Goal: Task Accomplishment & Management: Manage account settings

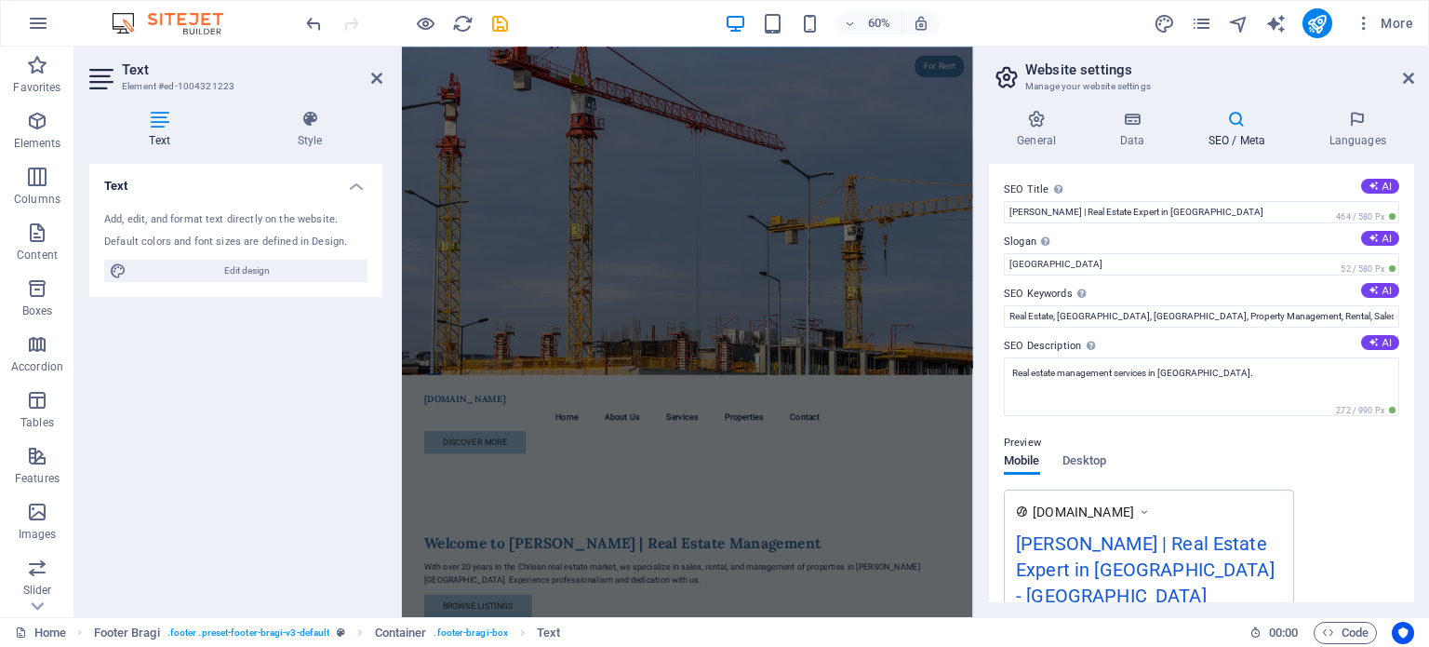
click at [1416, 81] on aside "Website settings Manage your website settings General Data SEO / Meta Languages…" at bounding box center [1201, 332] width 456 height 570
click at [1407, 75] on icon at bounding box center [1408, 78] width 11 height 15
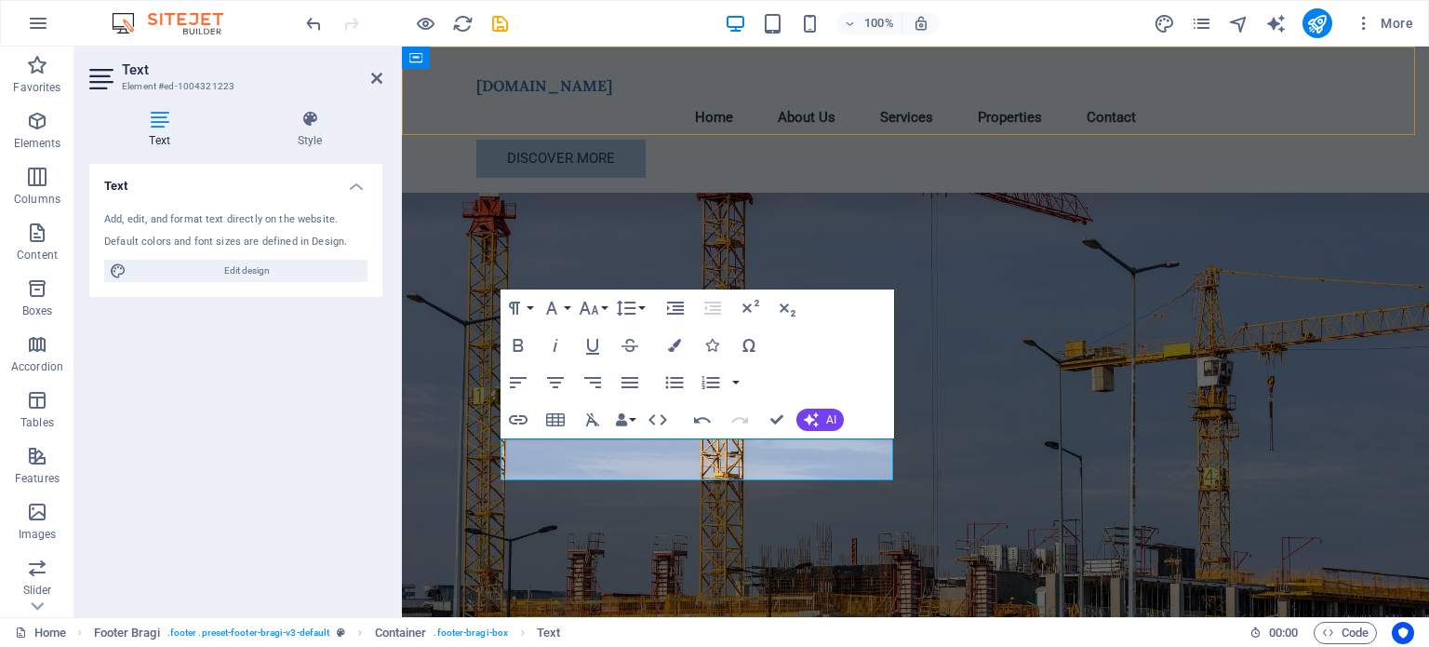
scroll to position [7502, 0]
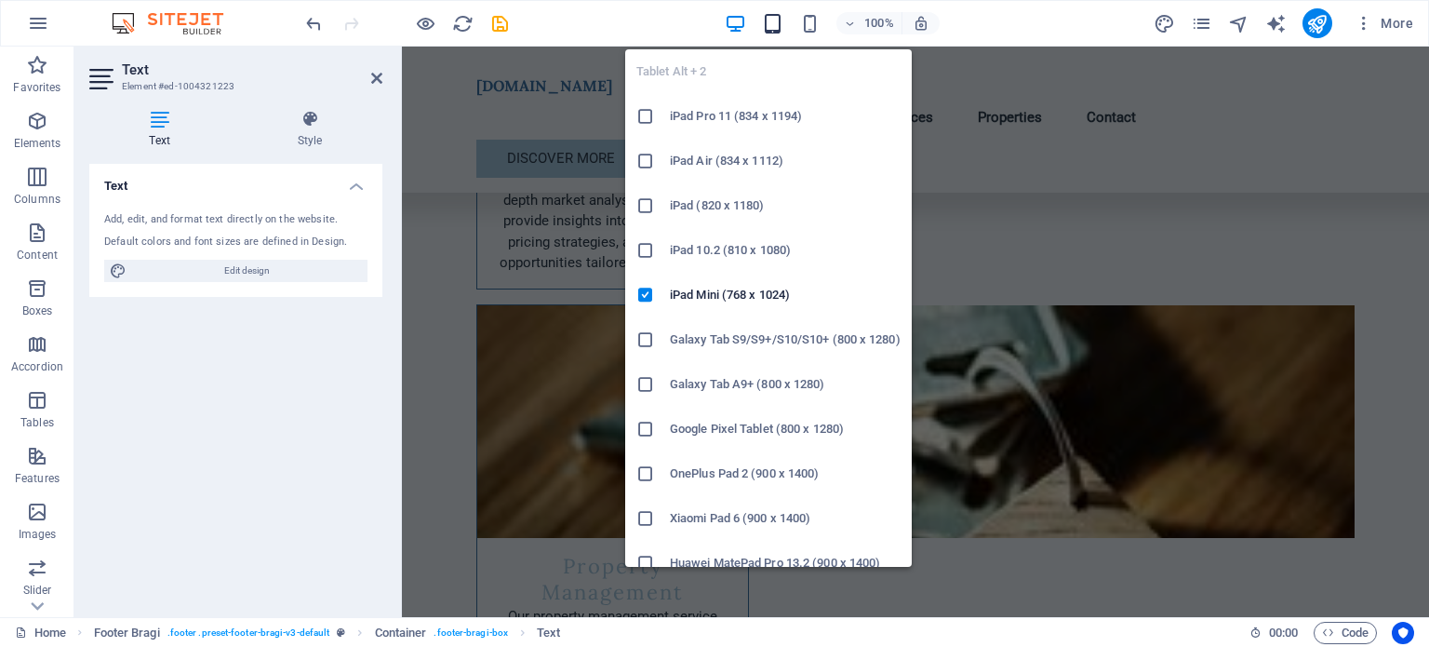
click at [782, 29] on icon "button" at bounding box center [772, 23] width 21 height 21
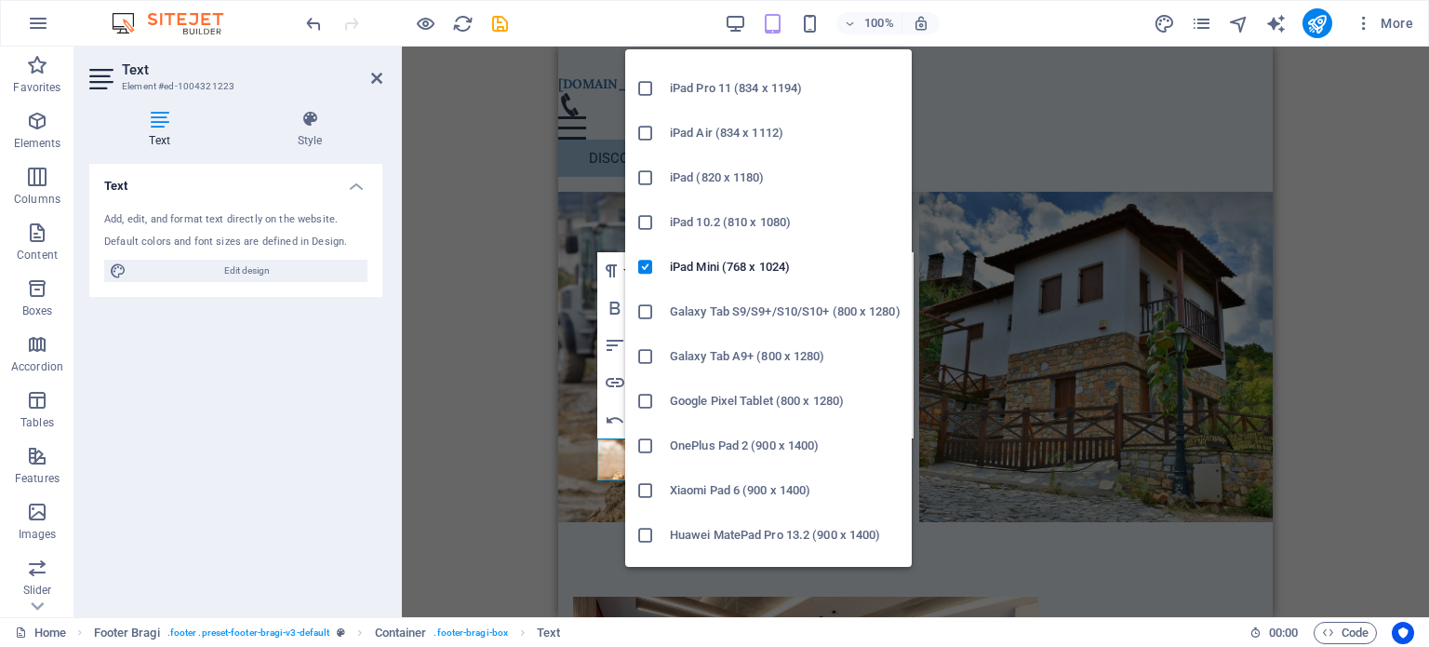
scroll to position [0, 0]
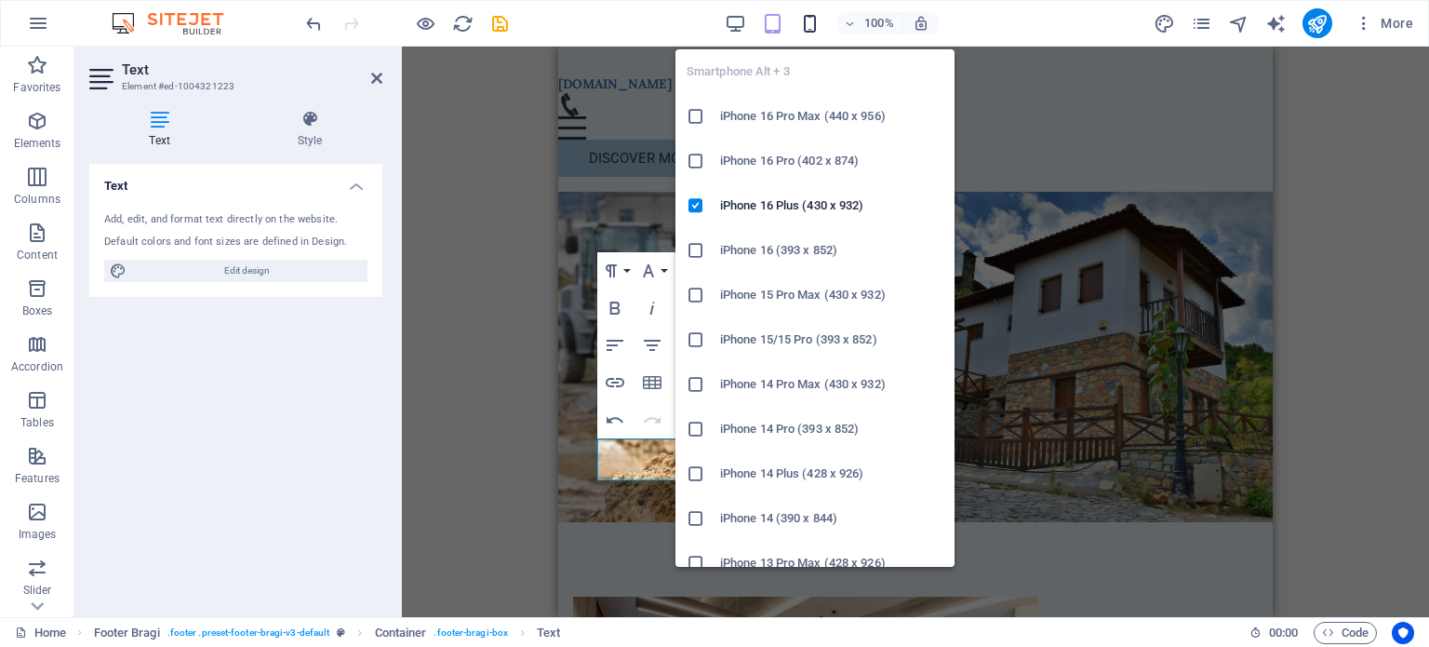
click at [811, 19] on icon "button" at bounding box center [809, 23] width 21 height 21
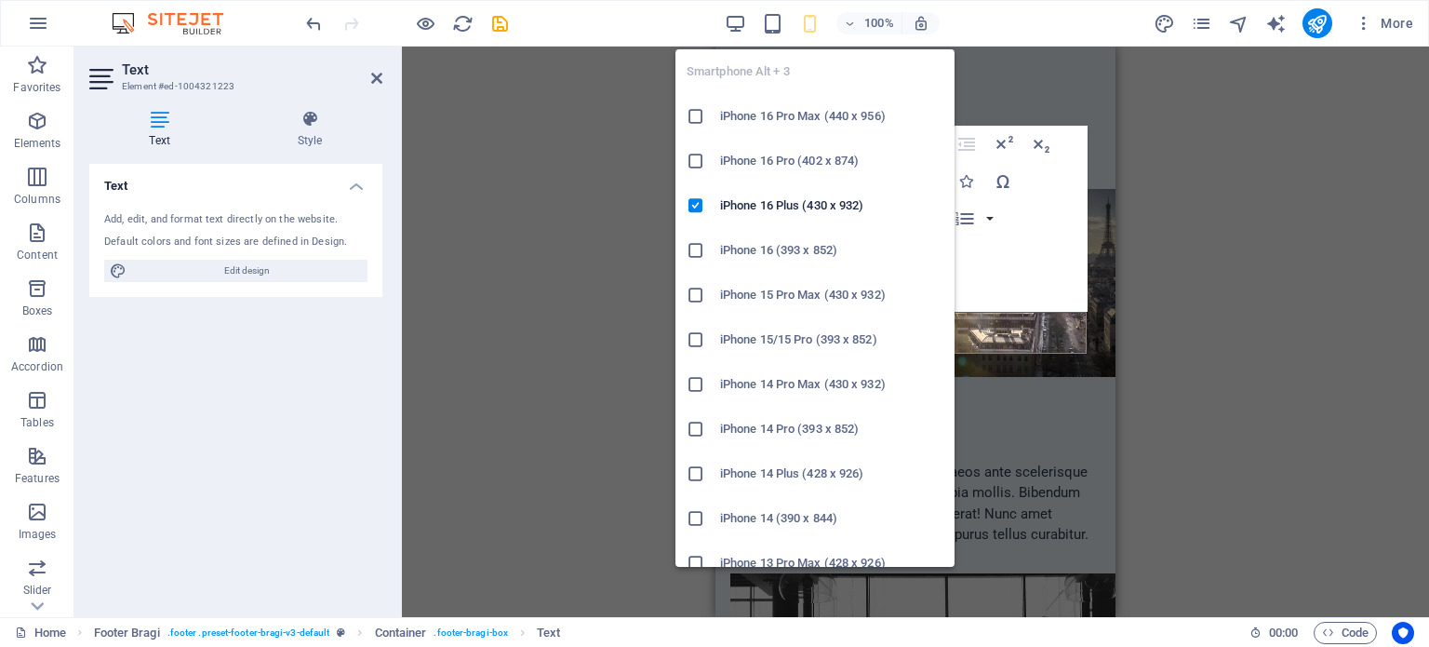
scroll to position [14852, 0]
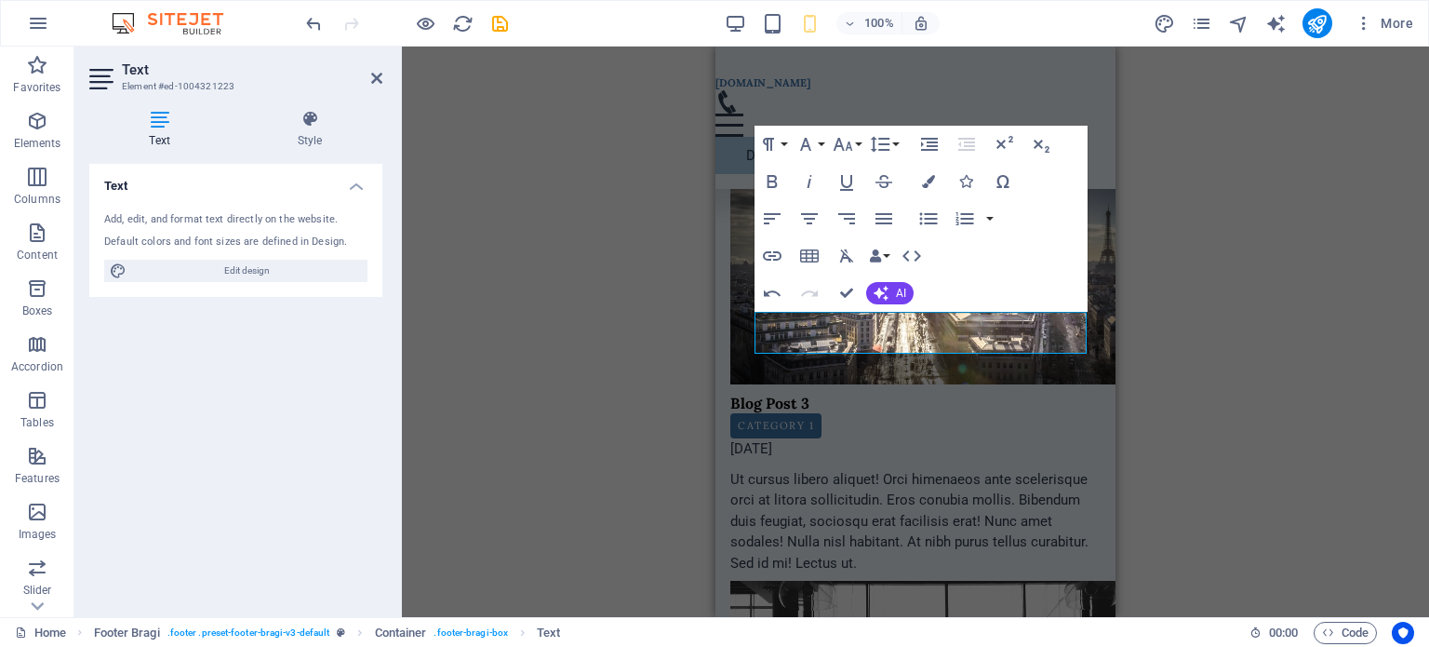
click at [1197, 222] on div "H2 Container Container Image with text Container H2 Spacer Text Spacer Counter …" at bounding box center [915, 332] width 1027 height 570
click at [663, 300] on div "H2 Container Container Image with text Container H2 Spacer Text Spacer Counter …" at bounding box center [915, 332] width 1027 height 570
click at [380, 73] on icon at bounding box center [376, 78] width 11 height 15
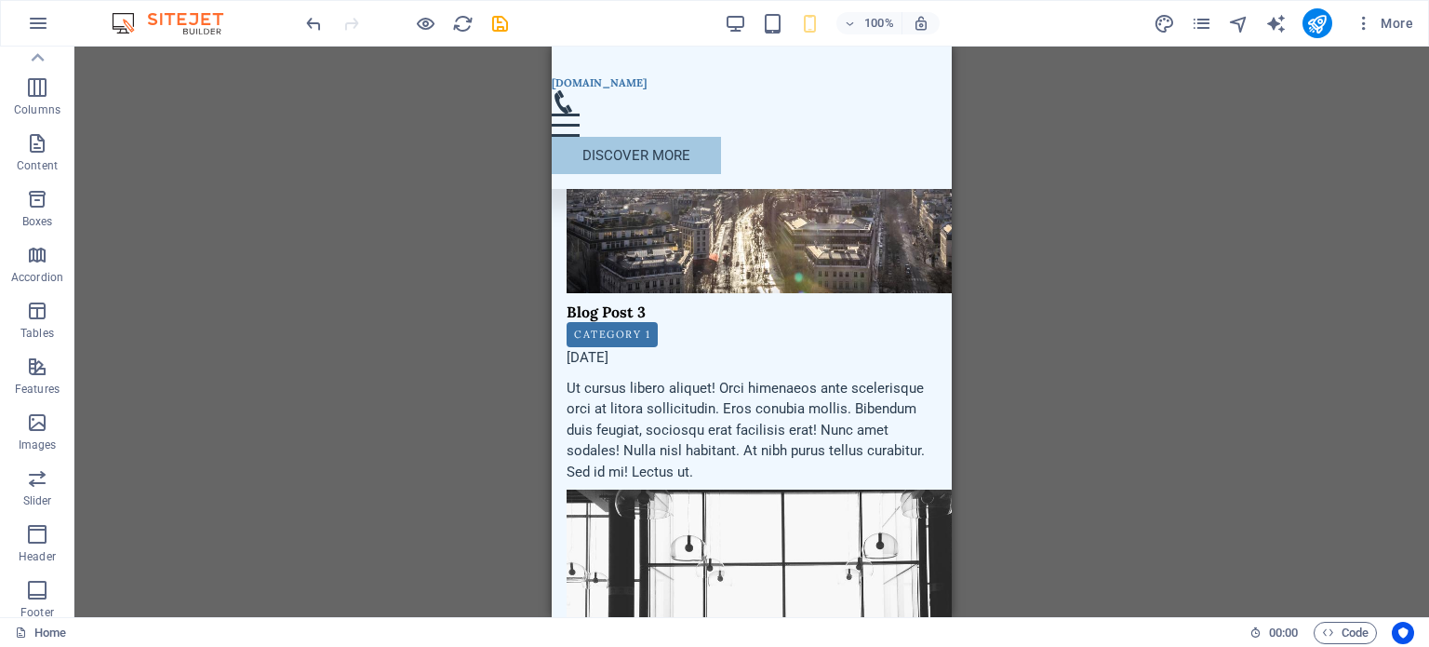
scroll to position [0, 0]
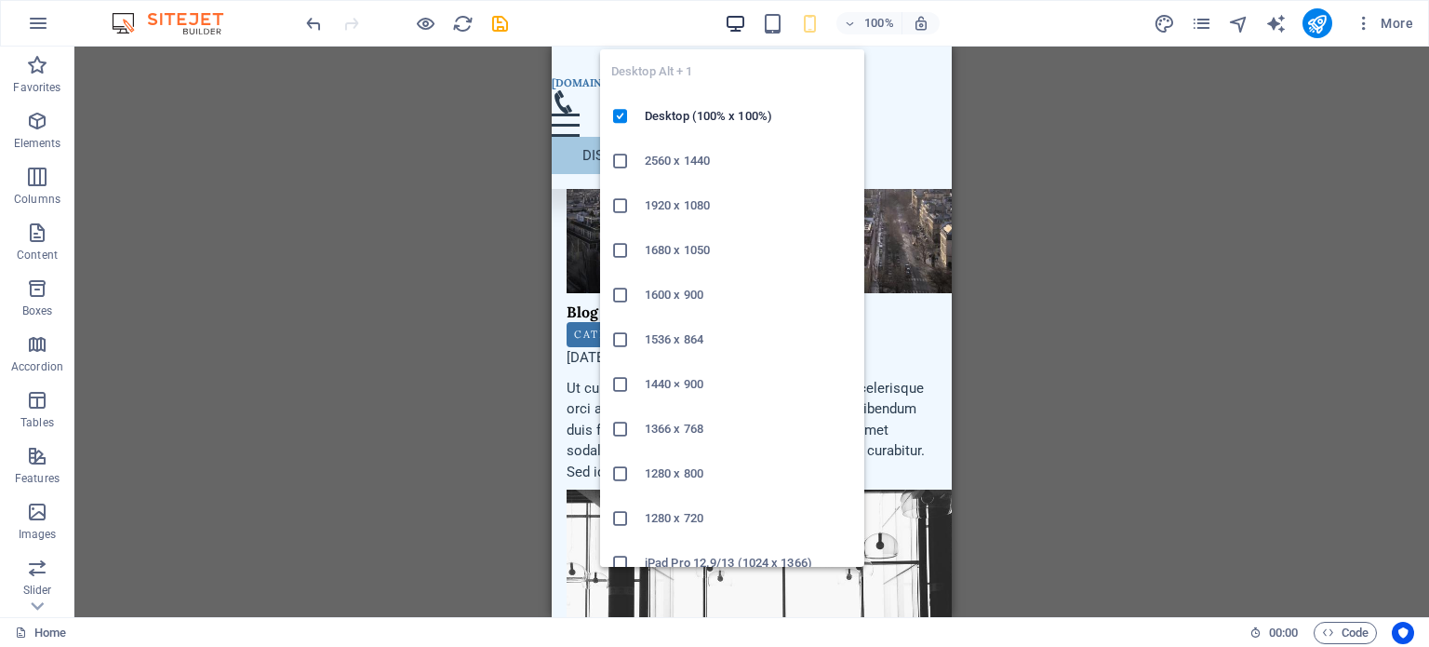
click at [731, 20] on icon "button" at bounding box center [735, 23] width 21 height 21
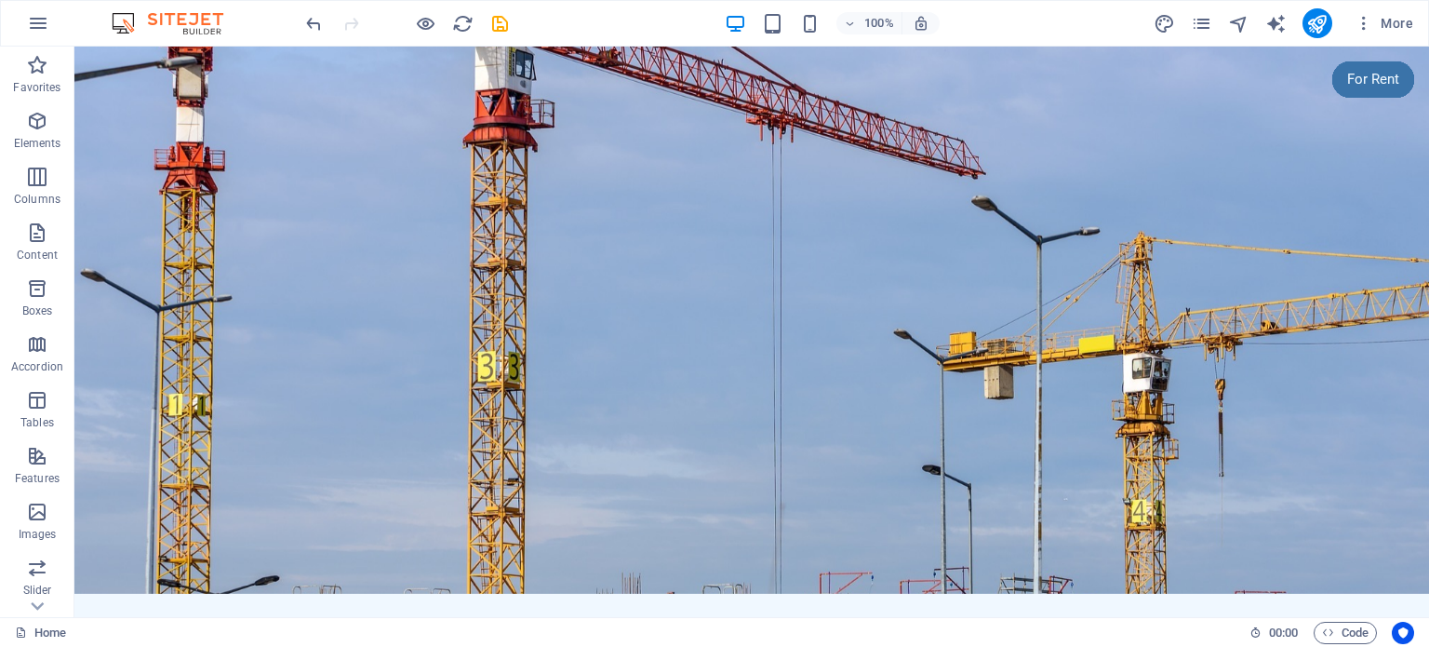
drag, startPoint x: 1428, startPoint y: 546, endPoint x: 1502, endPoint y: 87, distance: 464.6
click at [1200, 21] on icon "pages" at bounding box center [1201, 23] width 21 height 21
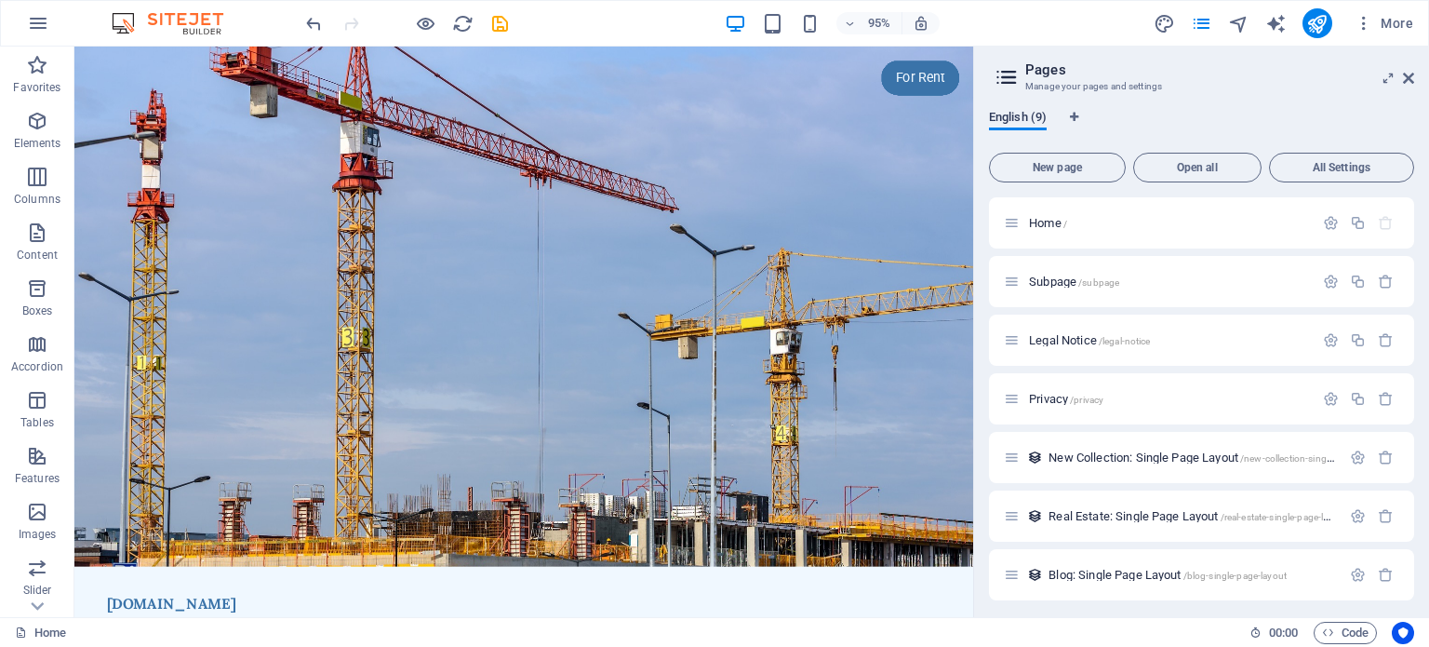
click at [1035, 118] on span "English (9)" at bounding box center [1018, 119] width 58 height 26
click at [1087, 163] on span "New page" at bounding box center [1057, 167] width 120 height 11
click at [1081, 272] on div "Subpage /subpage" at bounding box center [1159, 281] width 310 height 21
click at [1040, 286] on span "Subpage /subpage" at bounding box center [1074, 281] width 90 height 14
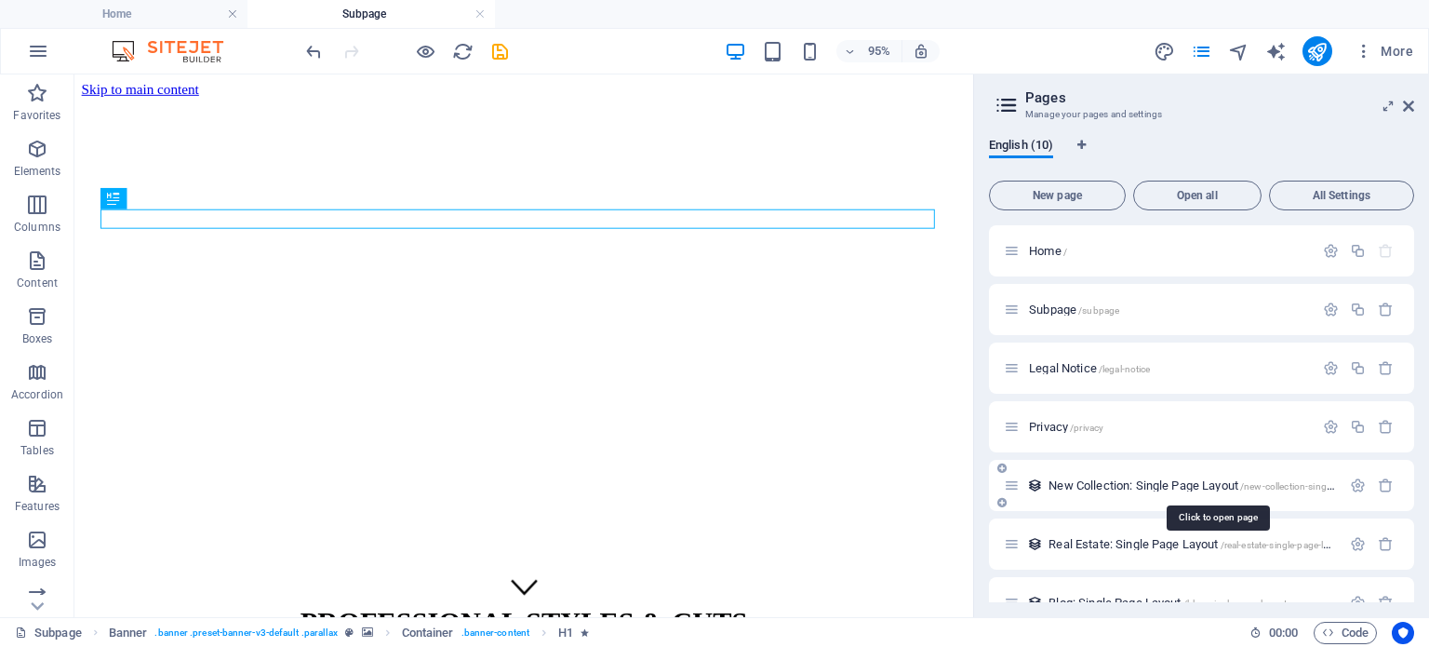
click at [1102, 480] on span "New Collection: Single Page Layout /new-collection-single-page-layout" at bounding box center [1216, 485] width 337 height 14
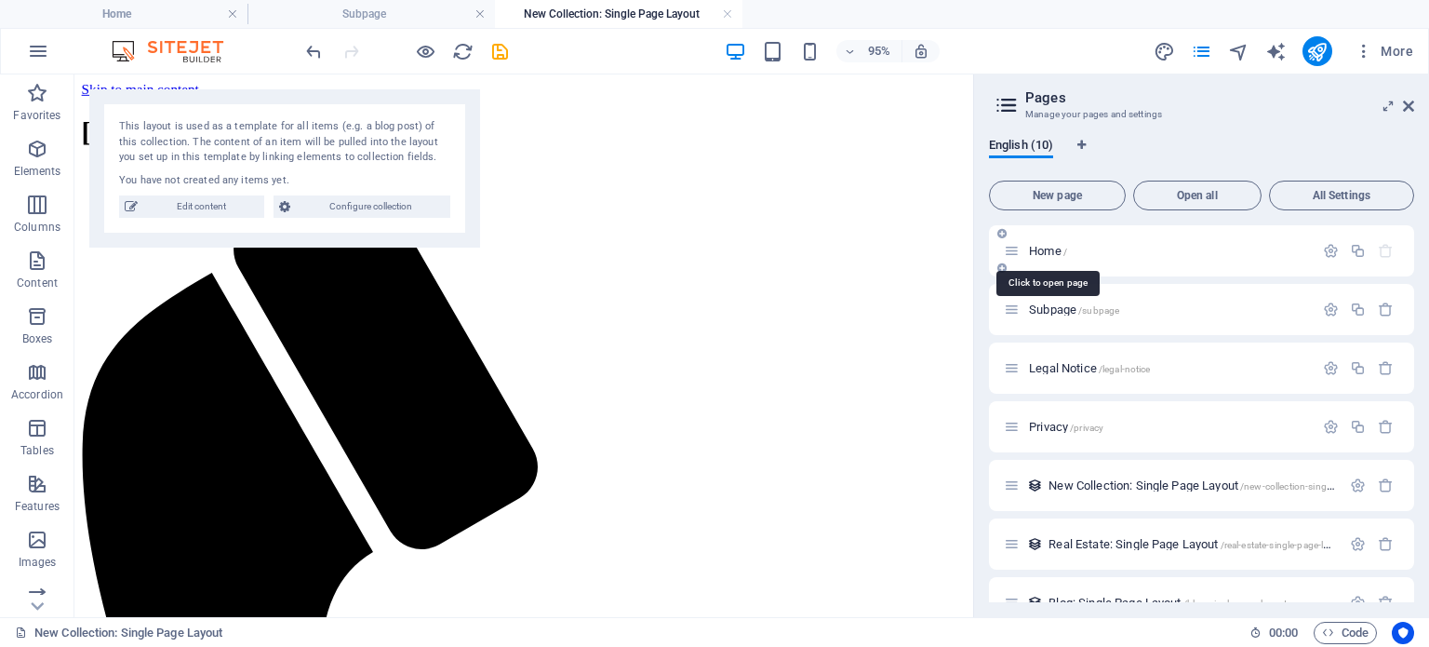
click at [1048, 245] on span "Home /" at bounding box center [1048, 251] width 38 height 14
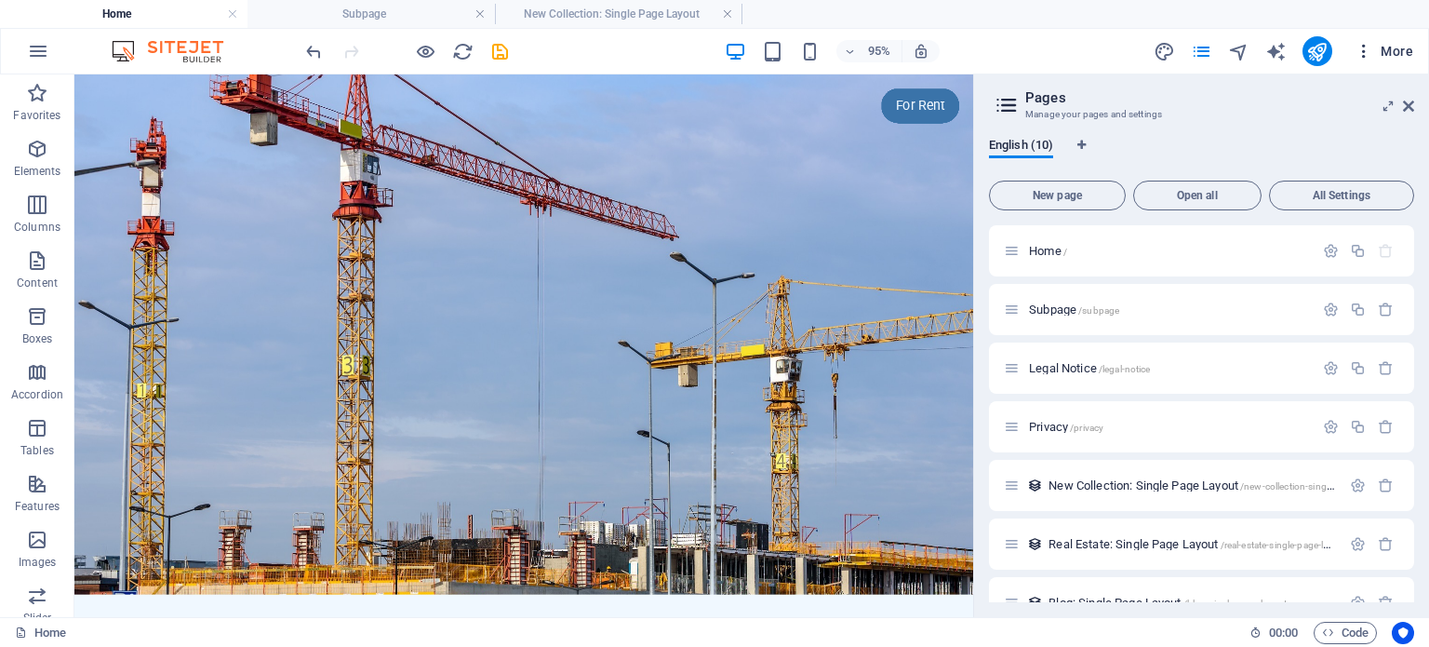
click at [1389, 48] on span "More" at bounding box center [1384, 51] width 59 height 19
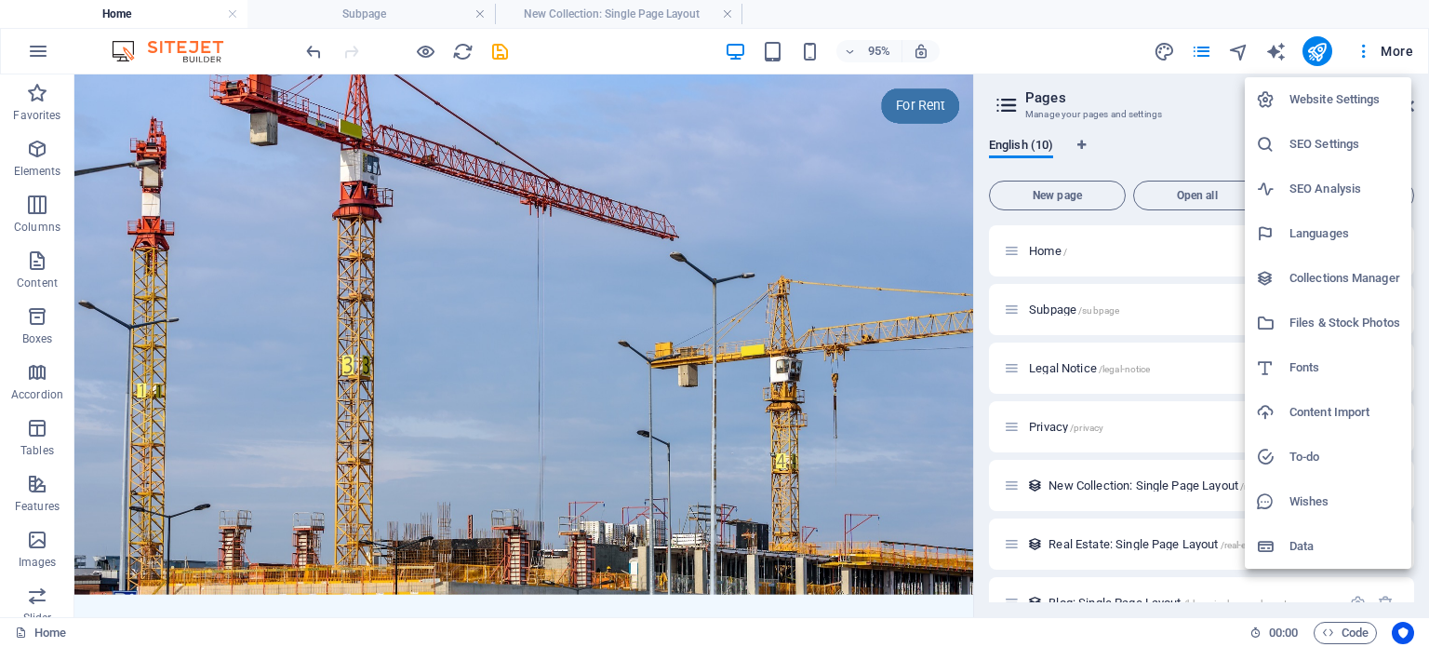
click at [1321, 147] on h6 "SEO Settings" at bounding box center [1344, 144] width 111 height 22
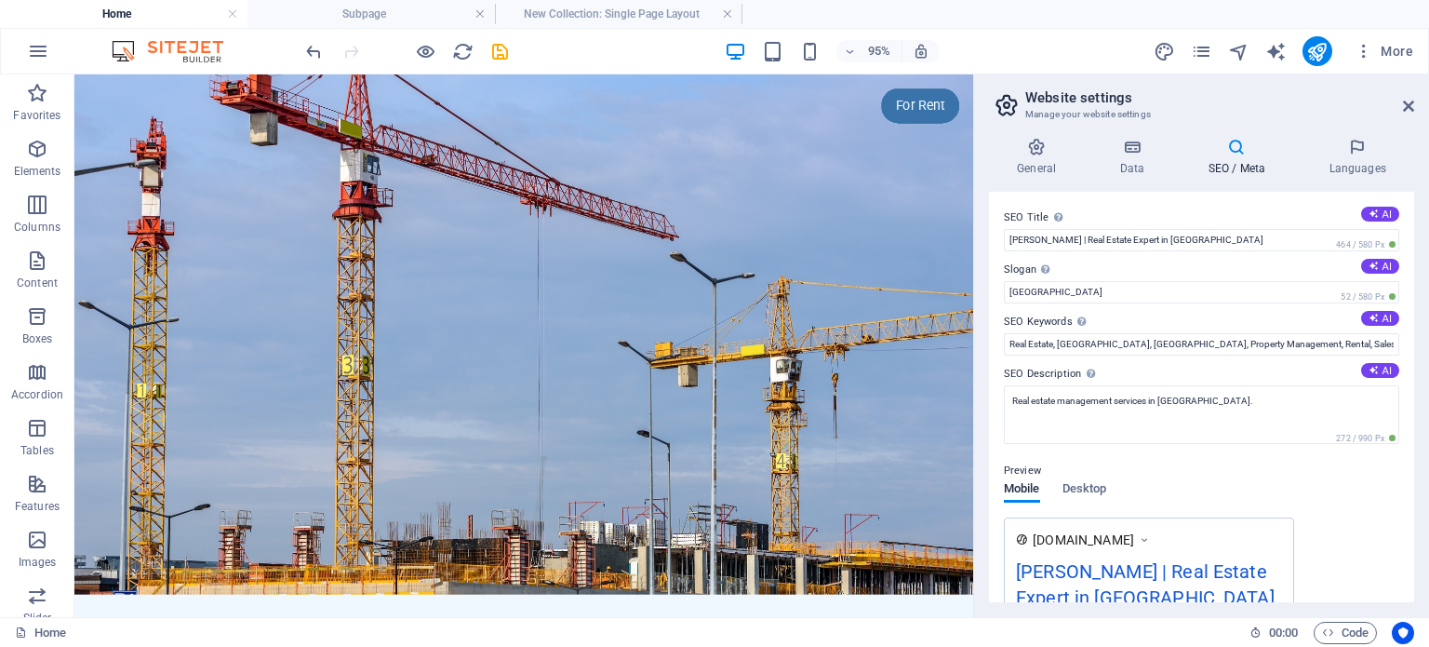
click at [182, 44] on img at bounding box center [177, 51] width 140 height 22
click at [24, 50] on button "button" at bounding box center [38, 51] width 45 height 45
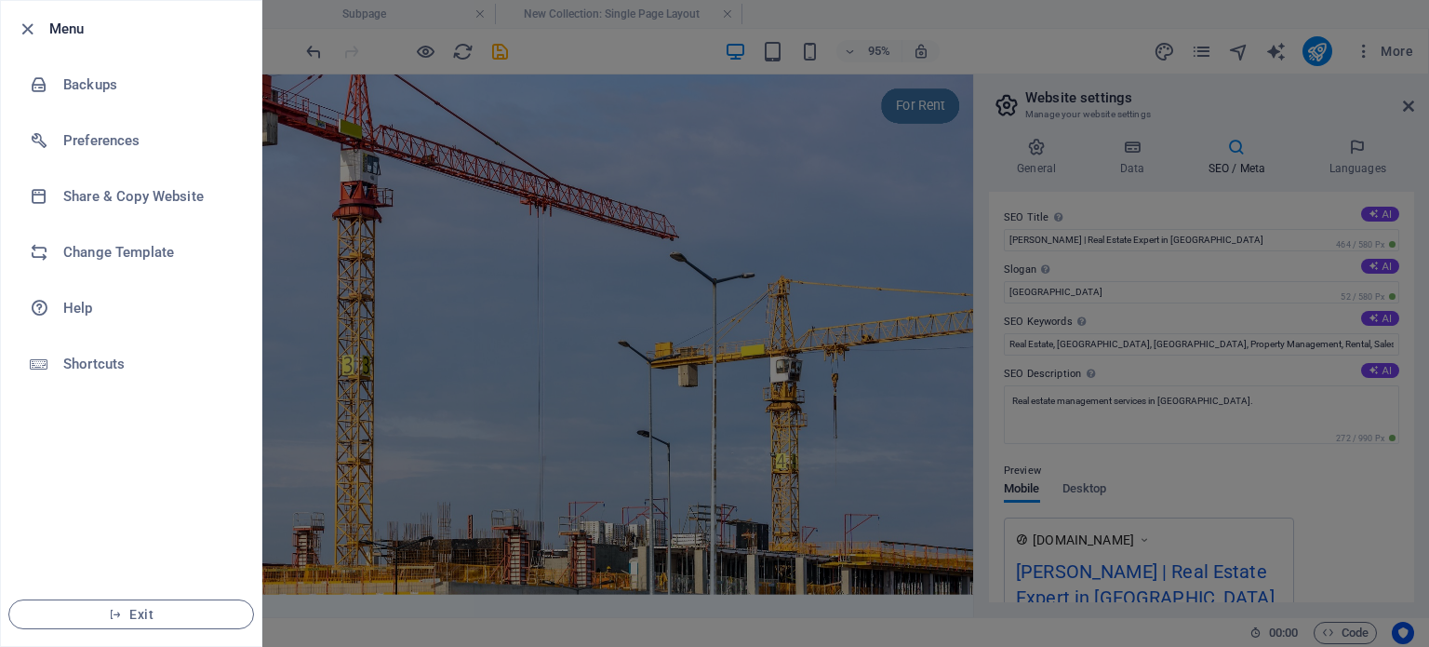
click at [324, 367] on div at bounding box center [714, 323] width 1429 height 647
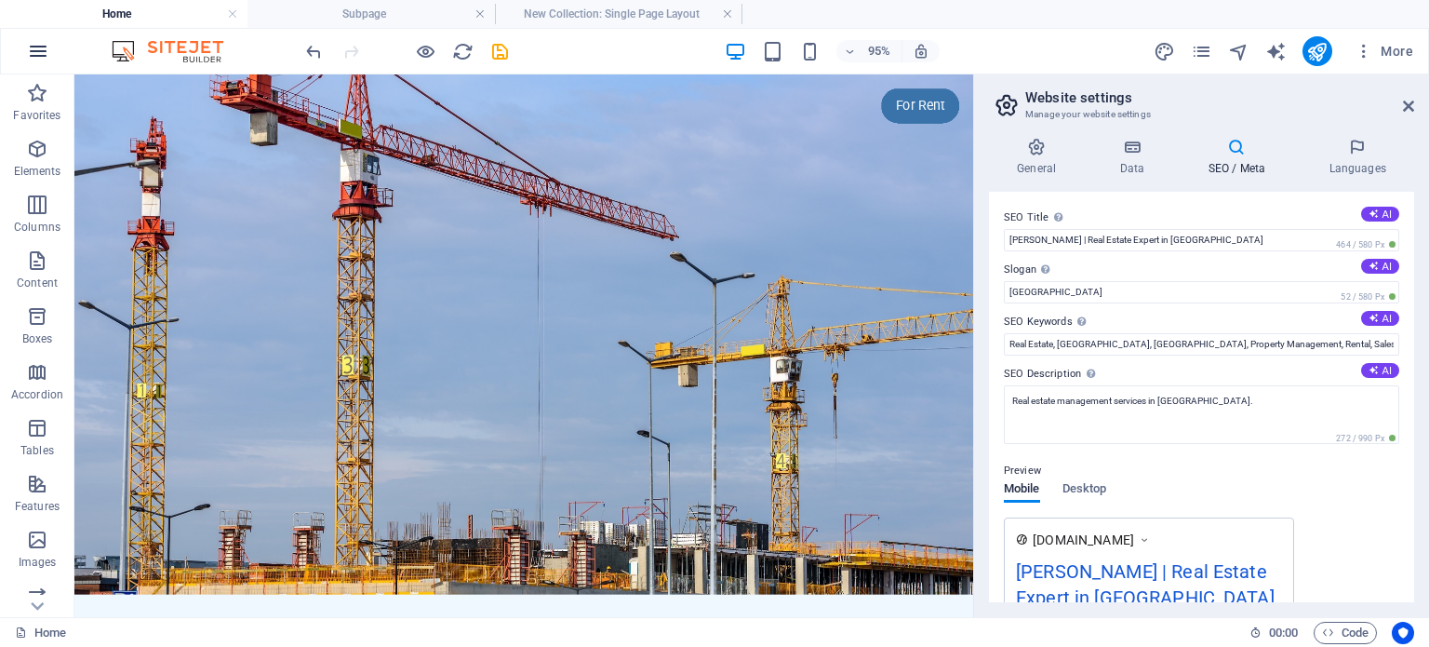
click at [40, 51] on icon "button" at bounding box center [38, 51] width 22 height 22
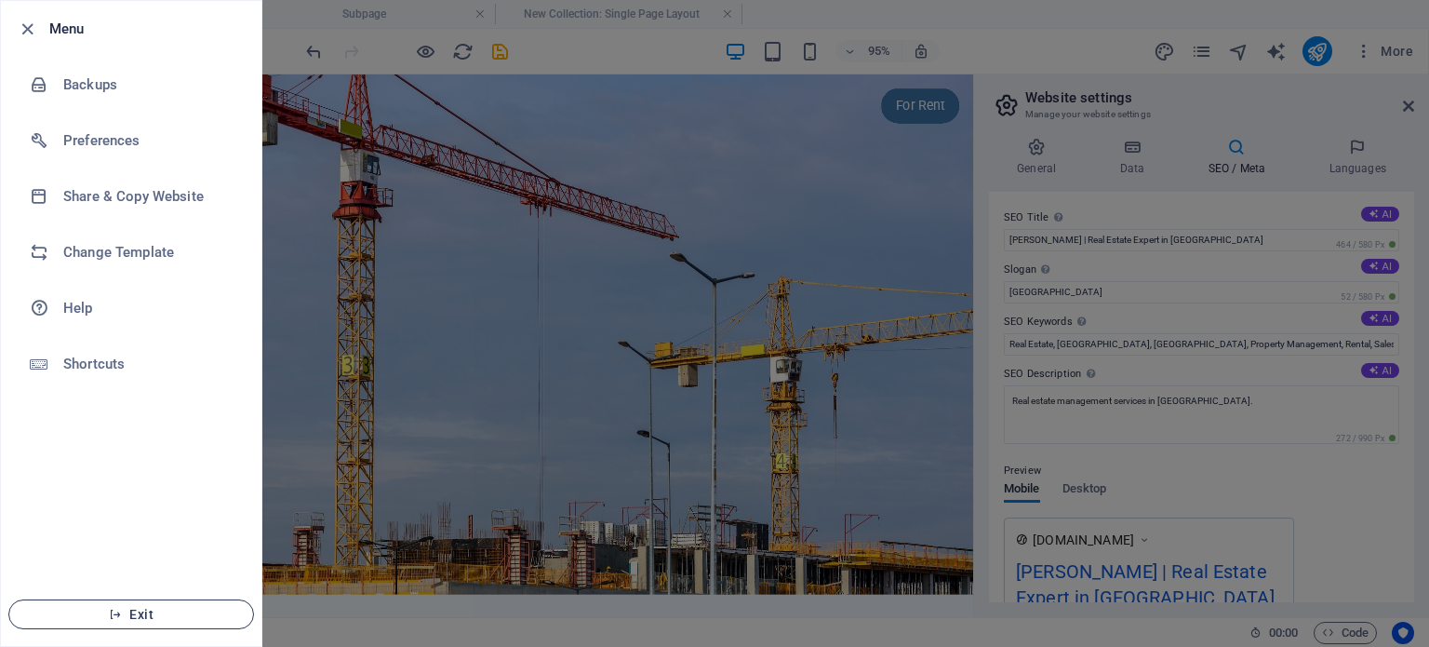
click at [149, 608] on span "Exit" at bounding box center [131, 614] width 214 height 15
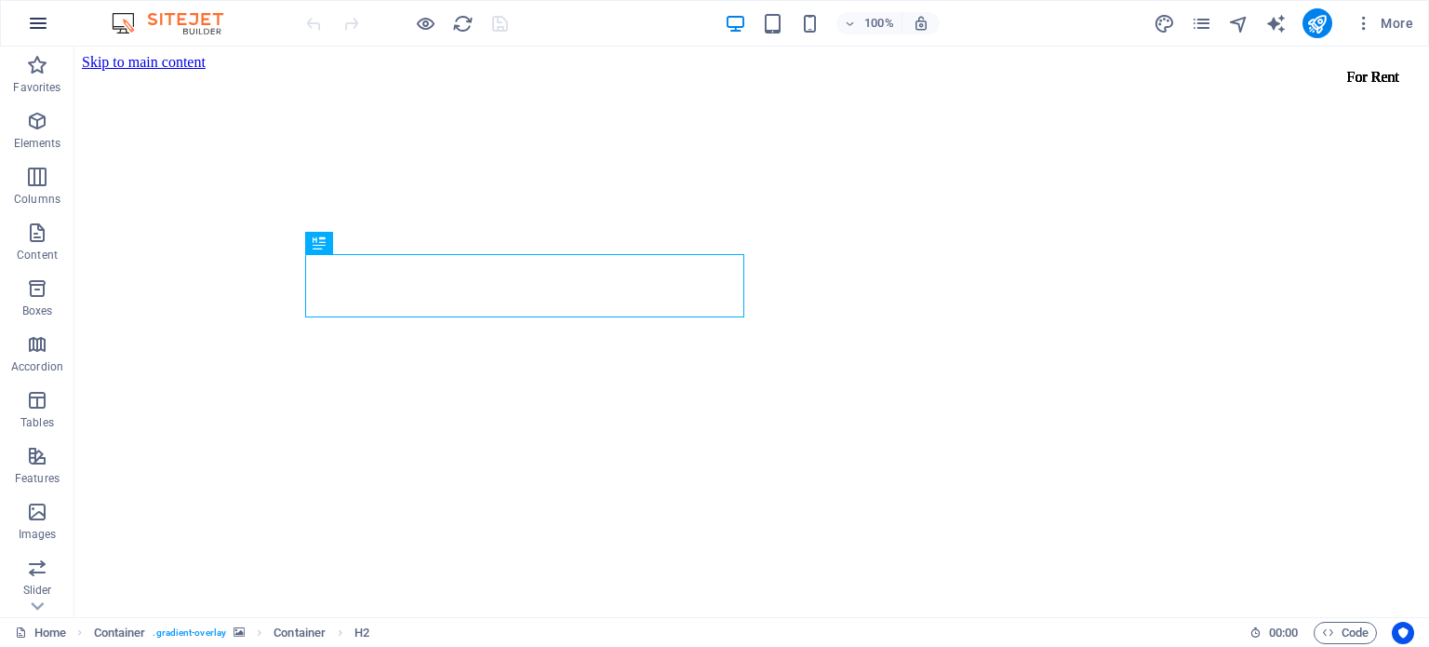
click at [38, 16] on icon "button" at bounding box center [38, 23] width 22 height 22
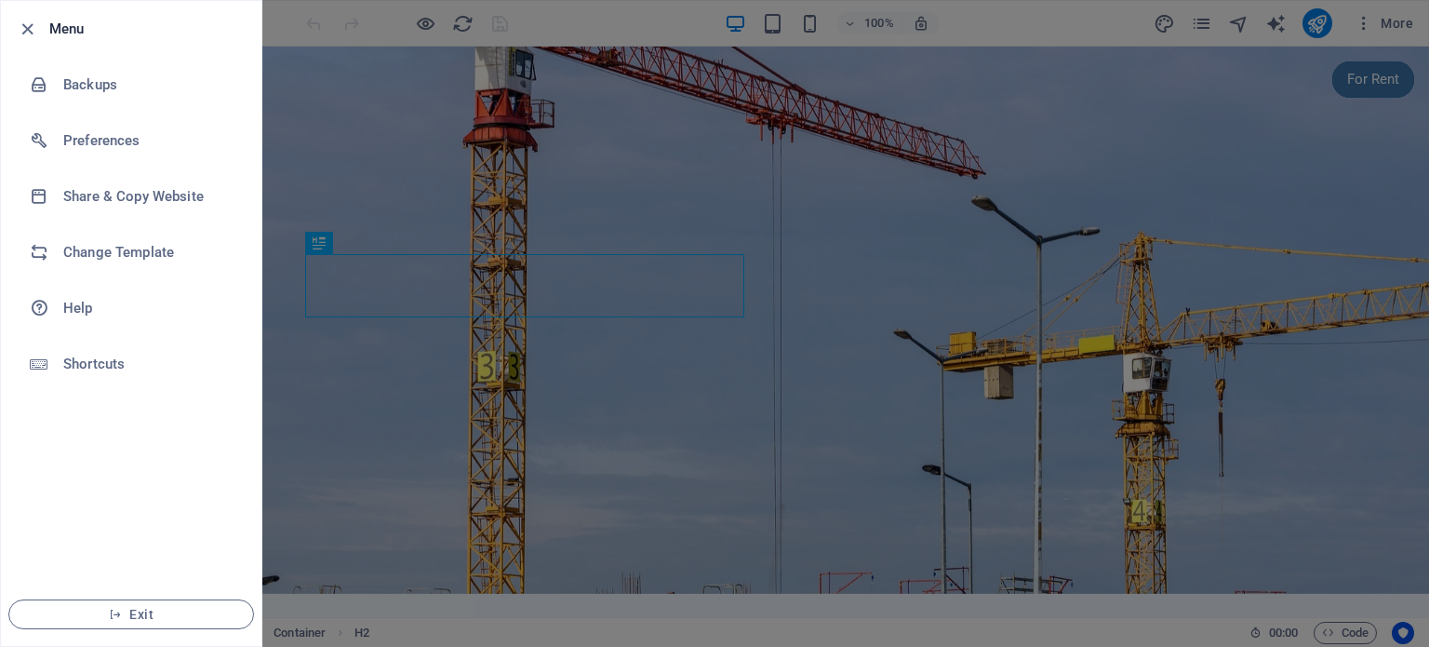
click at [668, 127] on div at bounding box center [714, 323] width 1429 height 647
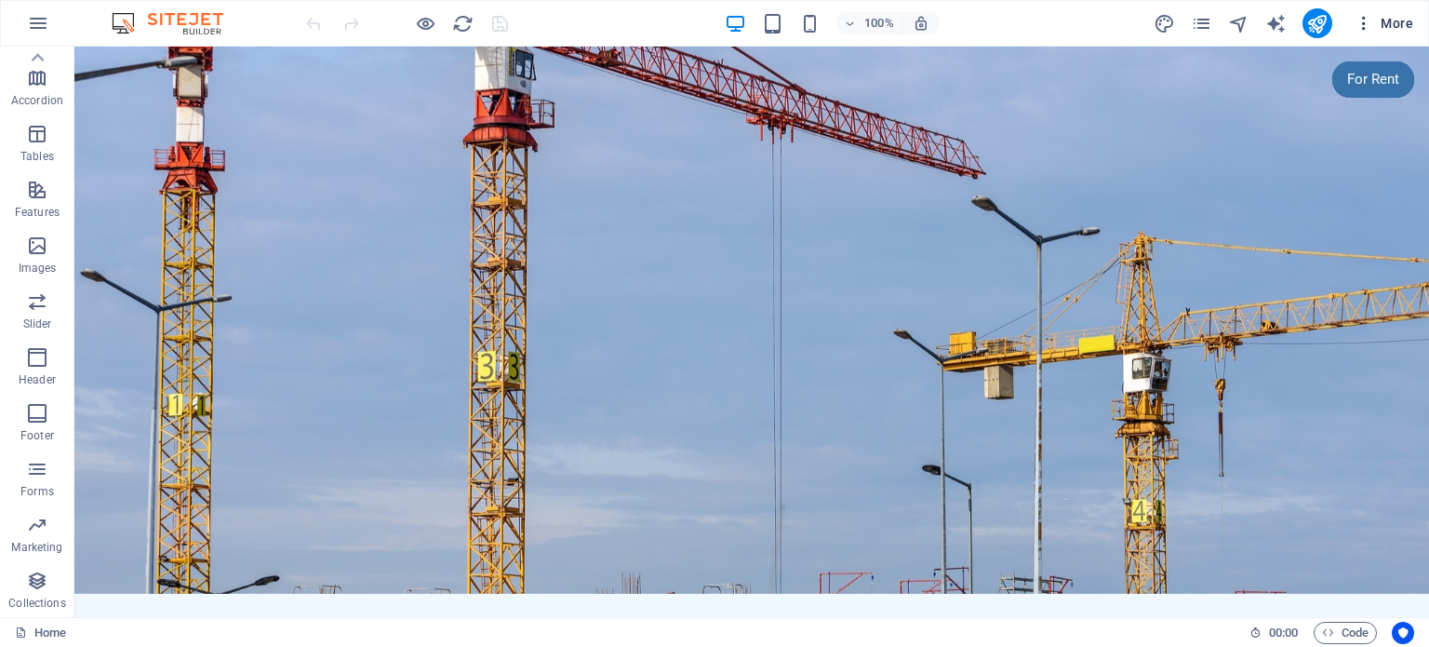
click at [1371, 14] on icon "button" at bounding box center [1364, 23] width 19 height 19
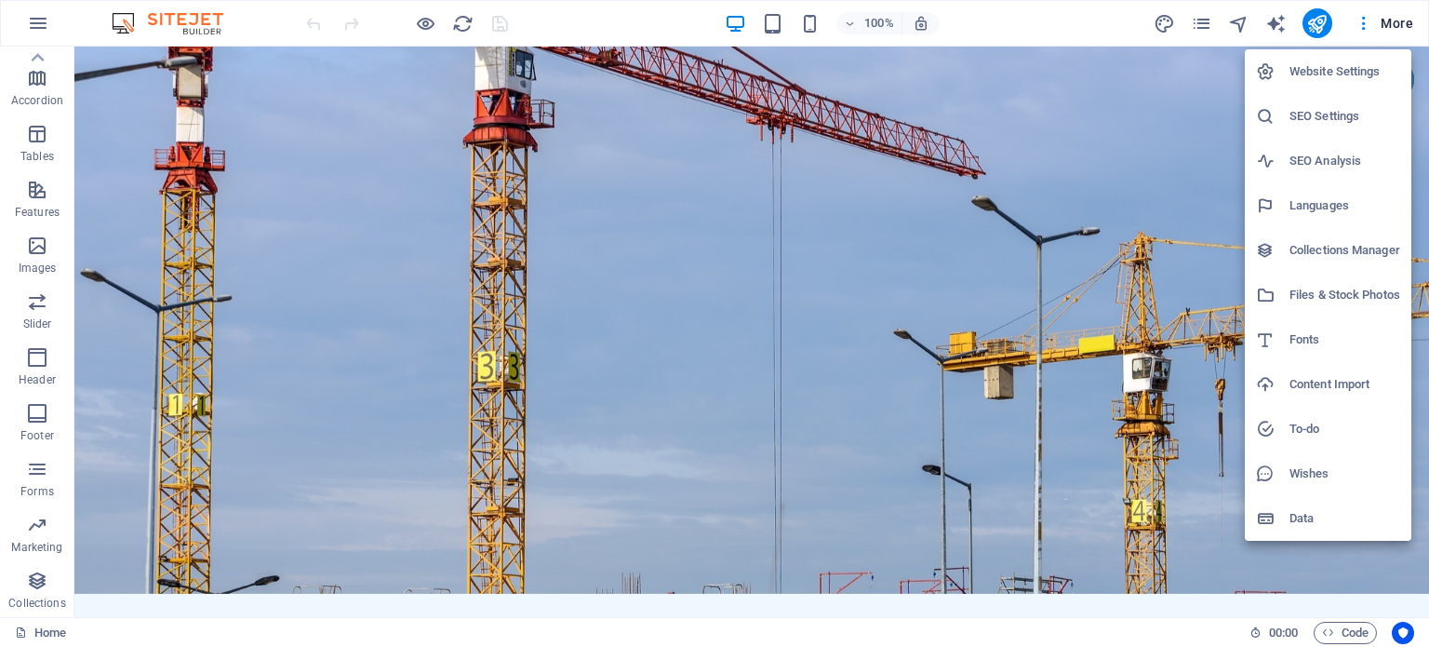
click at [1332, 78] on h6 "Website Settings" at bounding box center [1344, 71] width 111 height 22
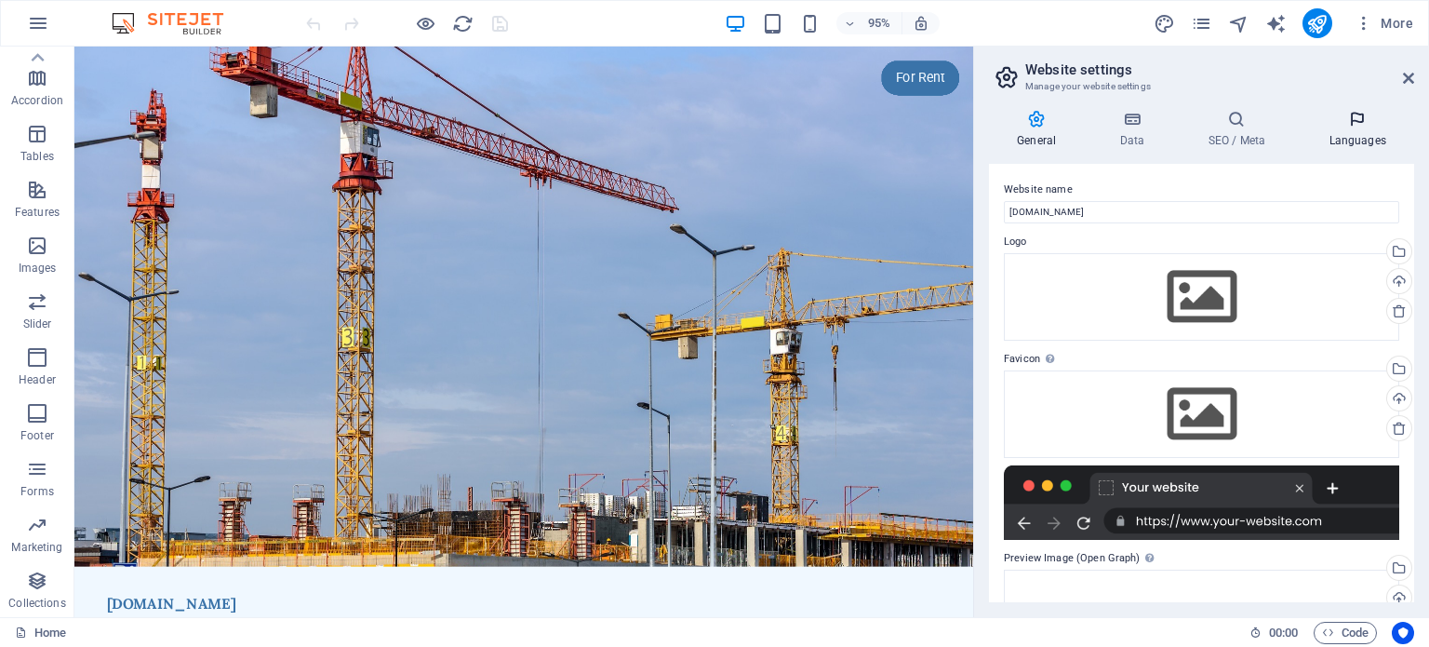
click at [1359, 114] on icon at bounding box center [1357, 119] width 113 height 19
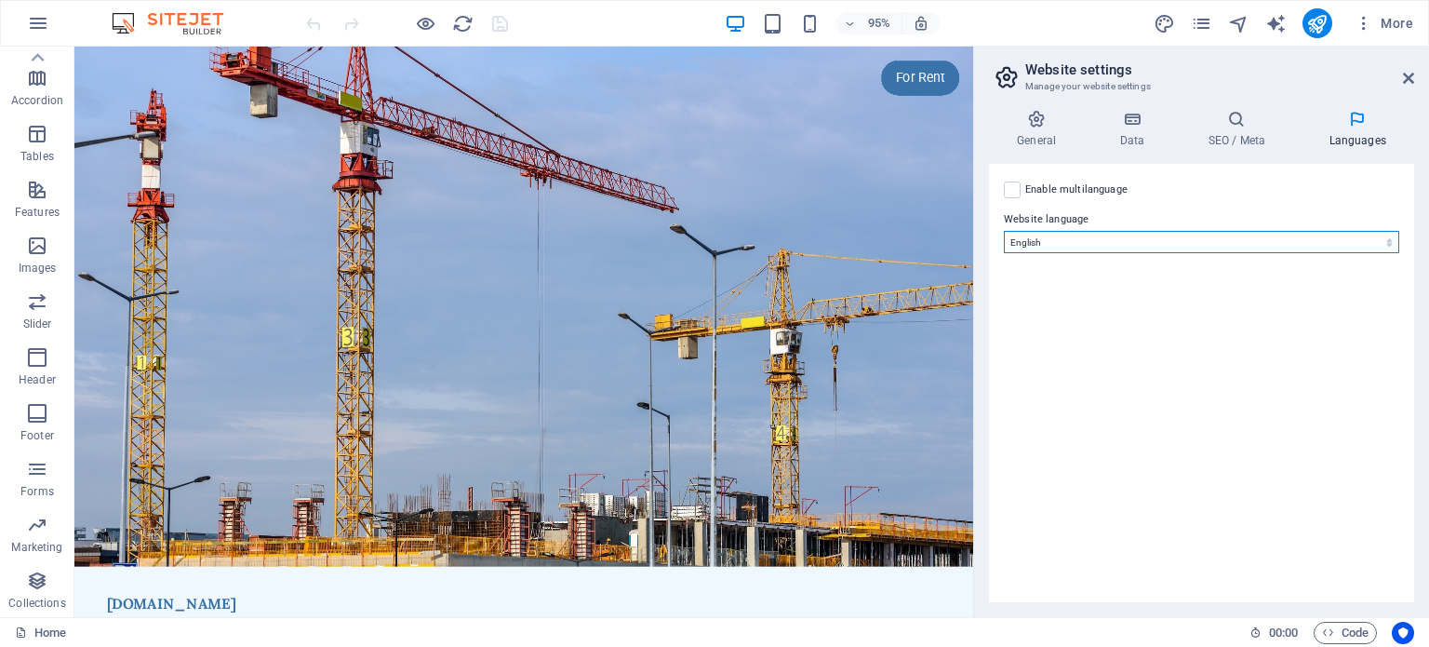
click at [1110, 239] on select "Abkhazian Afar Afrikaans Akan Albanian Amharic Arabic Aragonese Armenian Assame…" at bounding box center [1201, 242] width 395 height 22
select select "148"
click at [1004, 231] on select "Abkhazian Afar Afrikaans Akan Albanian Amharic Arabic Aragonese Armenian Assame…" at bounding box center [1201, 242] width 395 height 22
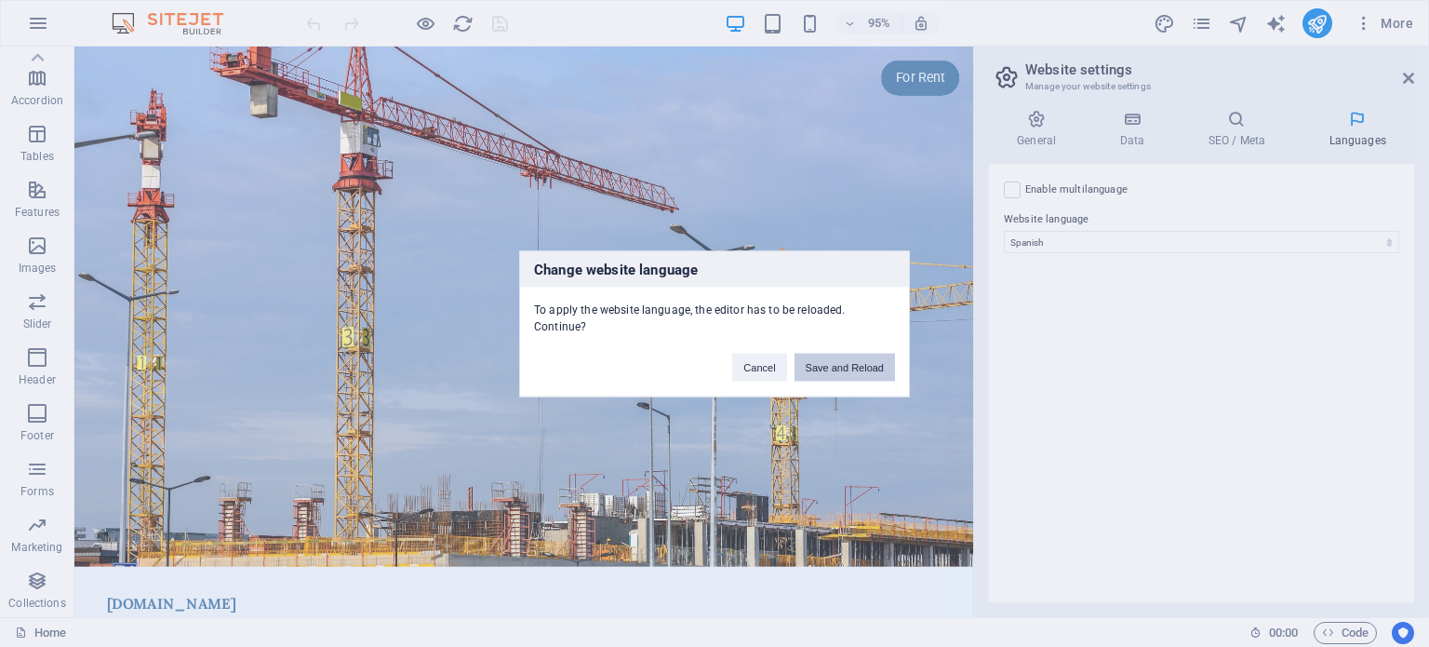
click at [830, 361] on button "Save and Reload" at bounding box center [844, 367] width 100 height 28
checkbox input "false"
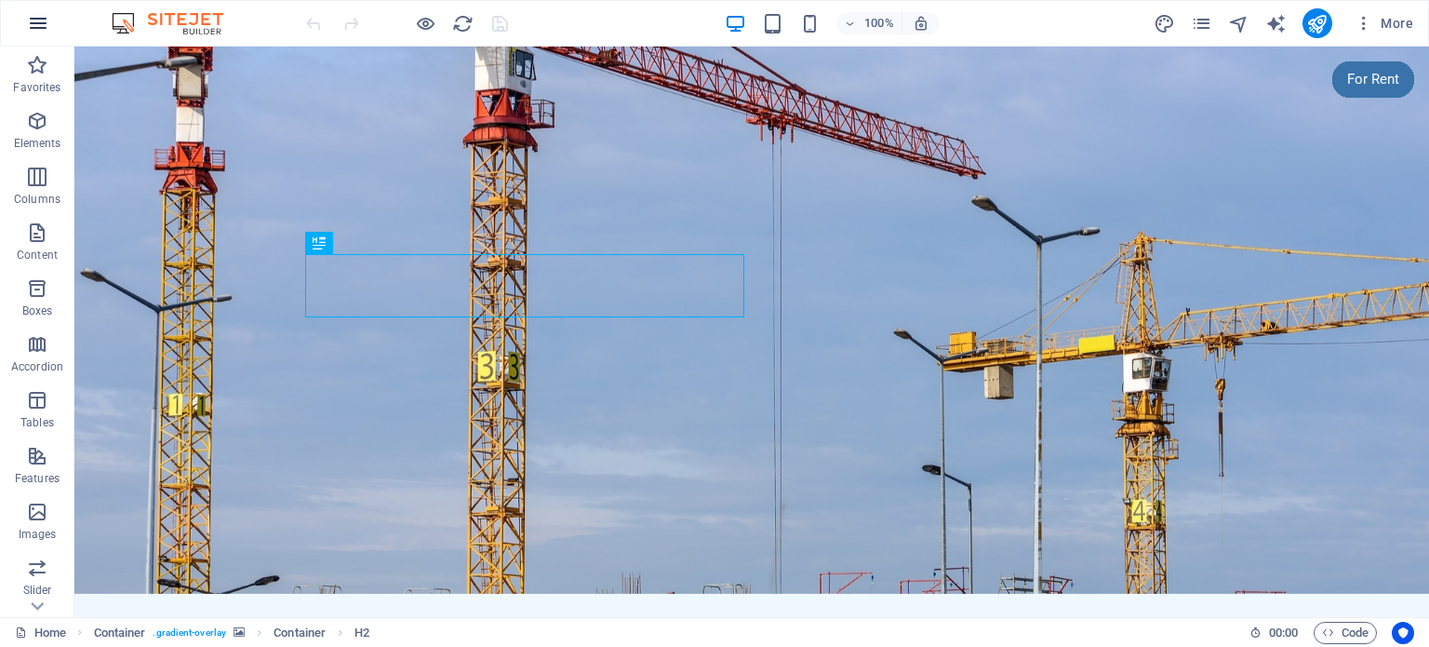
click at [34, 29] on icon "button" at bounding box center [38, 23] width 22 height 22
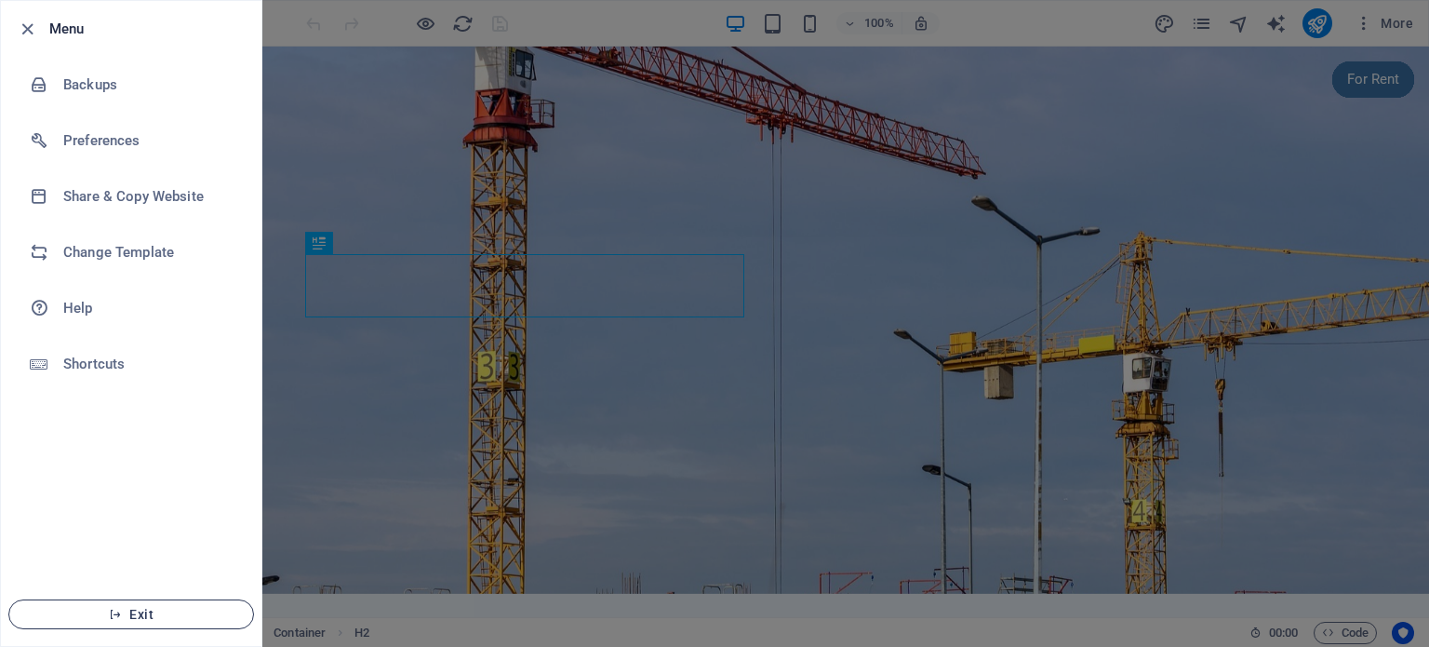
click at [156, 620] on span "Exit" at bounding box center [131, 614] width 214 height 15
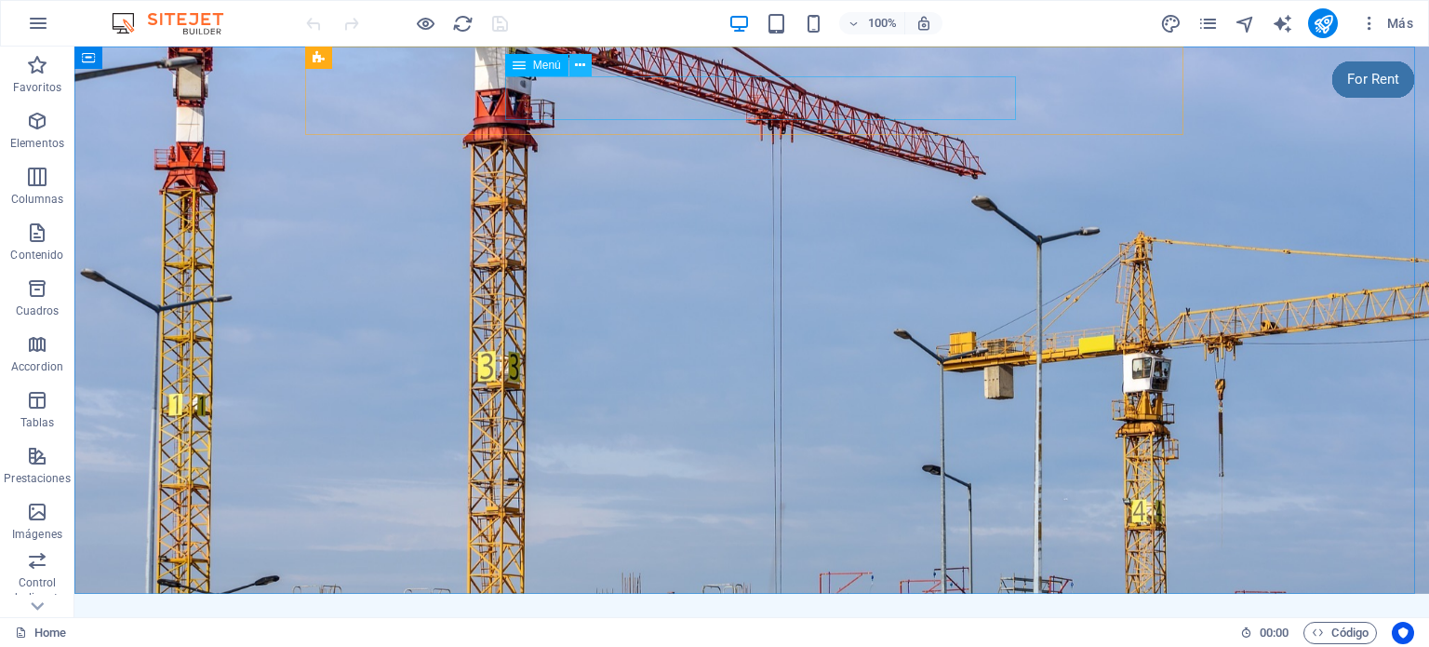
click at [585, 59] on button at bounding box center [580, 65] width 22 height 22
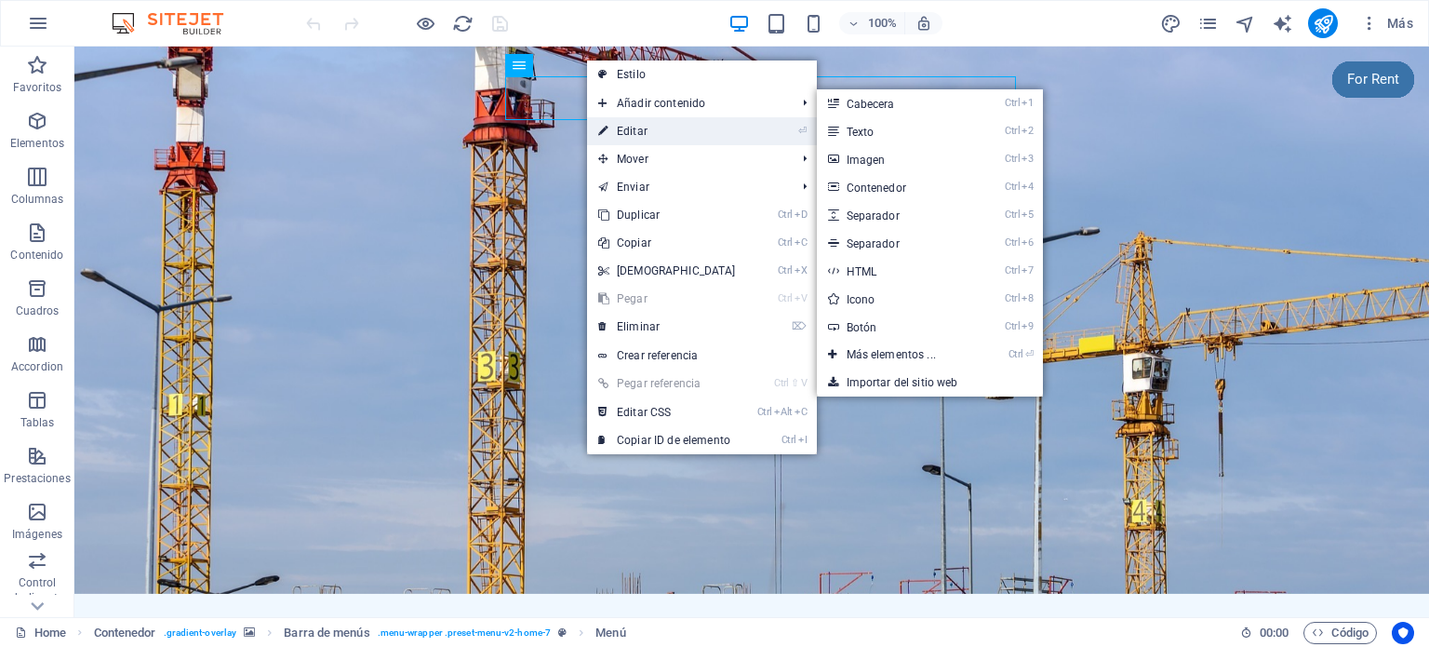
click at [634, 123] on link "⏎ Editar" at bounding box center [667, 131] width 160 height 28
select select
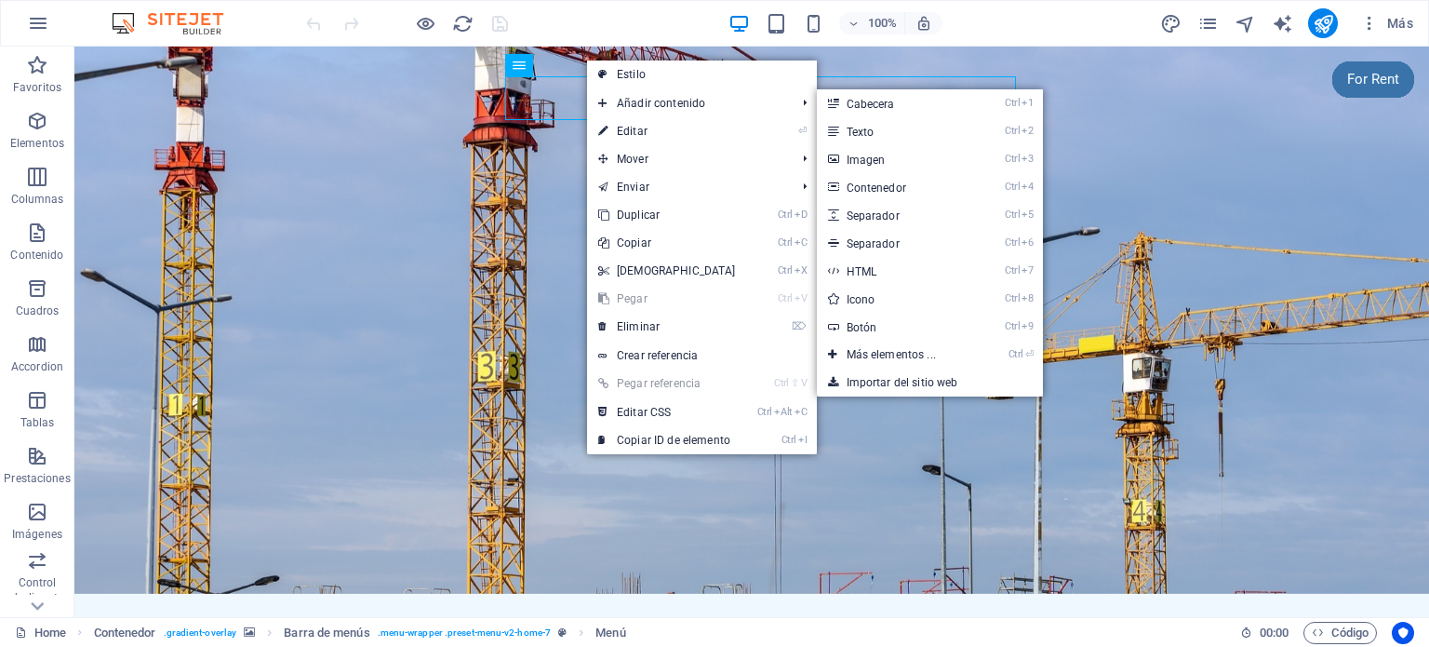
select select
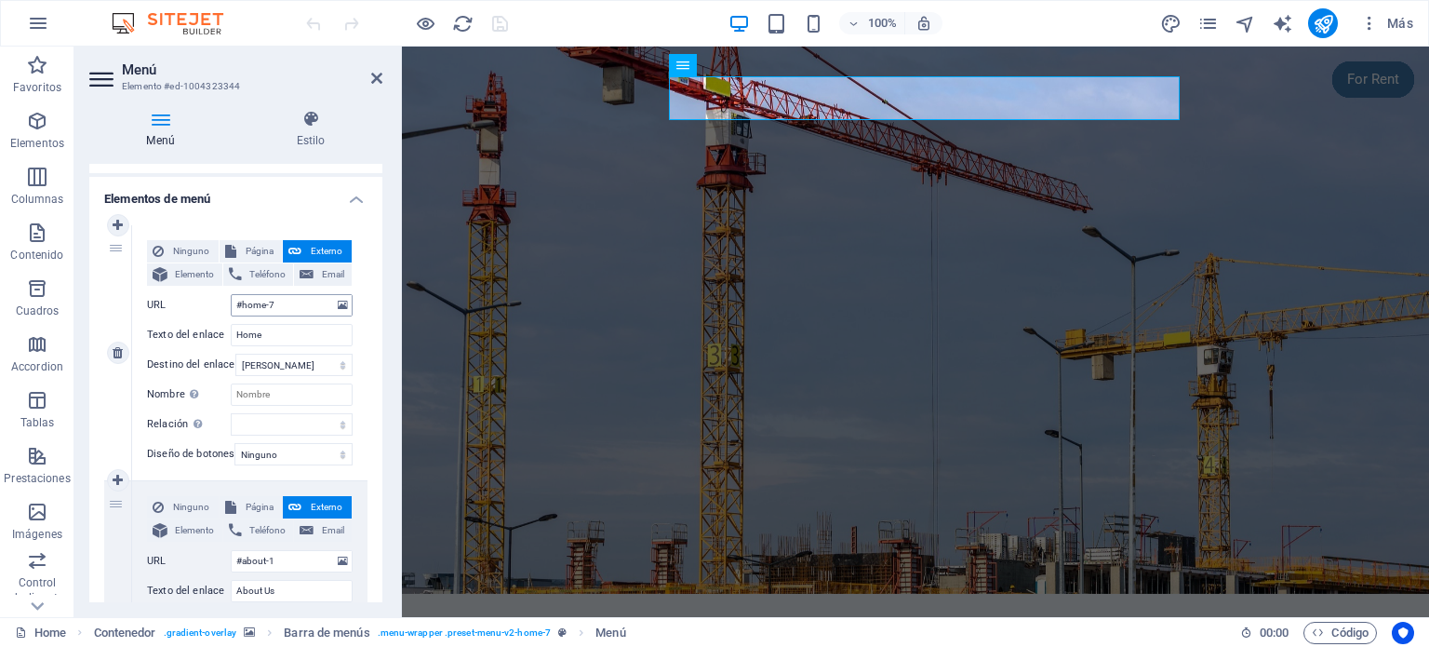
scroll to position [186, 0]
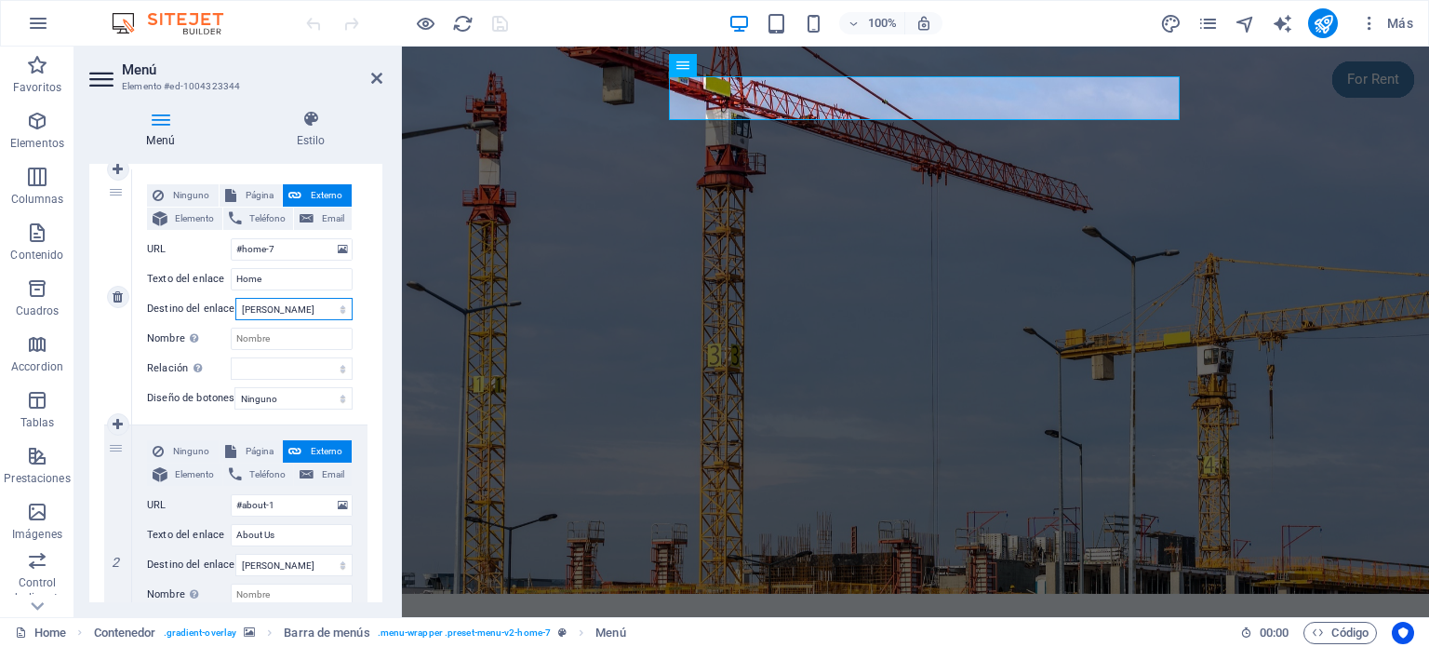
click at [292, 304] on select "Nueva pestaña Misma pestaña Superposición" at bounding box center [293, 309] width 117 height 22
click at [362, 278] on div "Ninguno Página Externo Elemento Teléfono Email Página Home Subpage Legal Notice…" at bounding box center [249, 296] width 235 height 255
click at [264, 333] on input "Nombre Una descripción adicional del enlace no debería ser igual al texto del e…" at bounding box center [292, 338] width 122 height 22
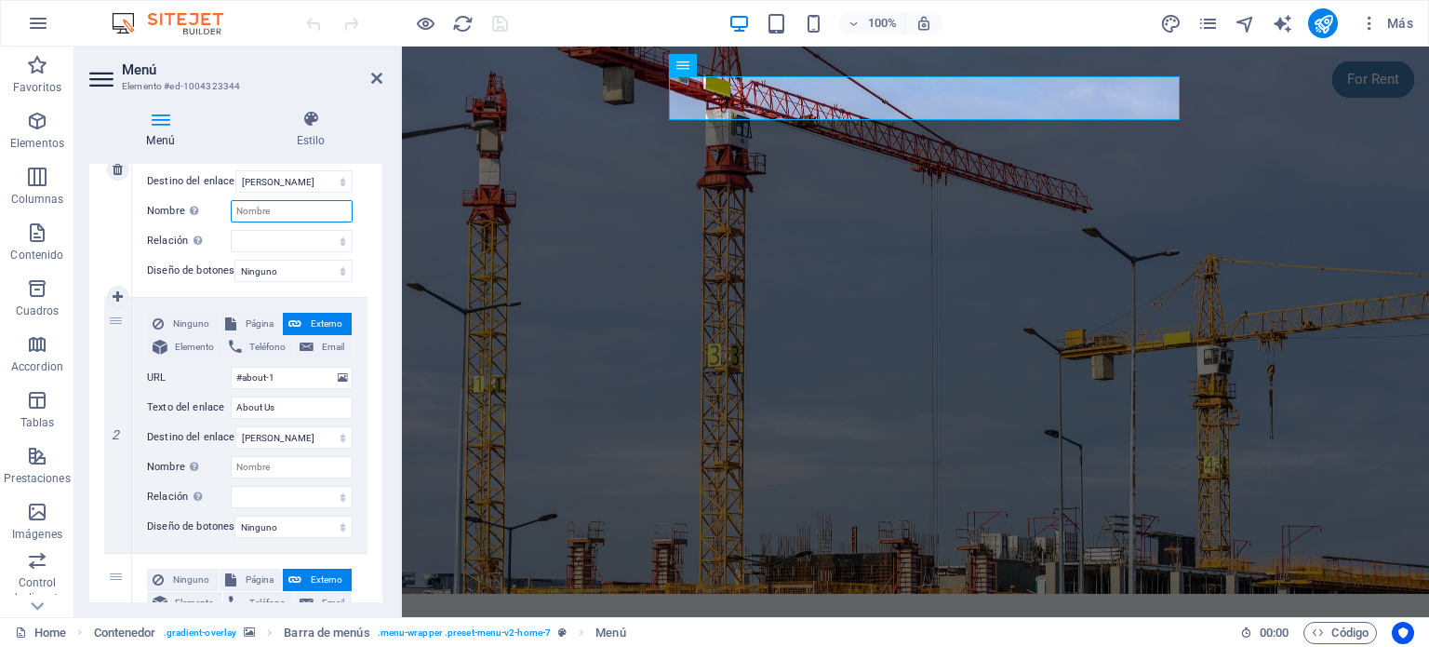
scroll to position [372, 0]
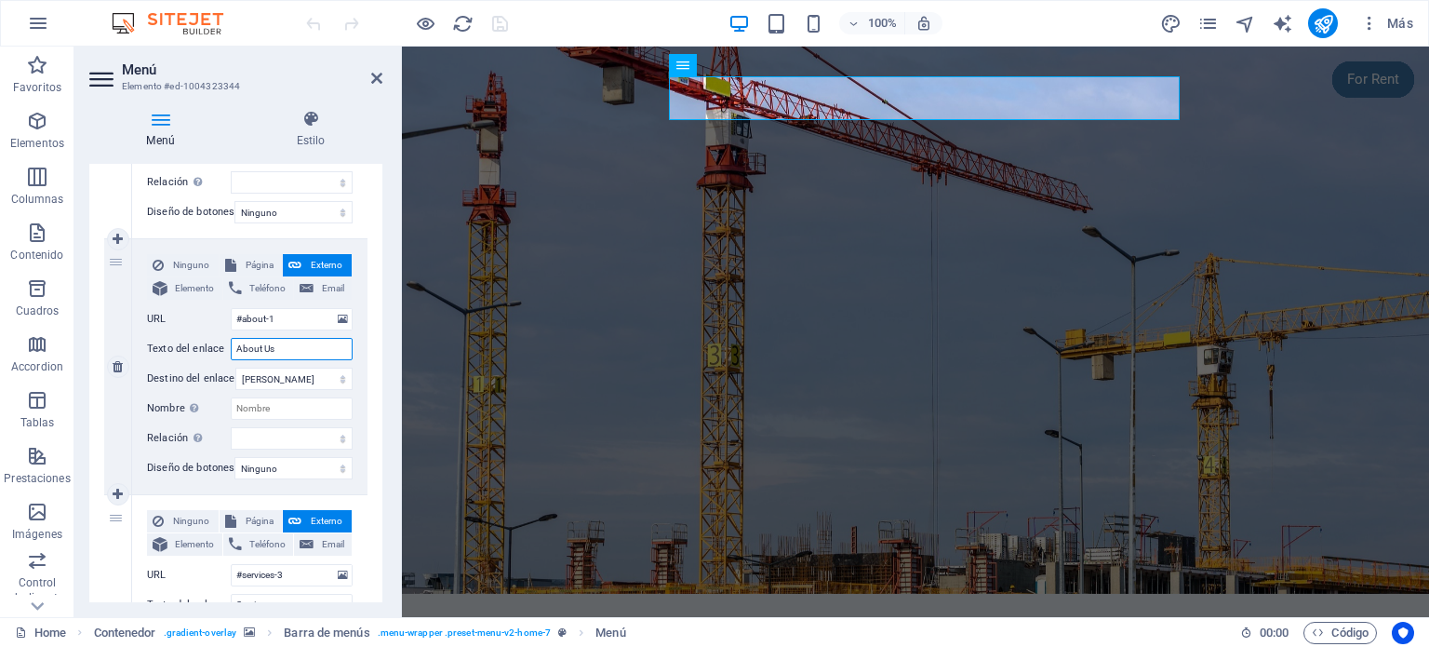
drag, startPoint x: 277, startPoint y: 343, endPoint x: 229, endPoint y: 343, distance: 48.4
click at [229, 343] on div "Texto del enlace About Us" at bounding box center [250, 349] width 206 height 22
type input "sobre"
select select
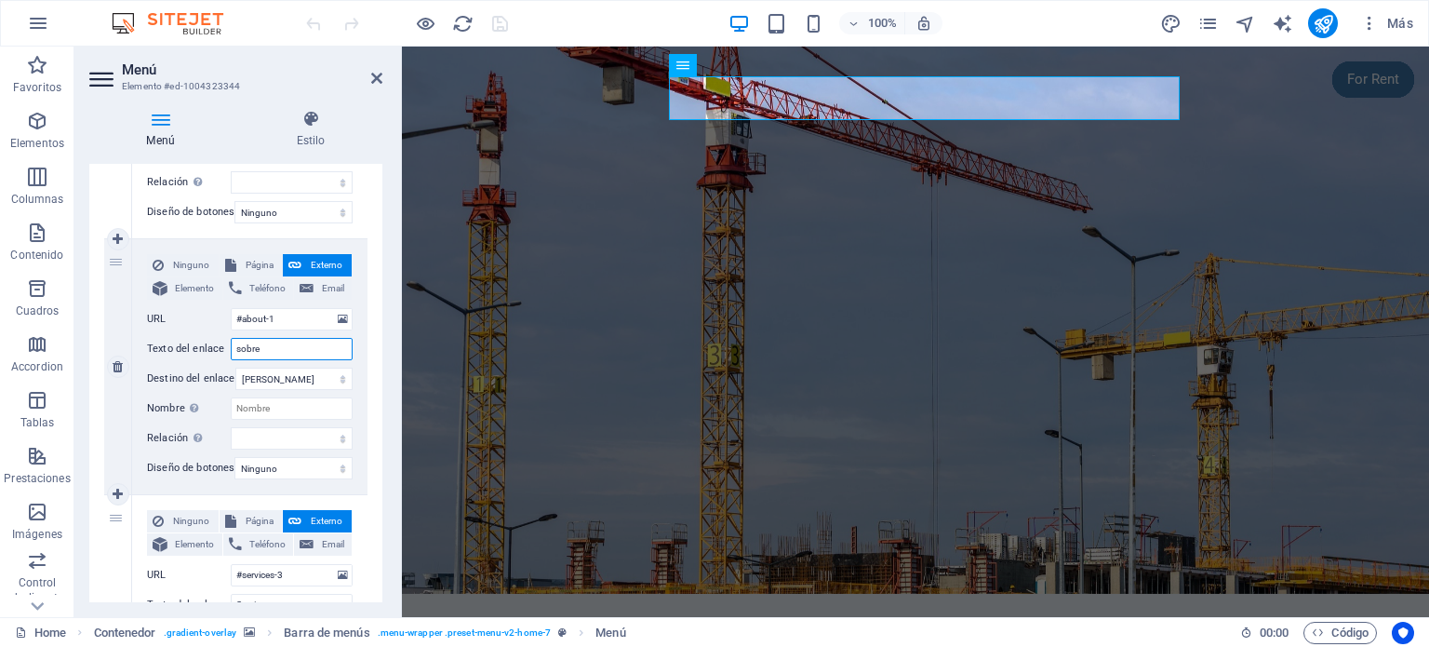
select select
type input "s"
type input "S"
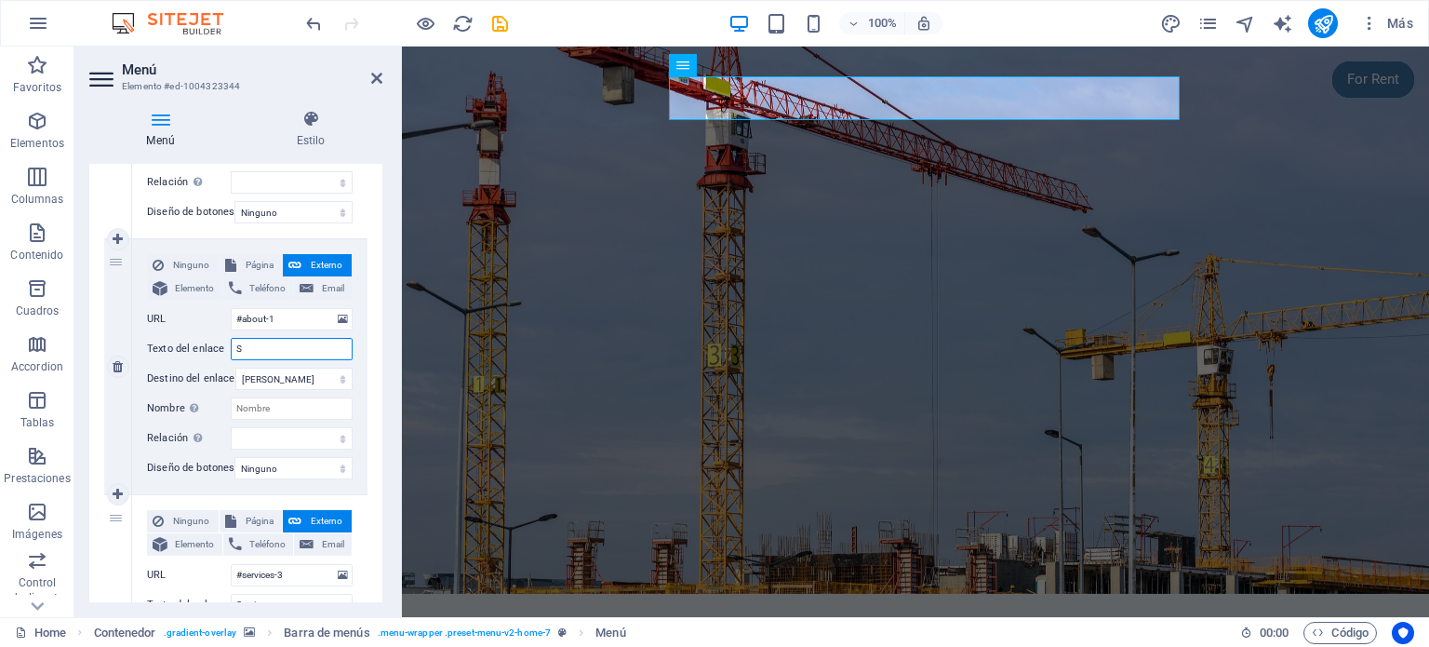
select select
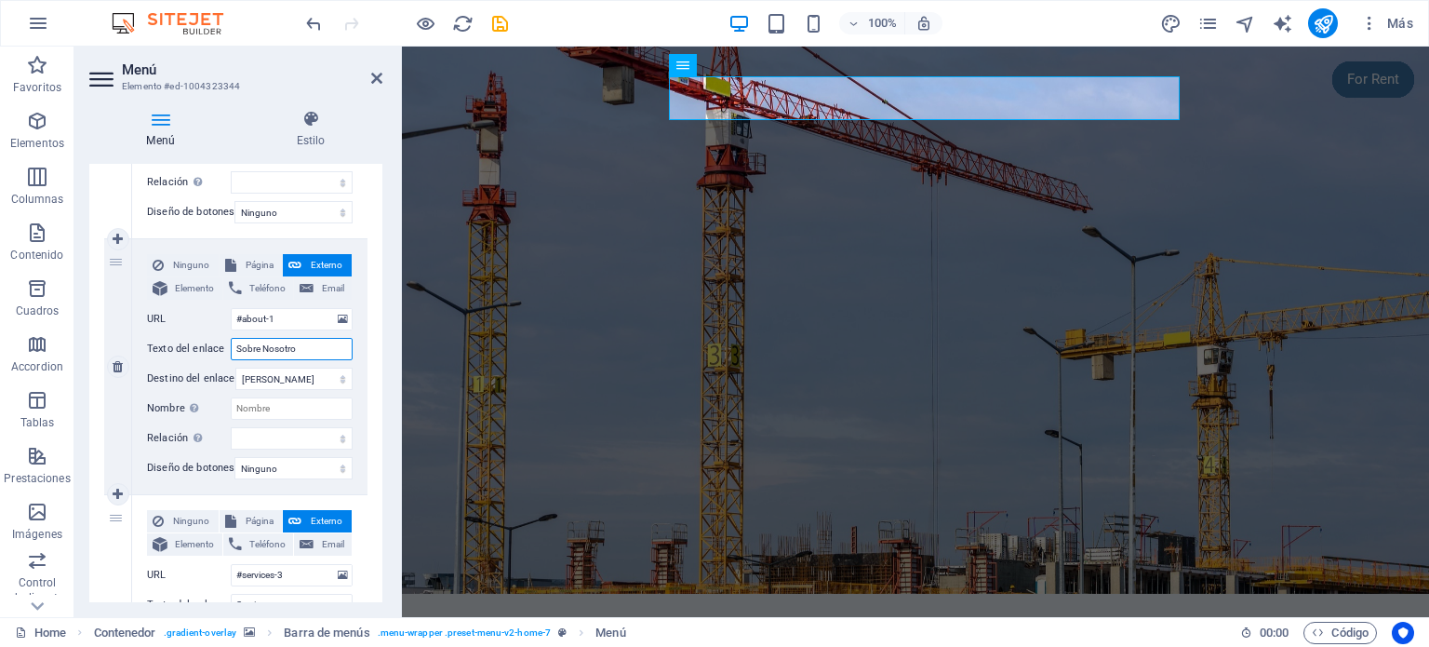
type input "Sobre Nosotros"
select select
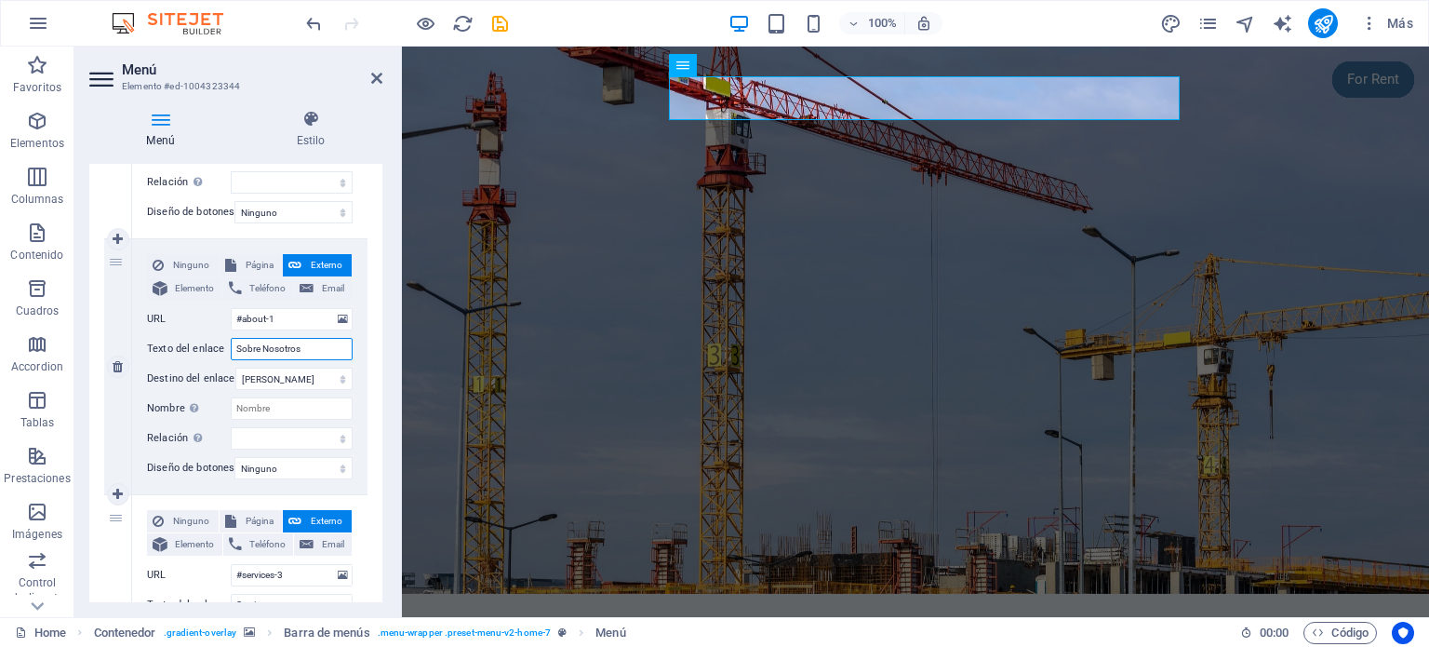
select select
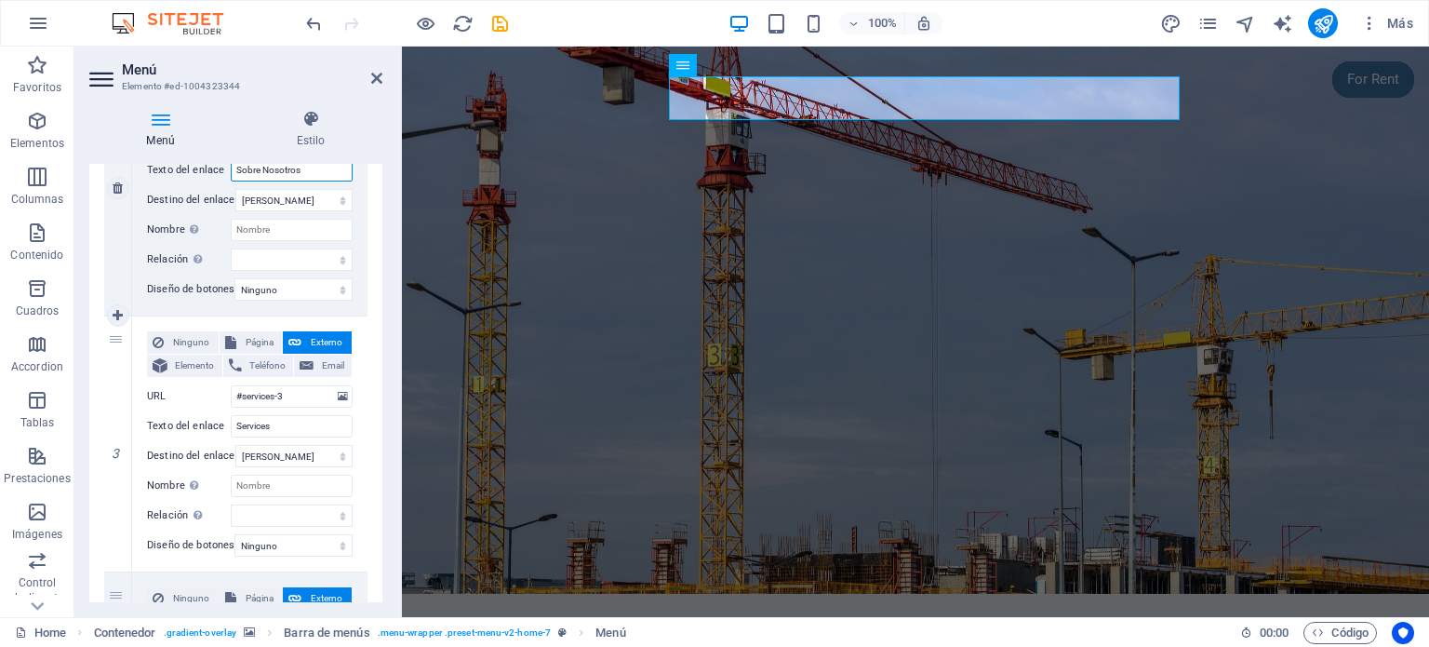
scroll to position [558, 0]
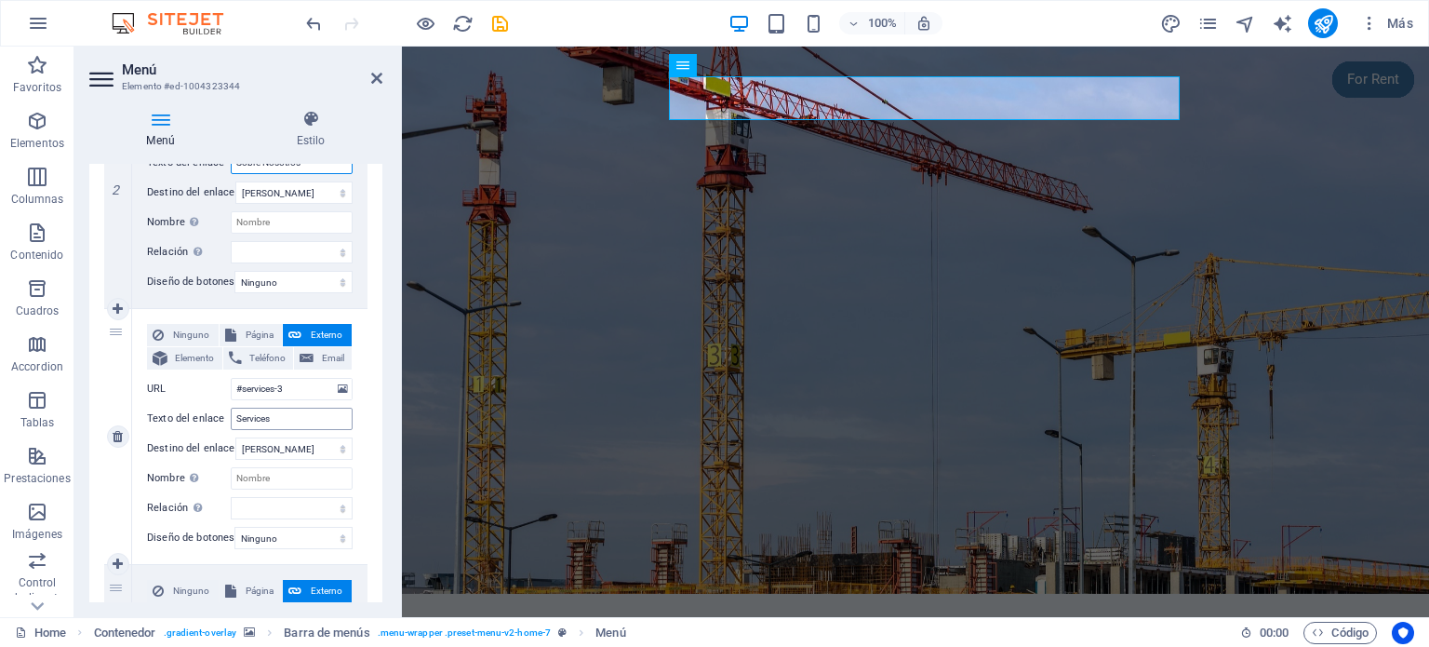
type input "Sobre Nosotros"
click at [291, 411] on input "Services" at bounding box center [292, 418] width 122 height 22
type input "Servic"
select select
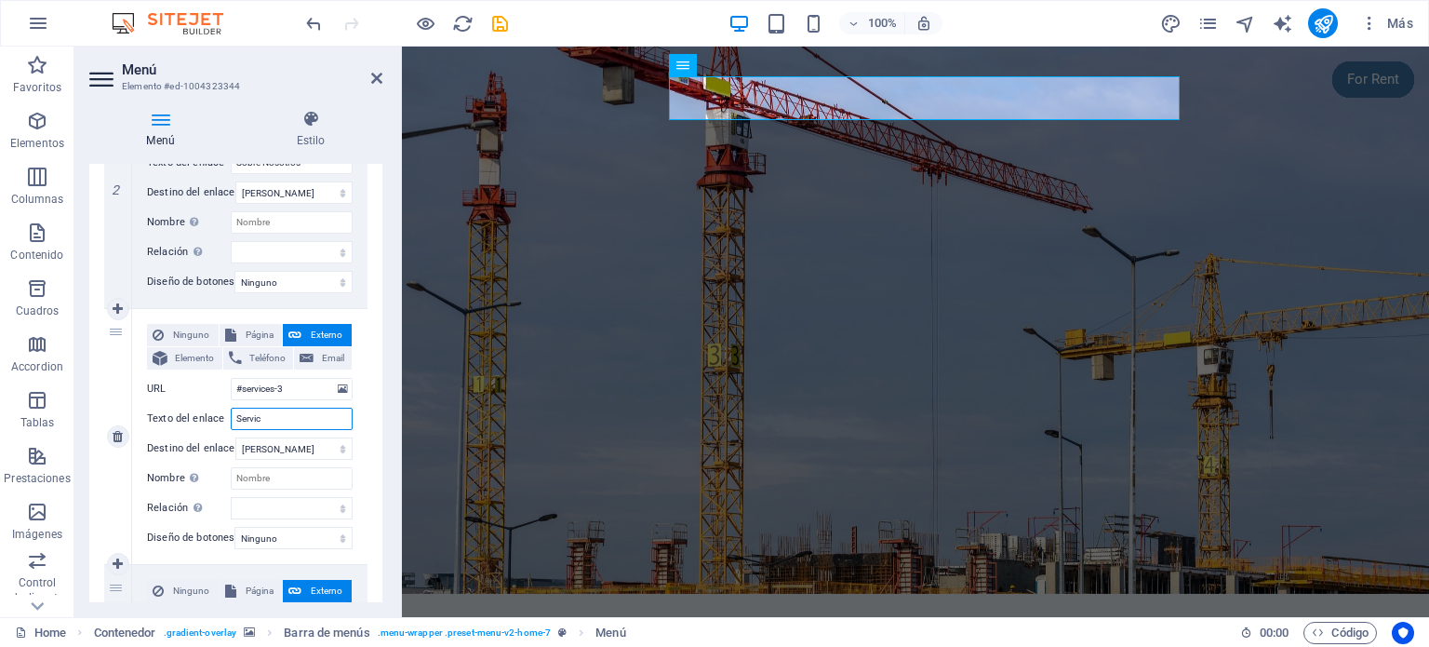
select select
type input "Servicios"
select select
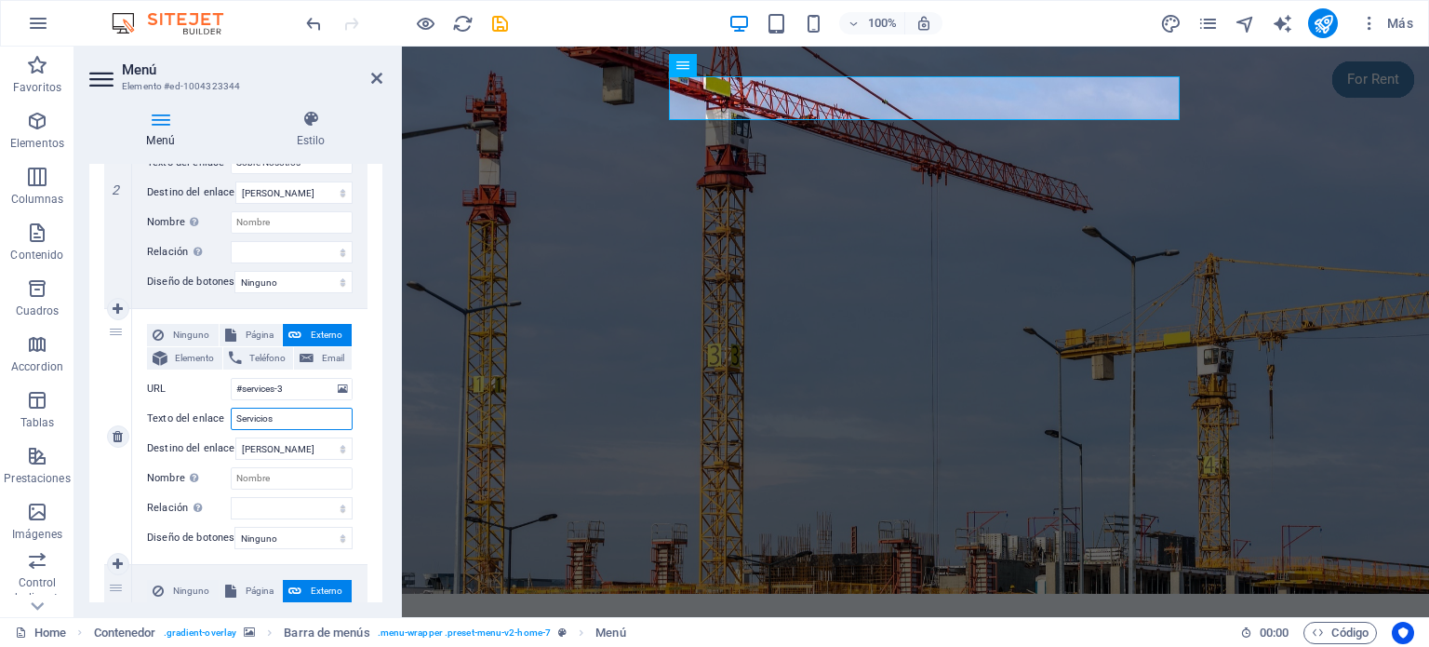
select select
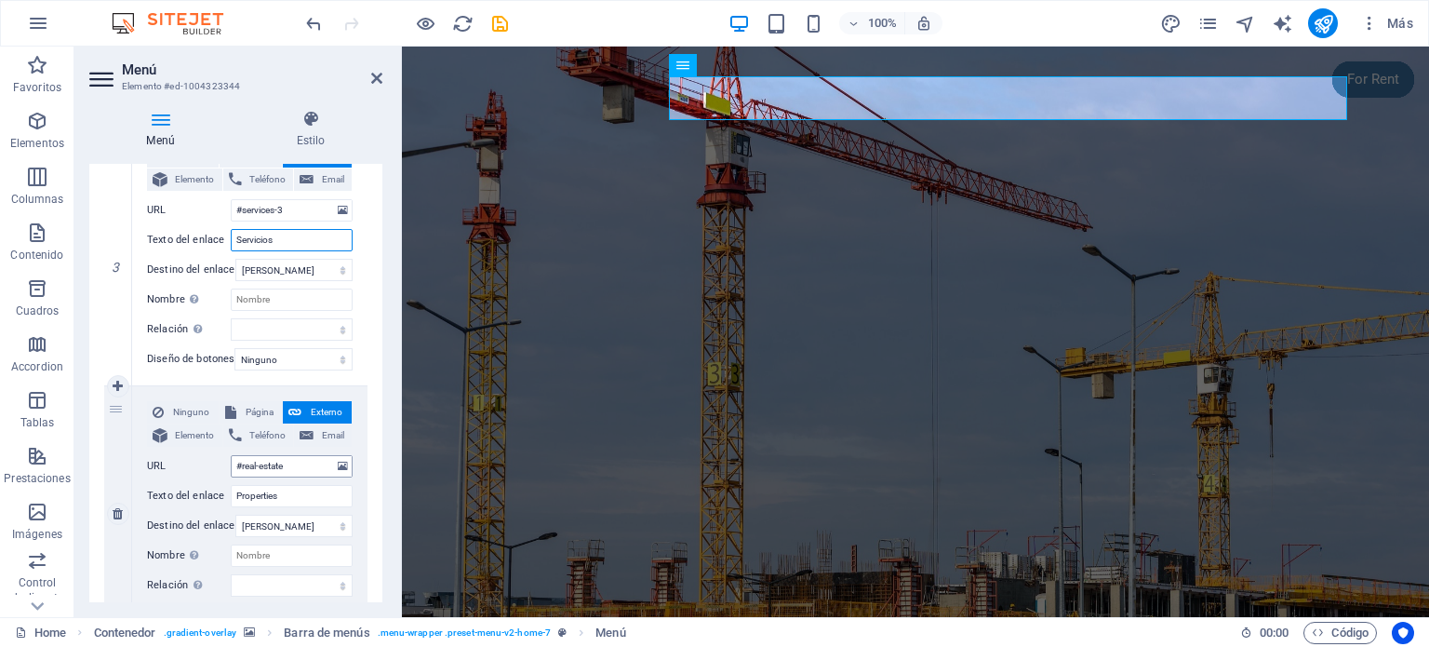
scroll to position [744, 0]
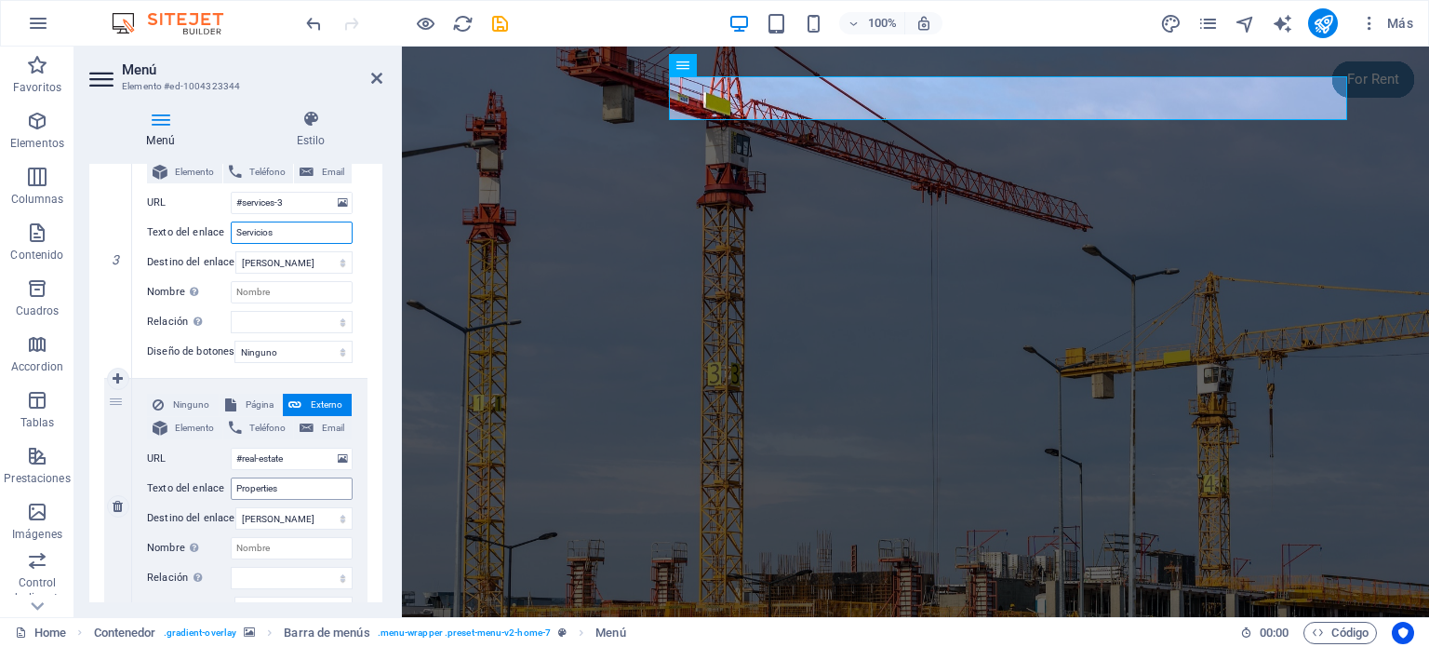
type input "Servicios"
click at [298, 487] on input "Properties" at bounding box center [292, 488] width 122 height 22
type input "Prop"
select select
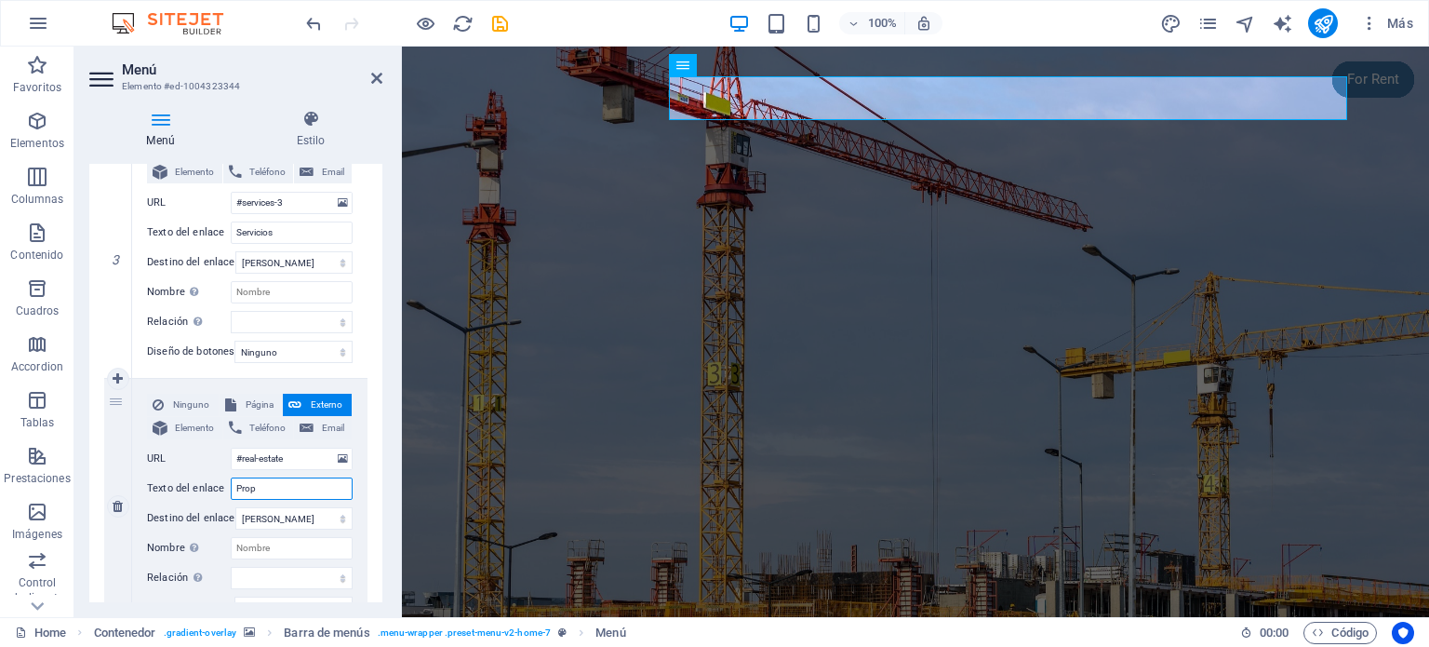
select select
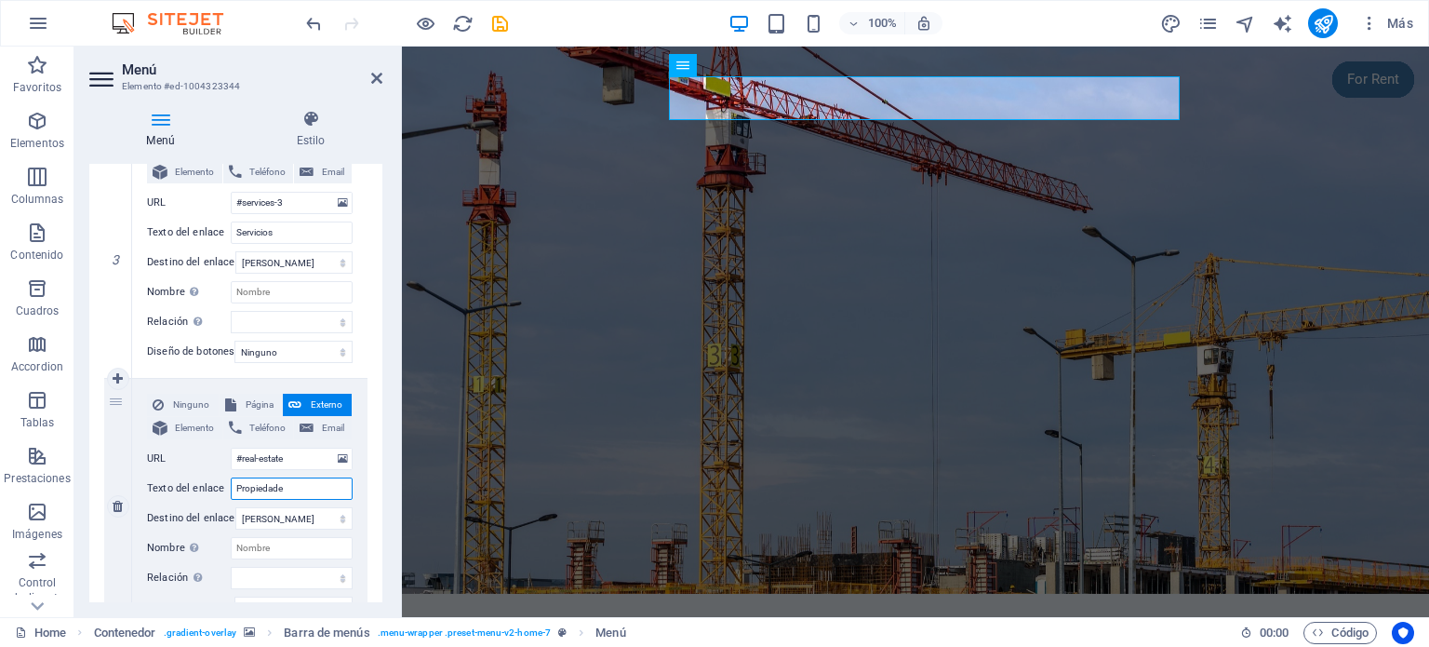
type input "Propiedades"
select select
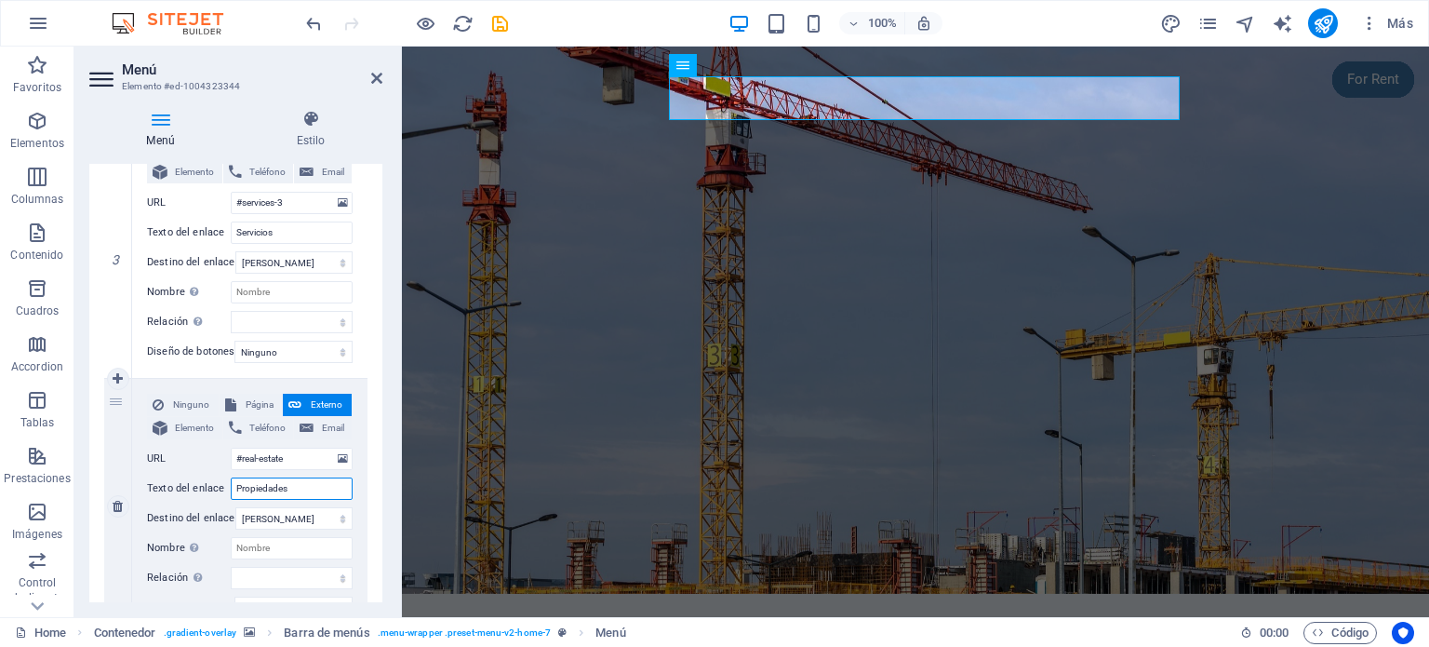
select select
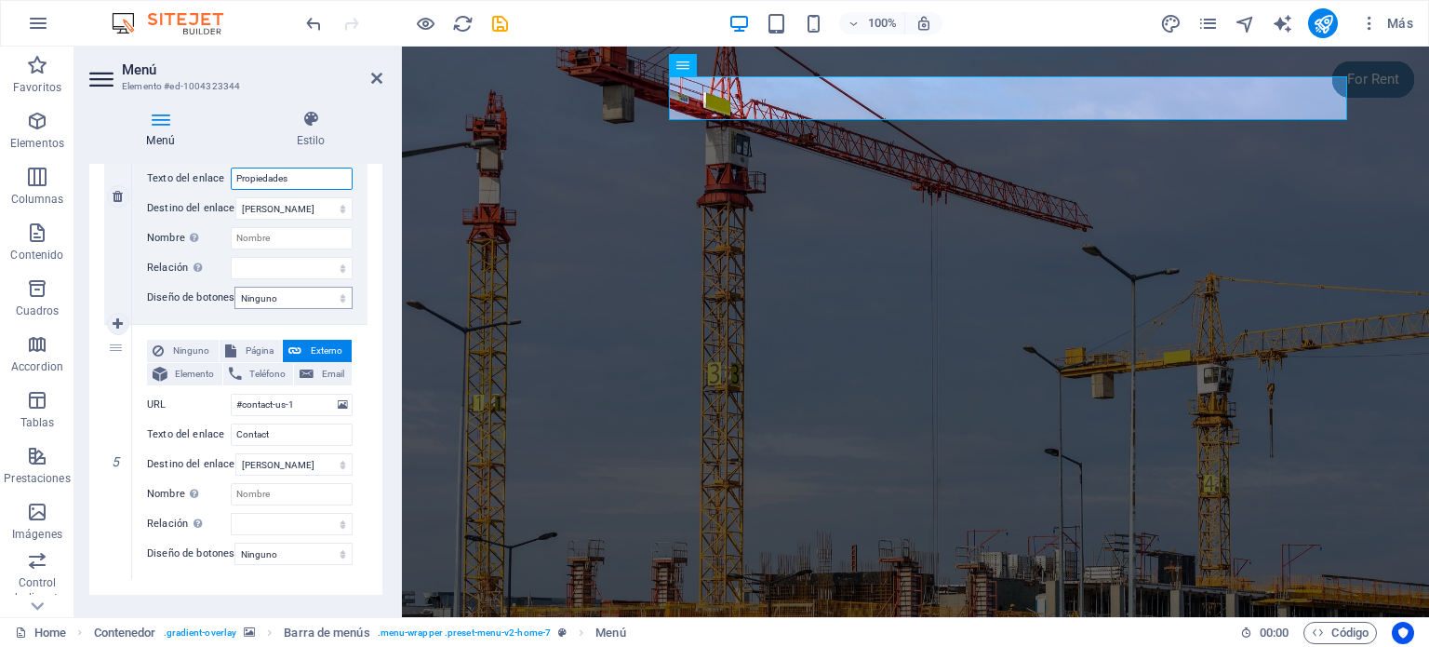
scroll to position [1094, 0]
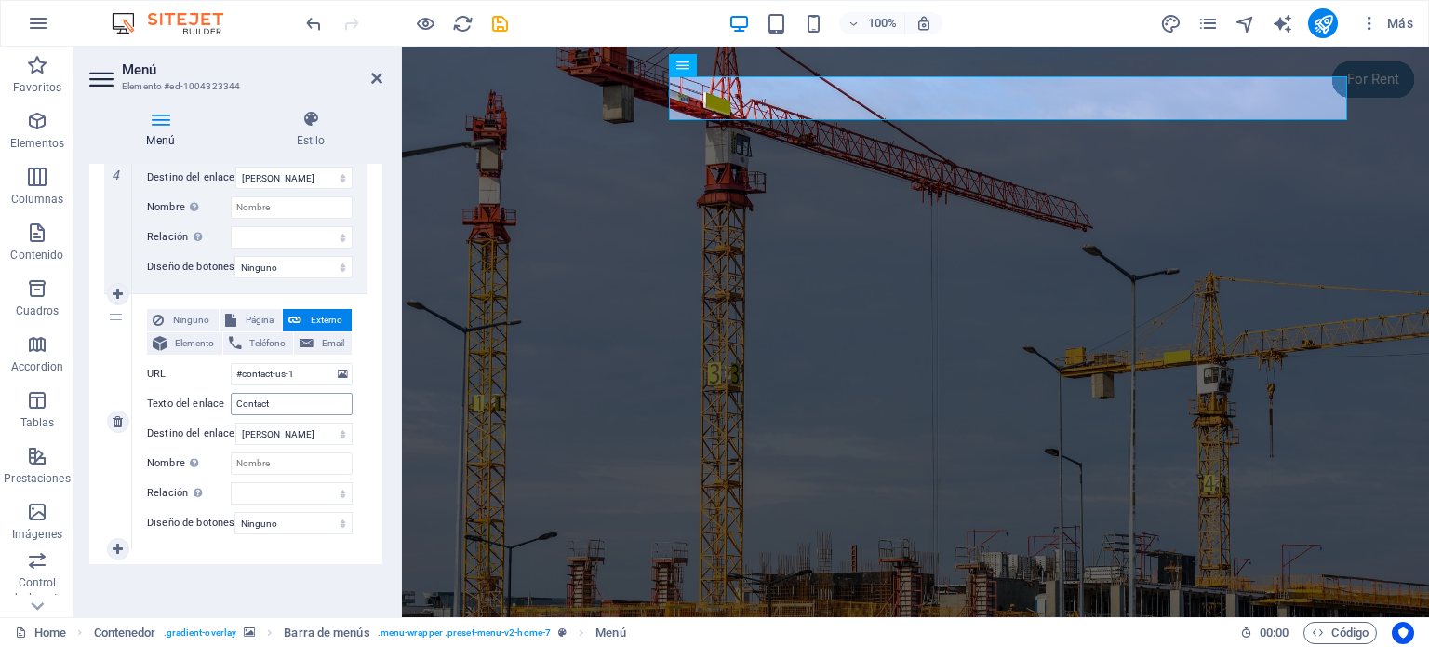
type input "Propiedades"
click at [294, 393] on input "Contact" at bounding box center [292, 404] width 122 height 22
type input "Contacto"
select select
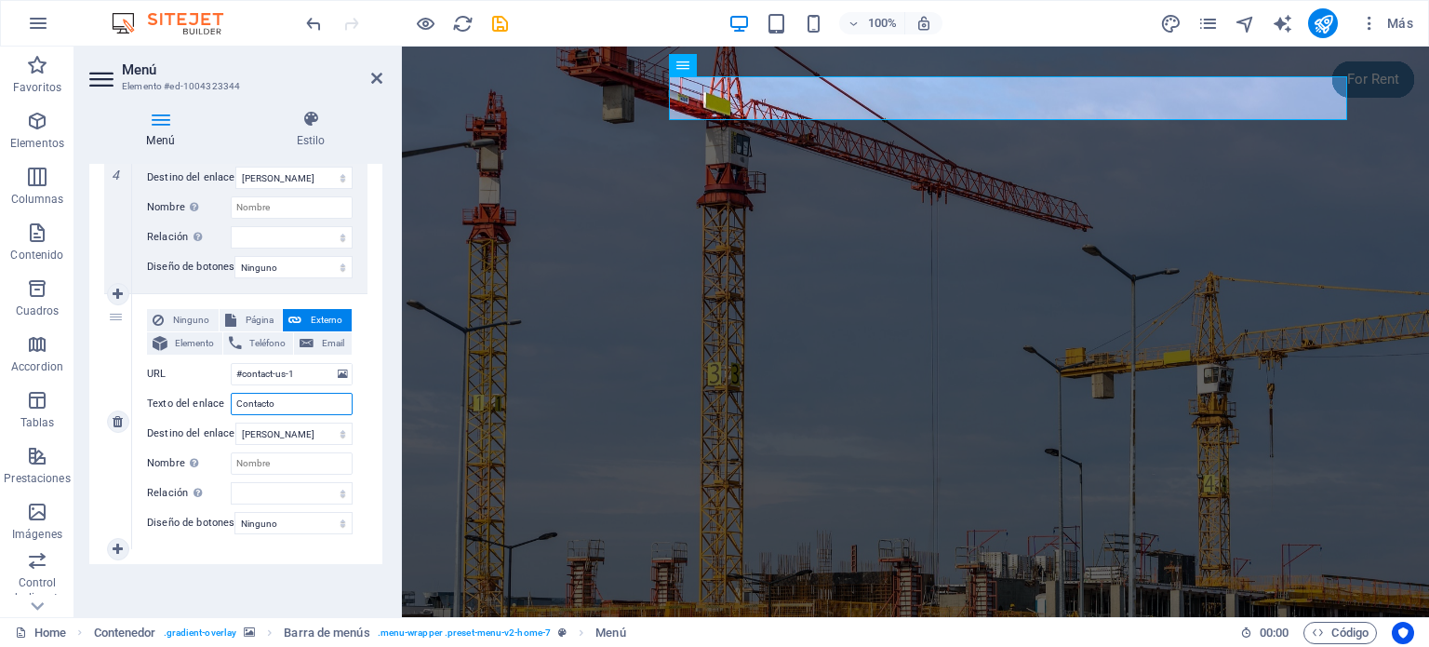
select select
type input "Contacto"
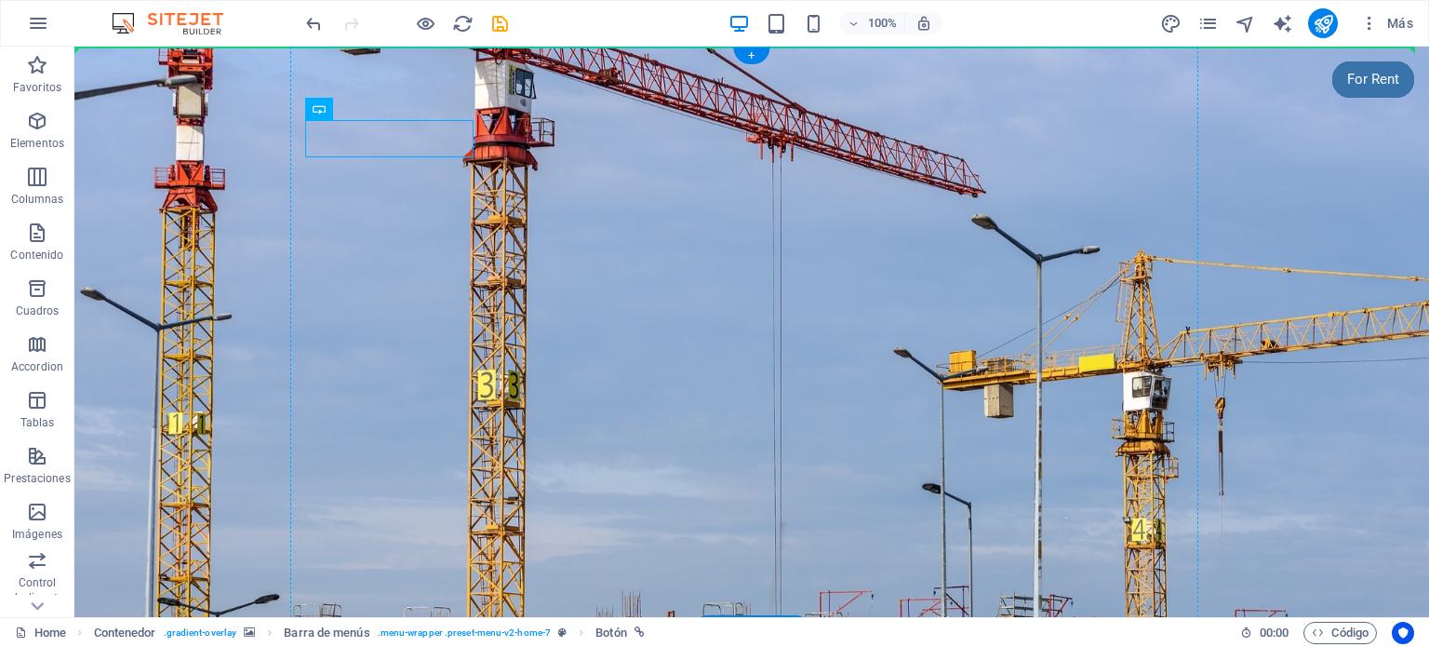
drag, startPoint x: 443, startPoint y: 137, endPoint x: 548, endPoint y: 140, distance: 105.2
drag, startPoint x: 456, startPoint y: 141, endPoint x: 1262, endPoint y: 113, distance: 807.1
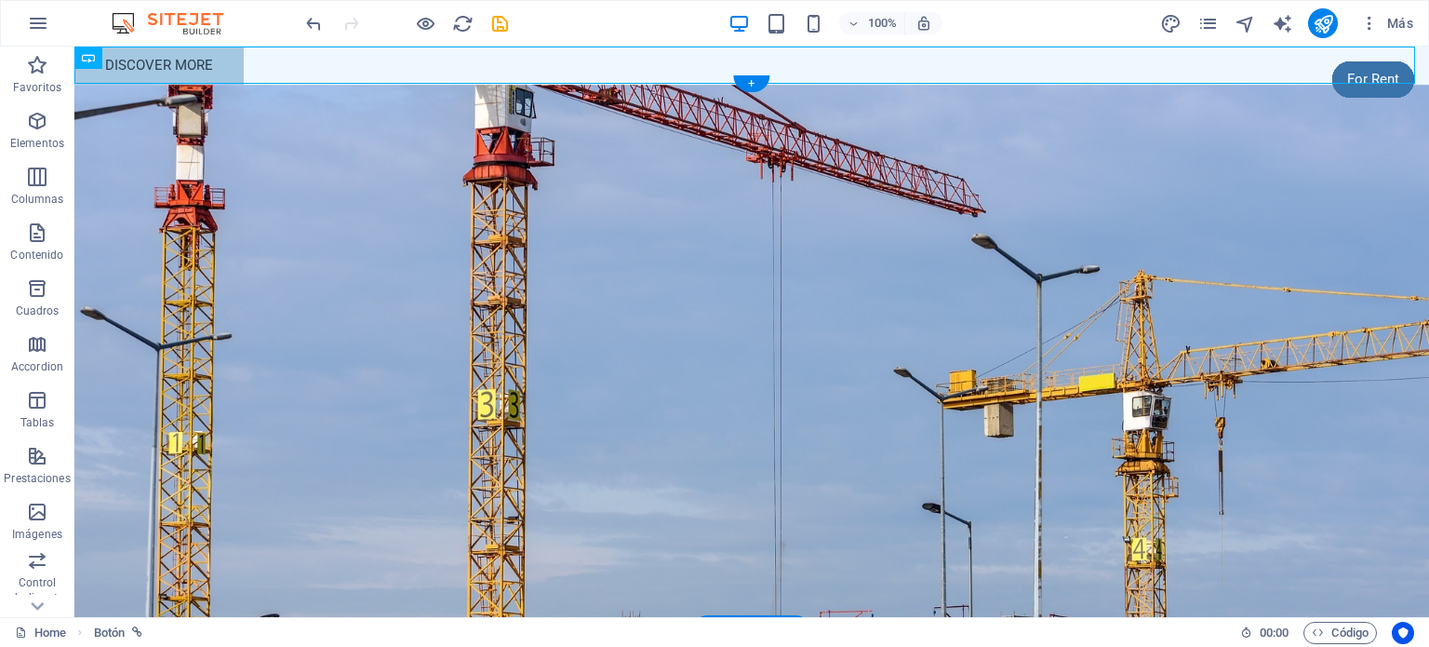
click at [1202, 120] on figure at bounding box center [751, 358] width 1355 height 547
drag, startPoint x: 205, startPoint y: 66, endPoint x: 555, endPoint y: 204, distance: 376.8
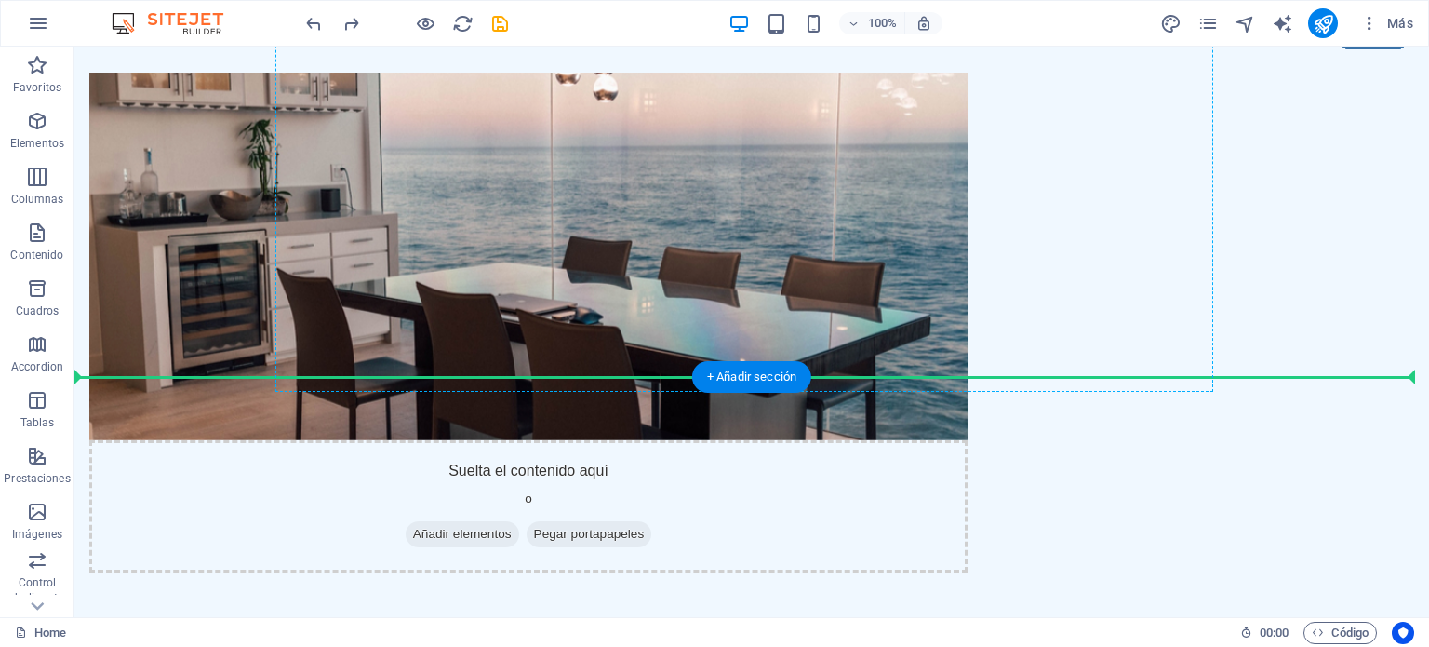
scroll to position [0, 0]
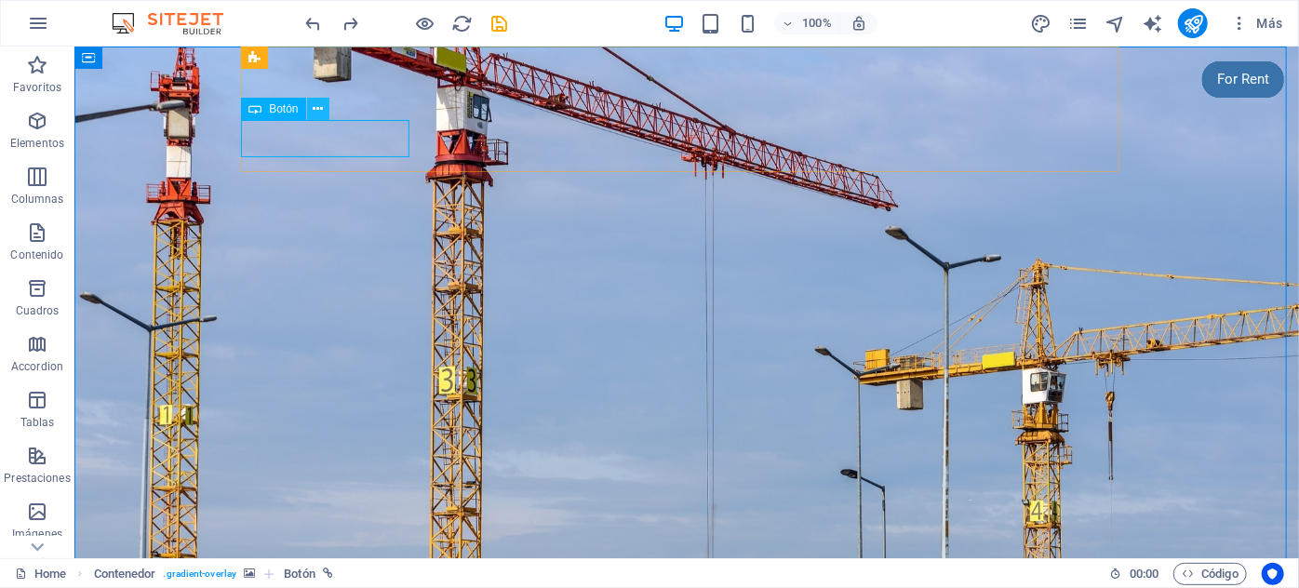
click at [316, 108] on icon at bounding box center [318, 110] width 10 height 20
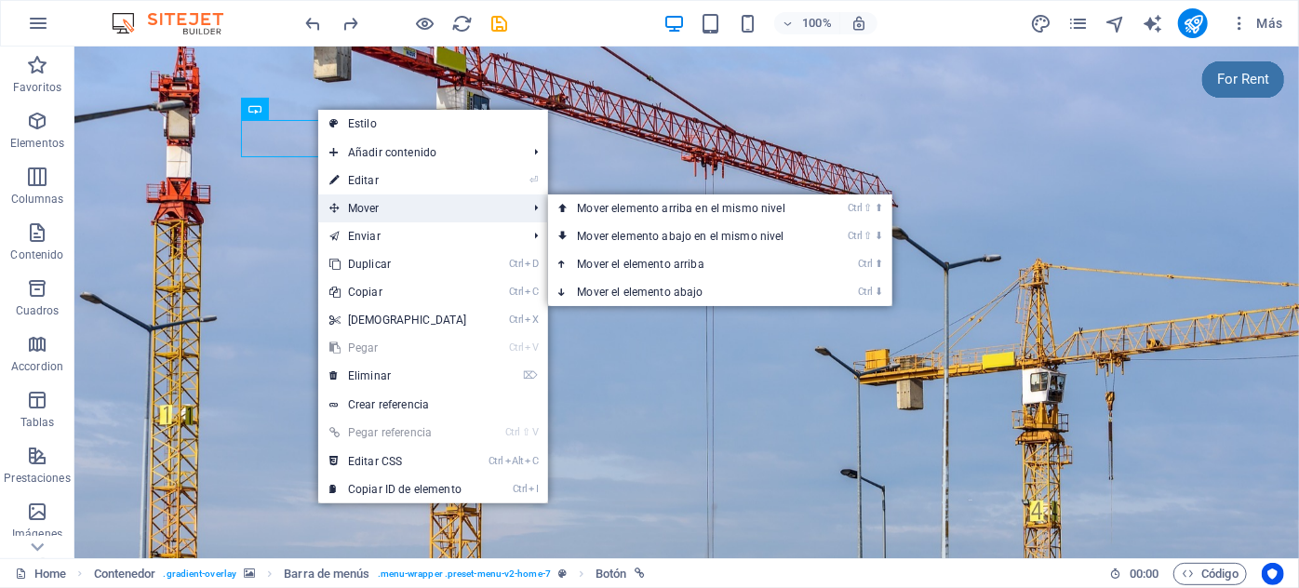
click at [374, 200] on span "Mover" at bounding box center [419, 208] width 202 height 28
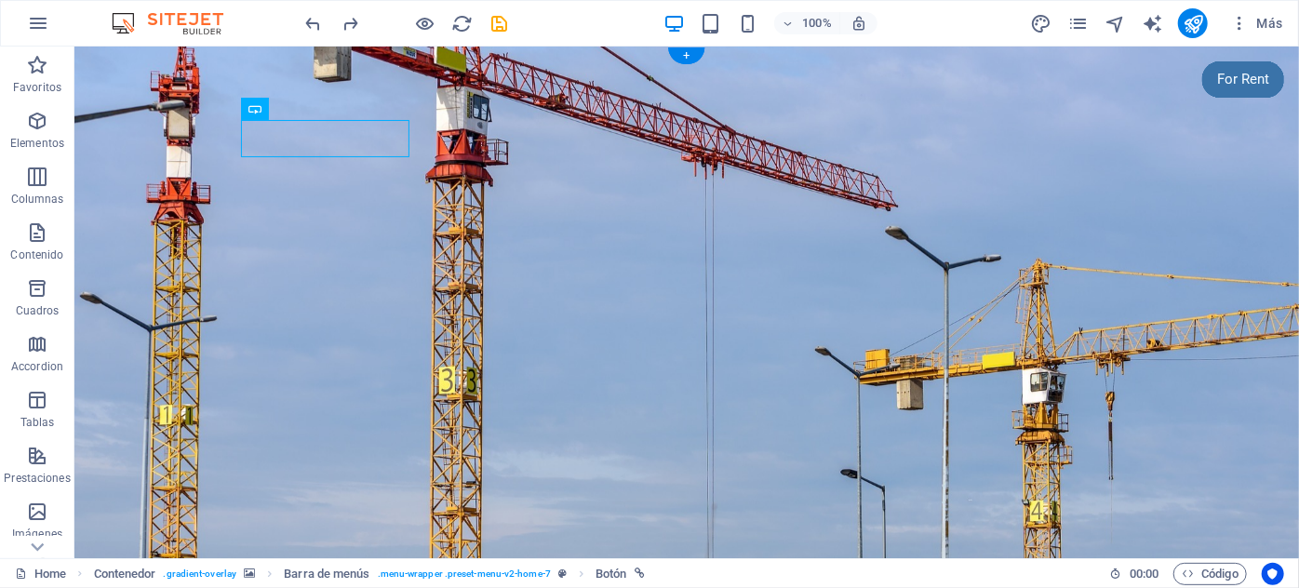
click at [203, 192] on figure at bounding box center [685, 338] width 1224 height 584
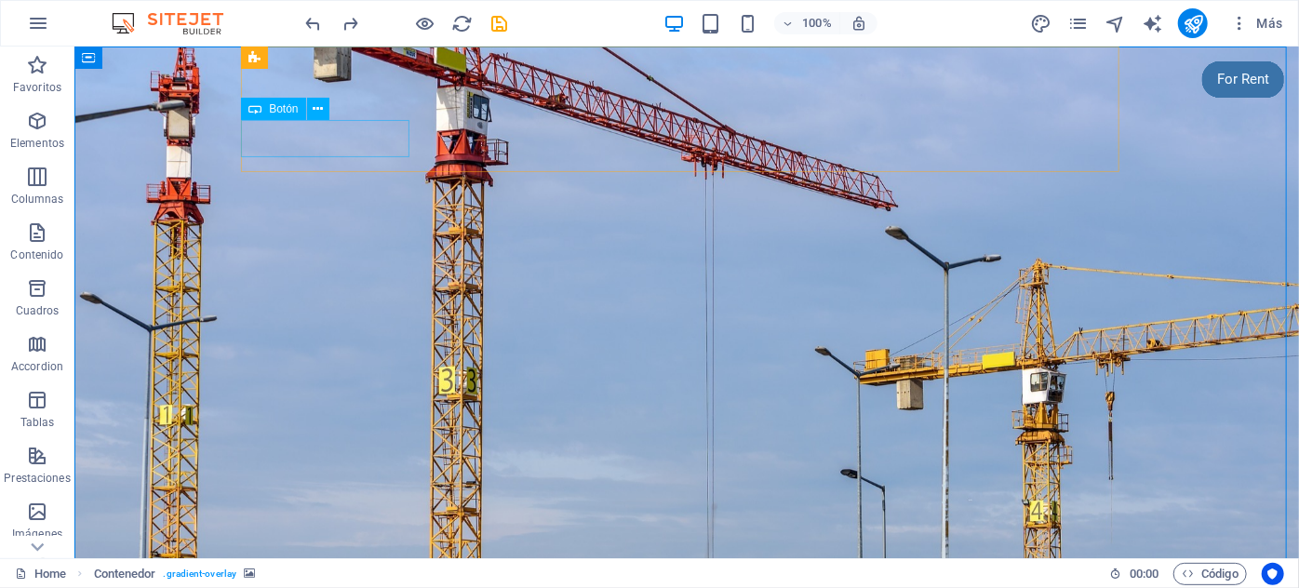
click at [265, 106] on div "Botón" at bounding box center [273, 109] width 64 height 22
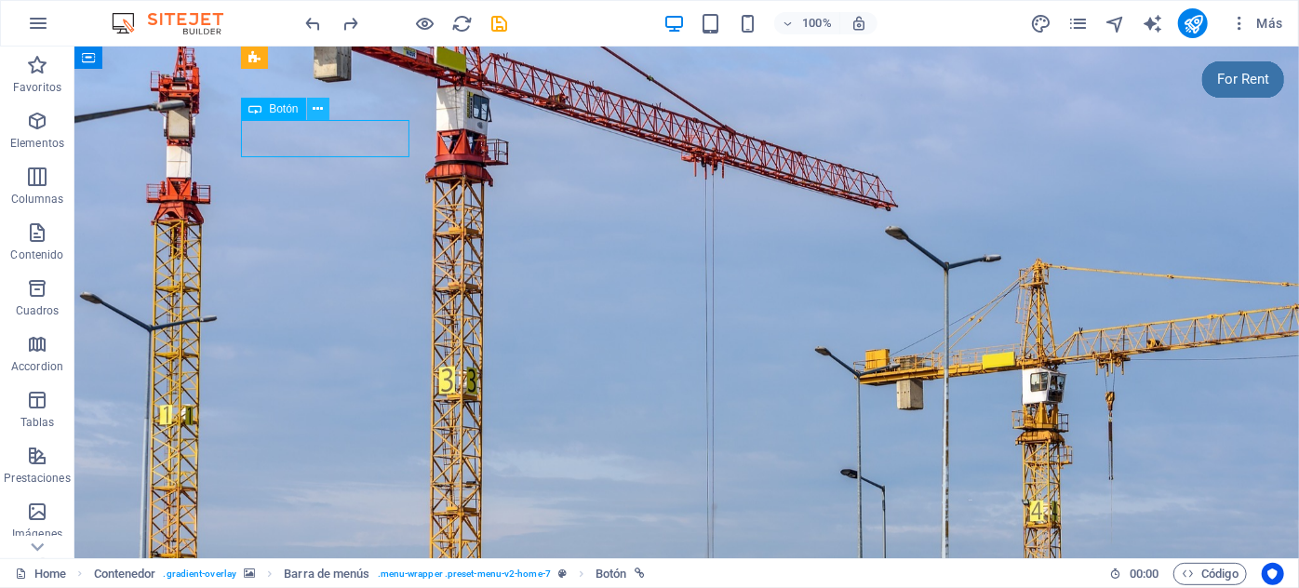
click at [317, 105] on icon at bounding box center [318, 110] width 10 height 20
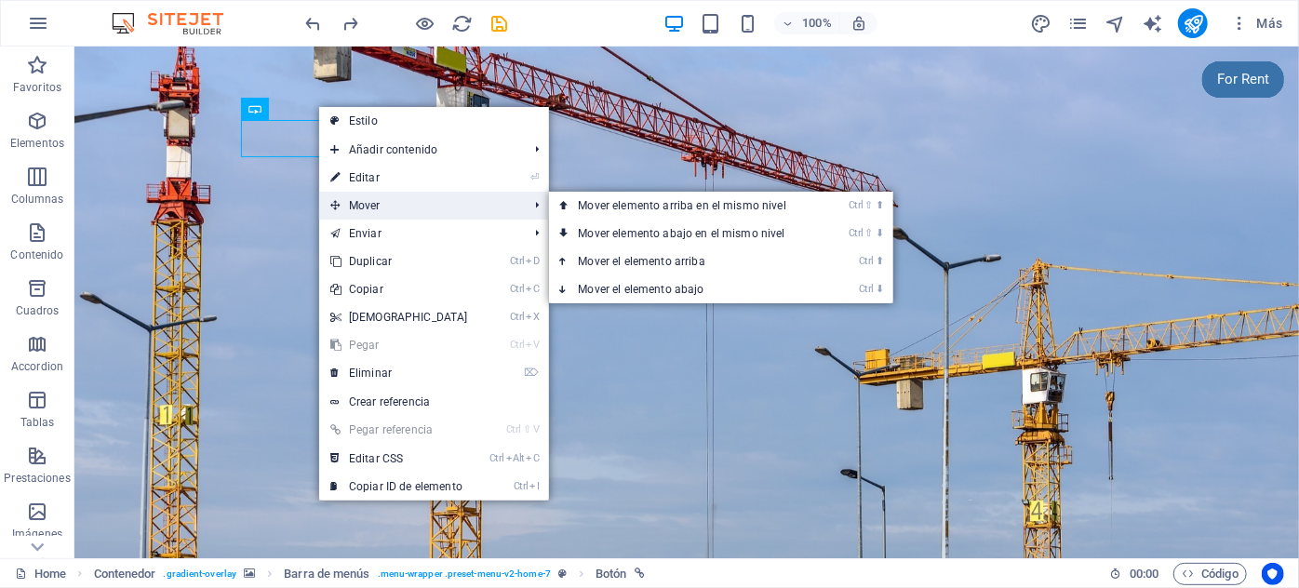
click at [369, 197] on span "Mover" at bounding box center [420, 206] width 202 height 28
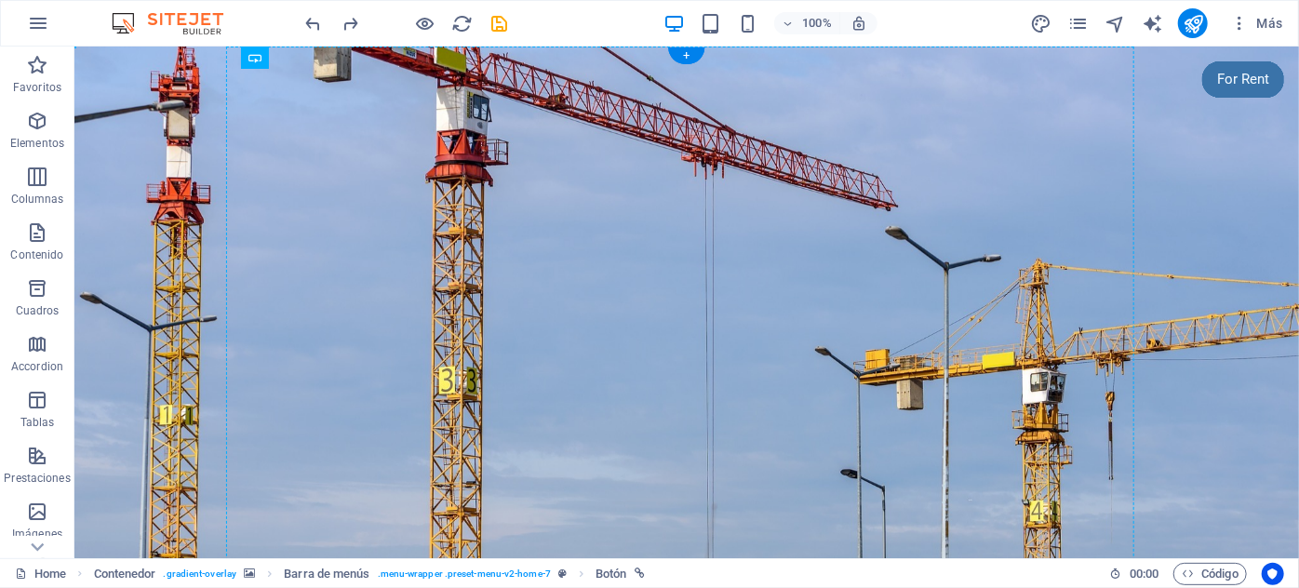
drag, startPoint x: 291, startPoint y: 146, endPoint x: 473, endPoint y: 121, distance: 183.1
click at [773, 226] on figure at bounding box center [685, 338] width 1224 height 584
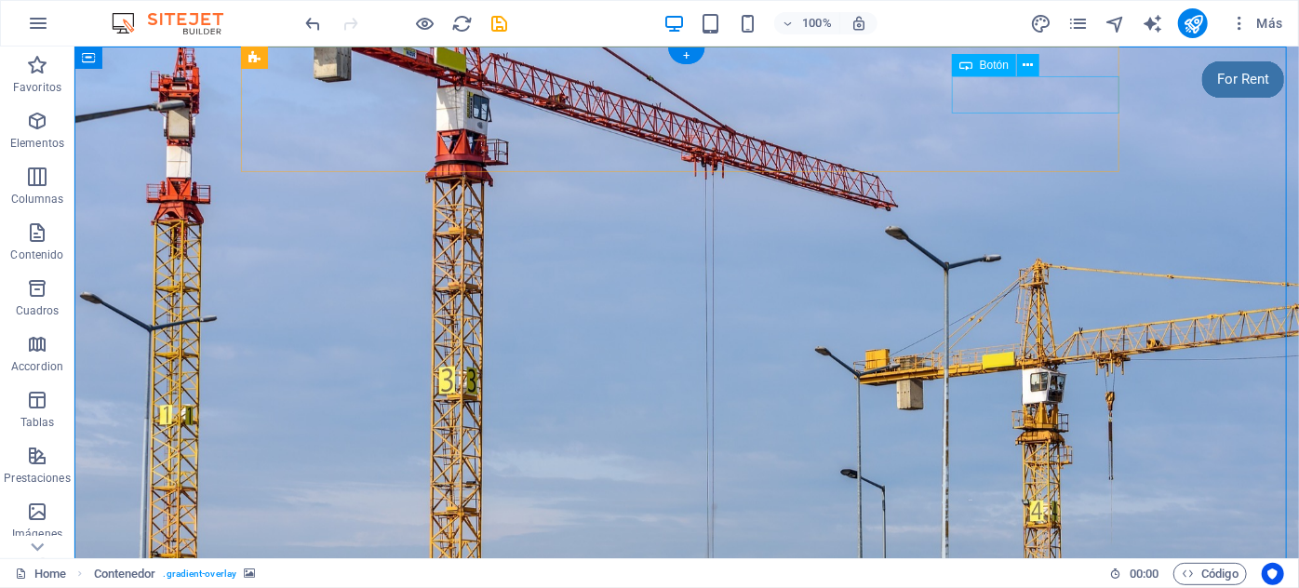
click at [1028, 62] on icon at bounding box center [1028, 66] width 10 height 20
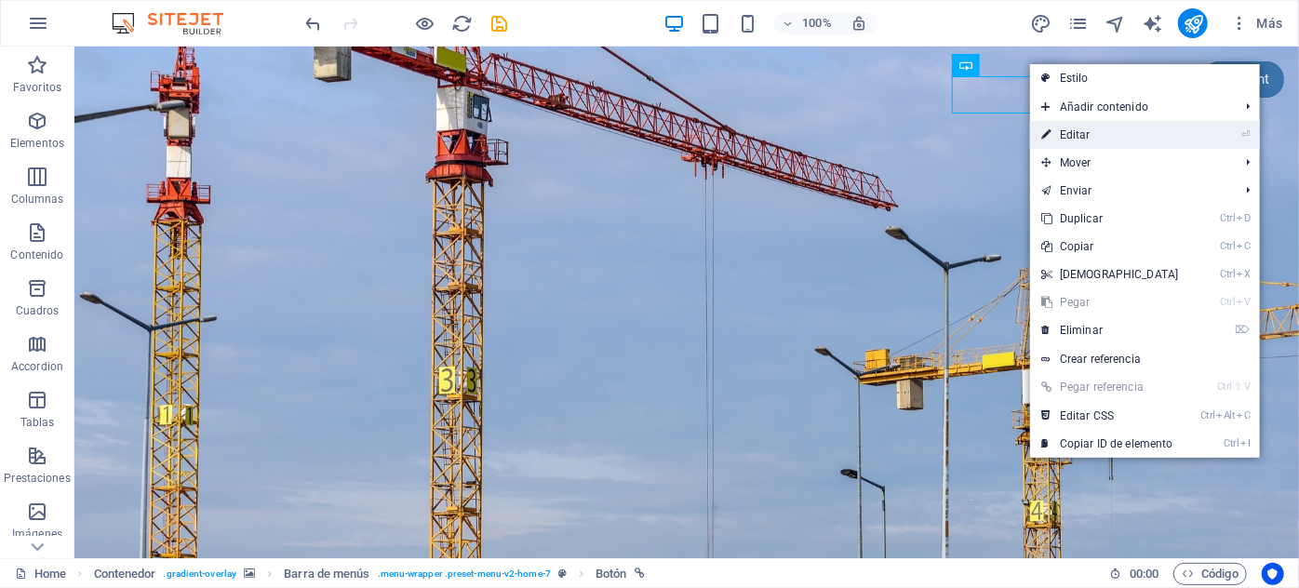
click at [1080, 133] on link "⏎ Editar" at bounding box center [1110, 135] width 160 height 28
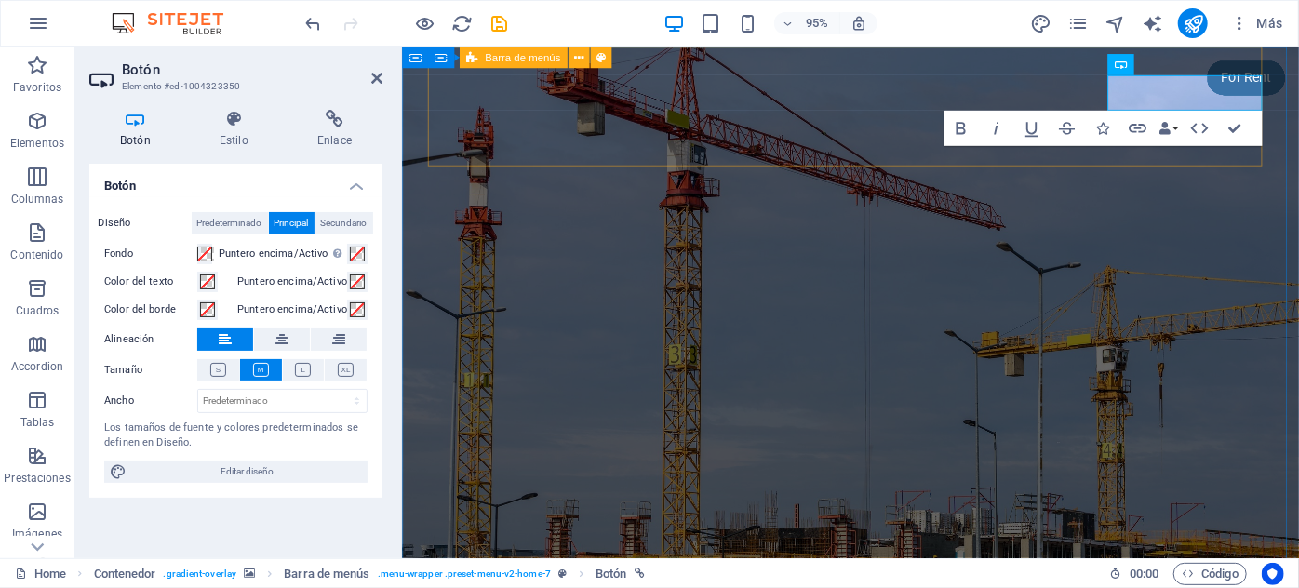
click at [1151, 219] on figure at bounding box center [873, 338] width 944 height 584
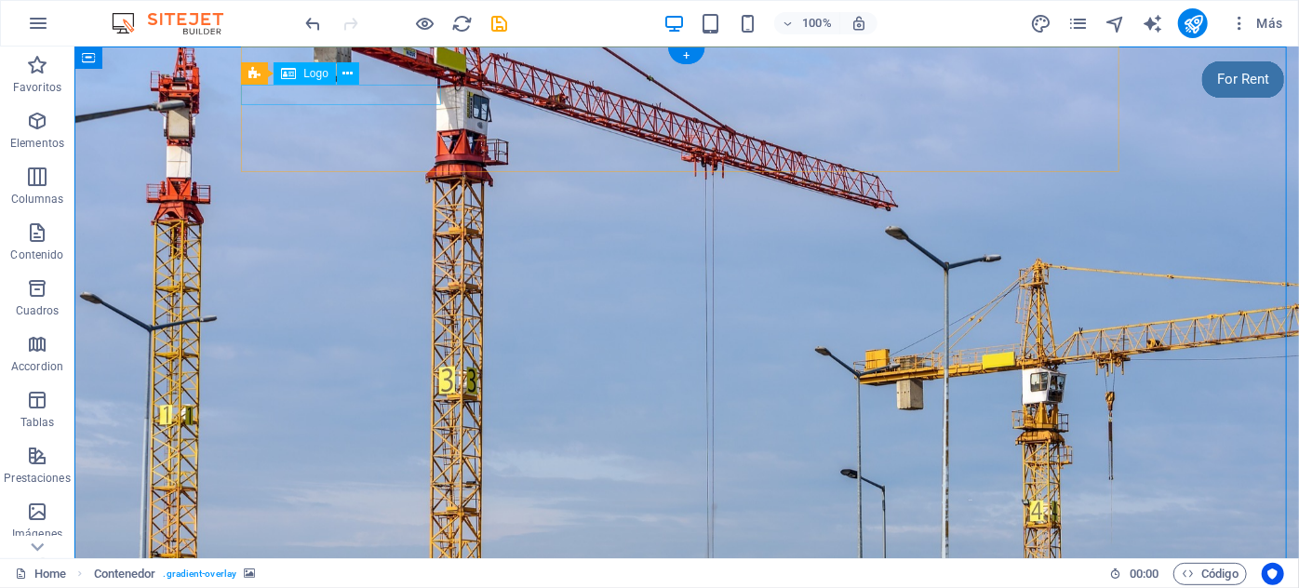
click at [297, 75] on div "Logo" at bounding box center [305, 73] width 62 height 22
click at [347, 75] on icon at bounding box center [347, 74] width 10 height 20
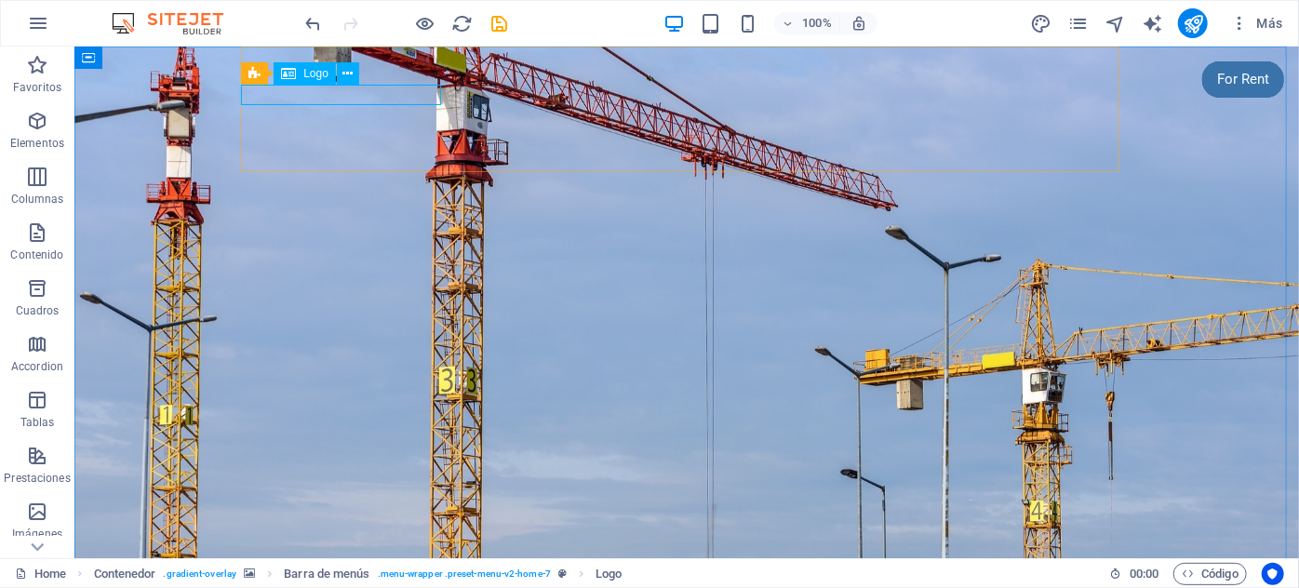
click at [303, 71] on span "Logo" at bounding box center [315, 73] width 25 height 11
click at [342, 73] on icon at bounding box center [347, 74] width 10 height 20
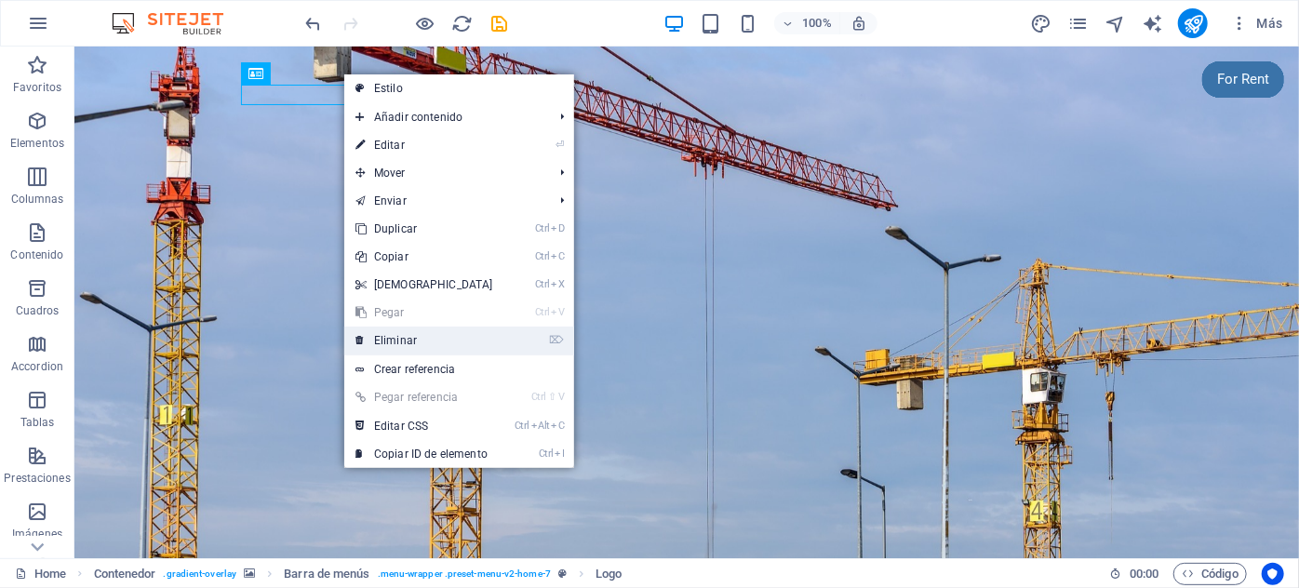
click at [426, 338] on link "⌦ Eliminar" at bounding box center [424, 341] width 160 height 28
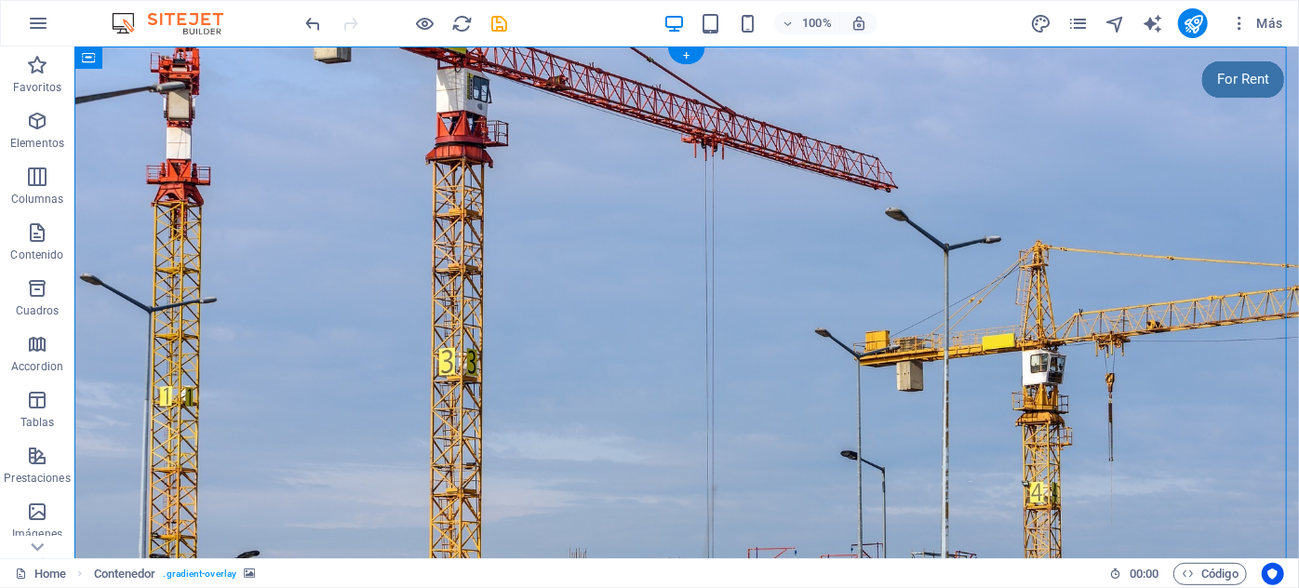
drag, startPoint x: 350, startPoint y: 87, endPoint x: 998, endPoint y: 142, distance: 650.8
click at [998, 142] on div "Menu Descubre mas Home Sobre Nosotros Servicios Propiedades Contacto Welcome to…" at bounding box center [685, 586] width 1224 height 1080
click at [200, 74] on figure at bounding box center [685, 319] width 1224 height 547
click at [175, 58] on icon at bounding box center [180, 58] width 10 height 20
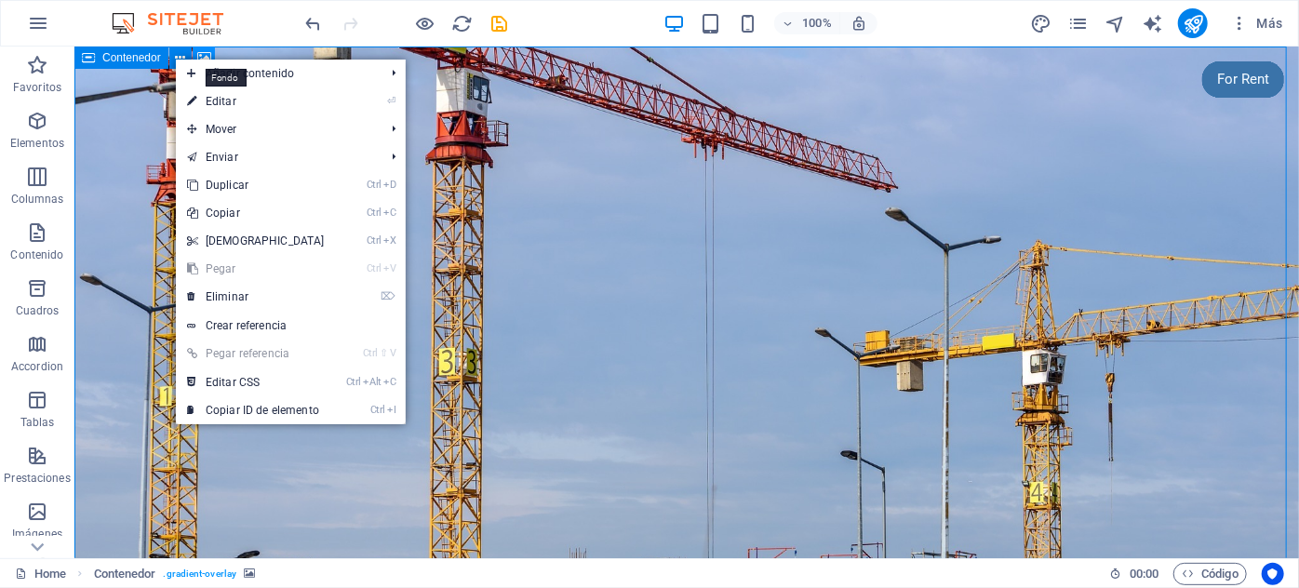
click at [205, 48] on icon at bounding box center [204, 58] width 14 height 20
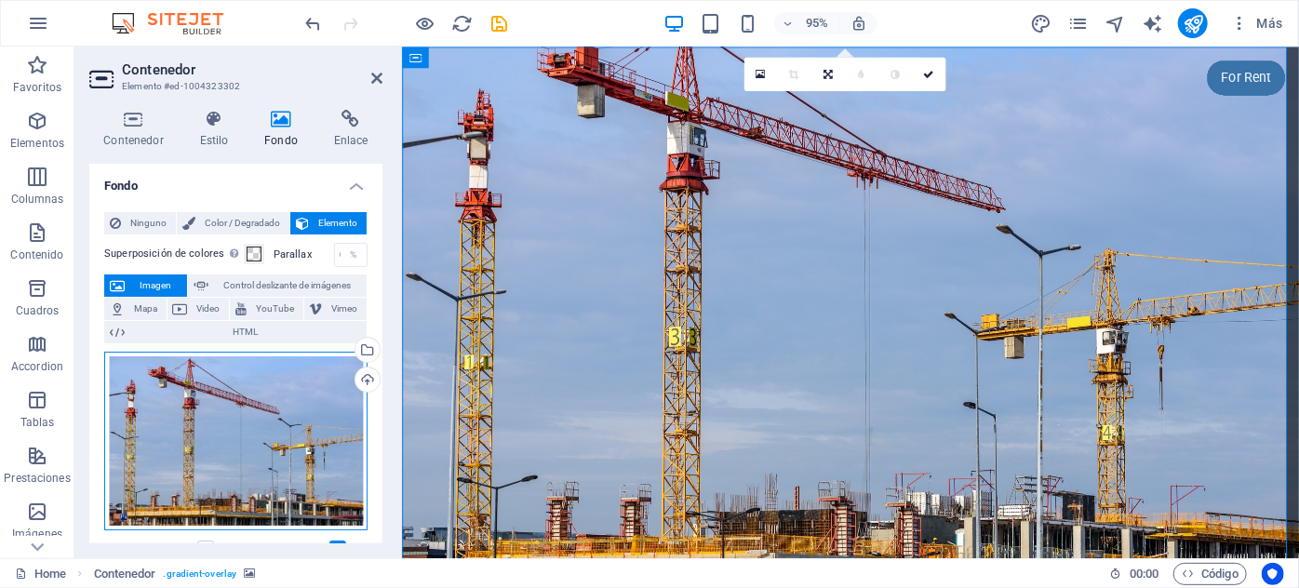
click at [273, 393] on div "Arrastra archivos aquí, haz clic para escoger archivos o selecciona archivos de…" at bounding box center [235, 441] width 263 height 179
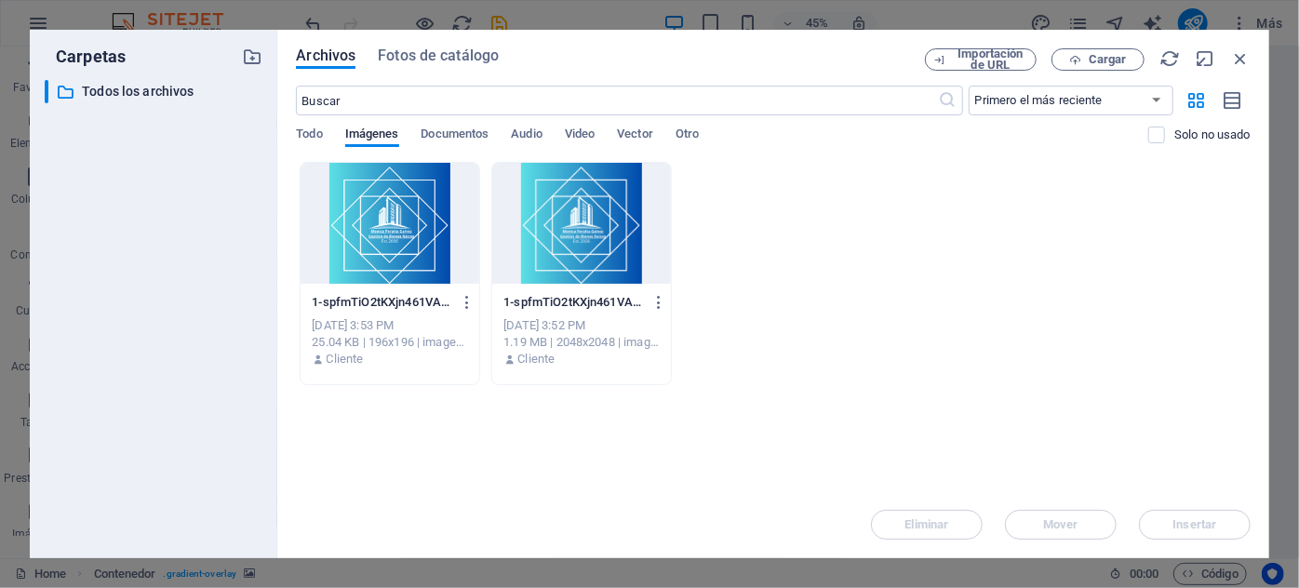
click at [394, 236] on div at bounding box center [389, 223] width 179 height 121
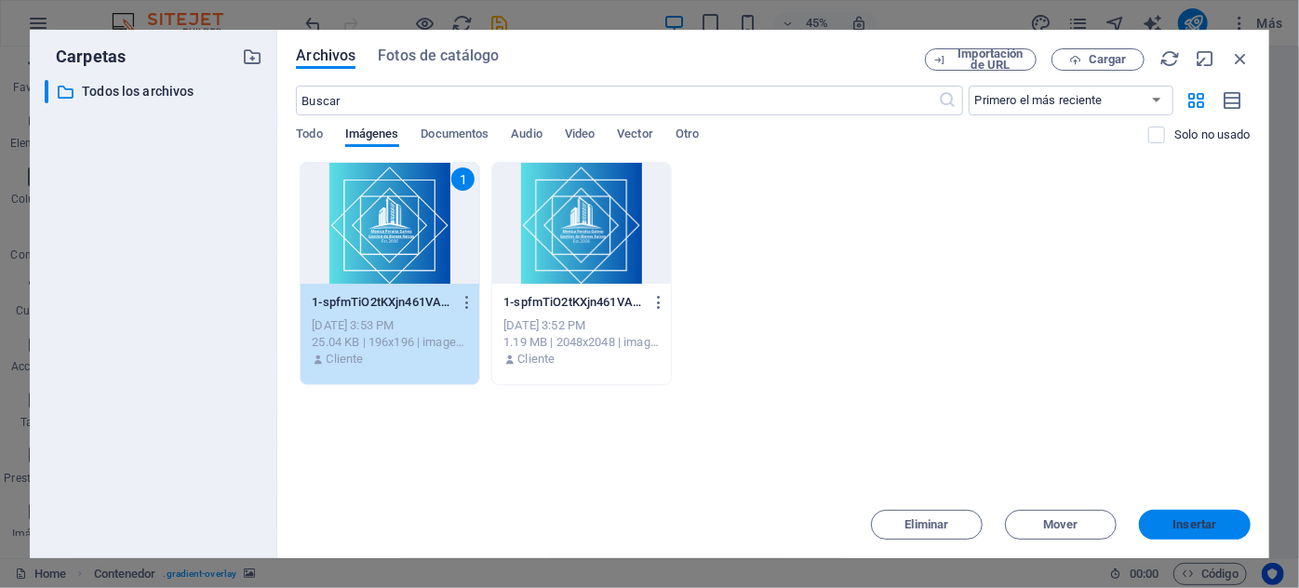
click at [1173, 527] on span "Insertar" at bounding box center [1195, 524] width 44 height 11
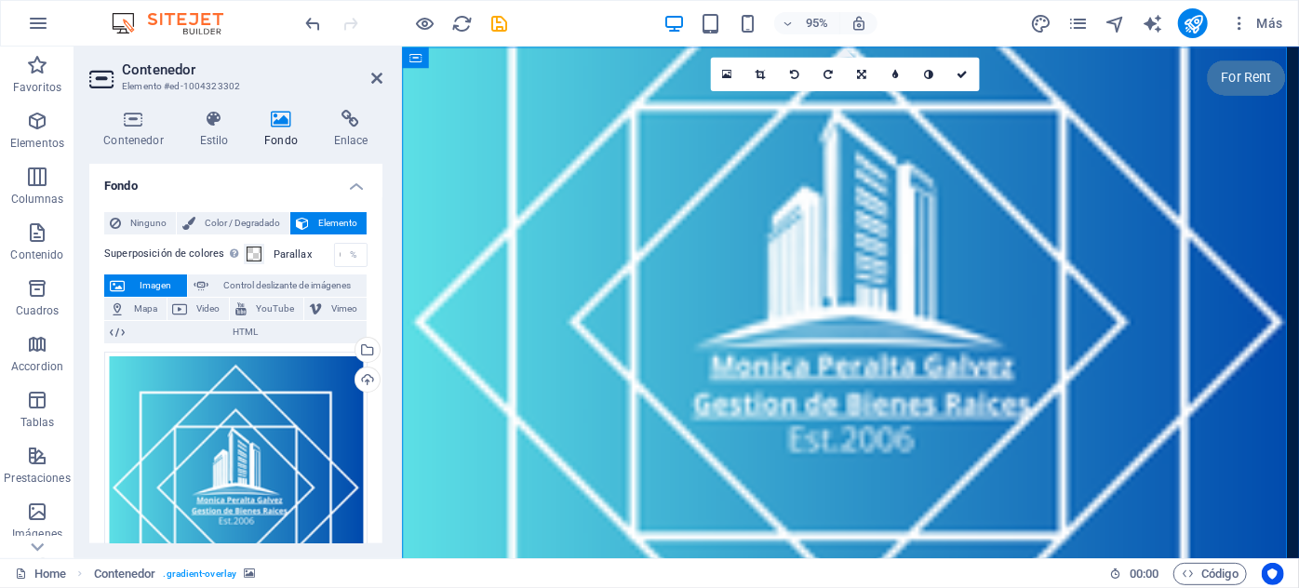
click at [1017, 211] on figure at bounding box center [873, 319] width 944 height 547
click at [136, 281] on span "Imagen" at bounding box center [155, 285] width 51 height 22
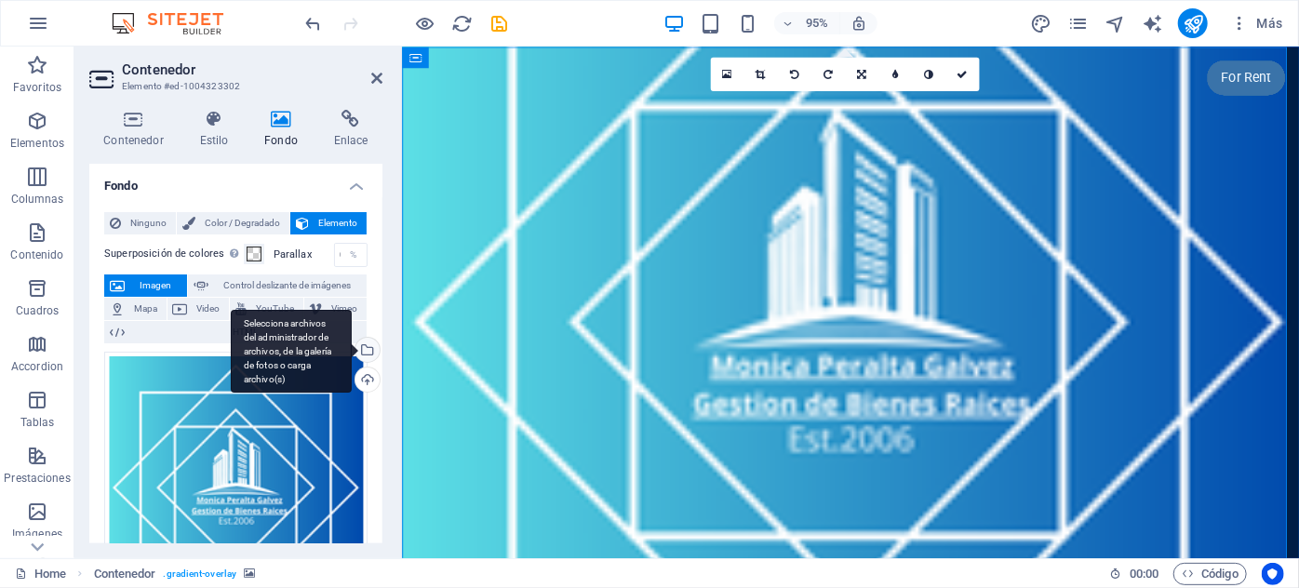
click at [365, 353] on div "Selecciona archivos del administrador de archivos, de la galería de fotos o car…" at bounding box center [366, 352] width 28 height 28
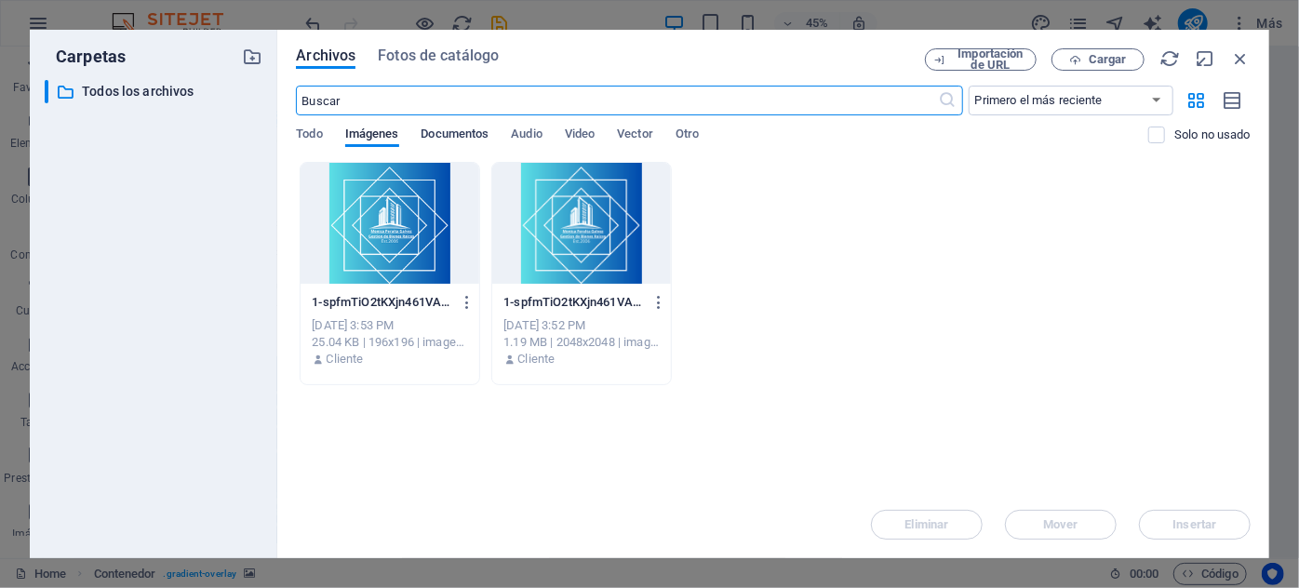
click at [477, 133] on span "Documentos" at bounding box center [455, 136] width 68 height 26
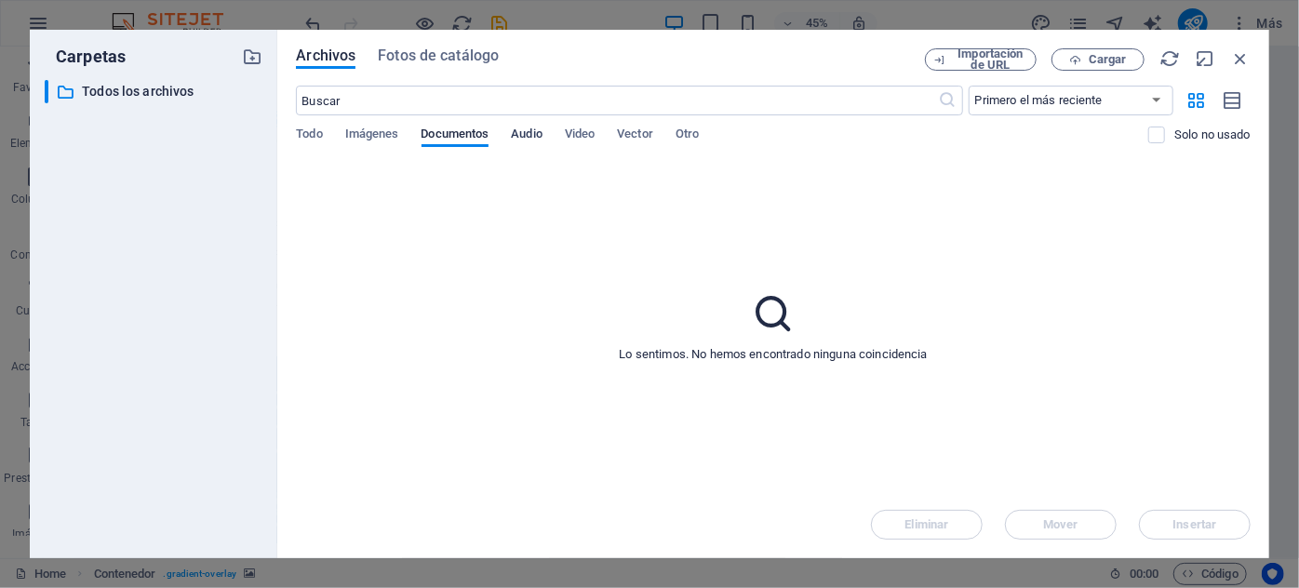
click at [520, 133] on span "Audio" at bounding box center [526, 136] width 31 height 26
click at [600, 133] on div "Todo Imágenes Documentos Audio Video Vector Otro" at bounding box center [722, 144] width 852 height 35
click at [591, 133] on span "Video" at bounding box center [580, 136] width 30 height 26
click at [313, 133] on span "Todo" at bounding box center [309, 136] width 26 height 26
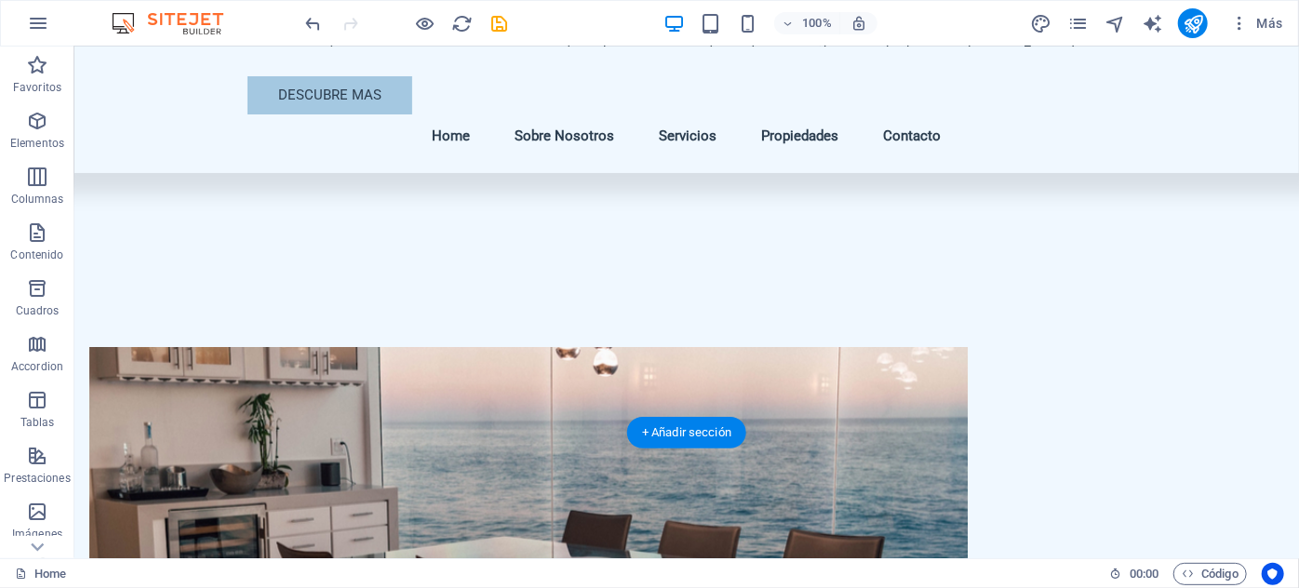
scroll to position [846, 0]
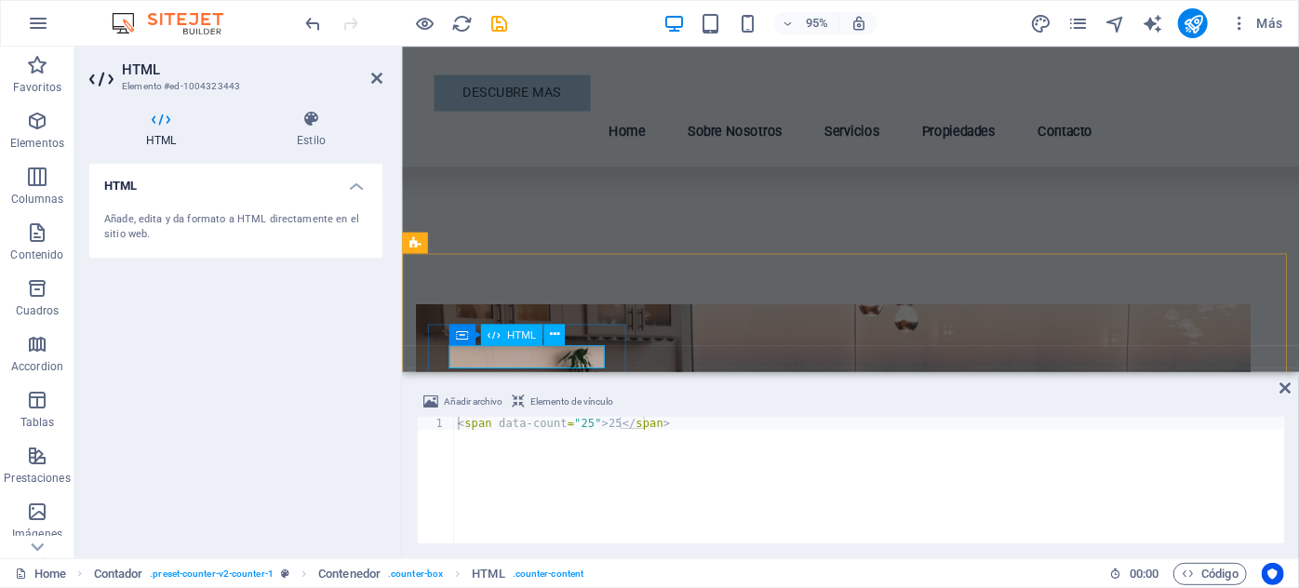
click at [545, 336] on button at bounding box center [553, 334] width 21 height 21
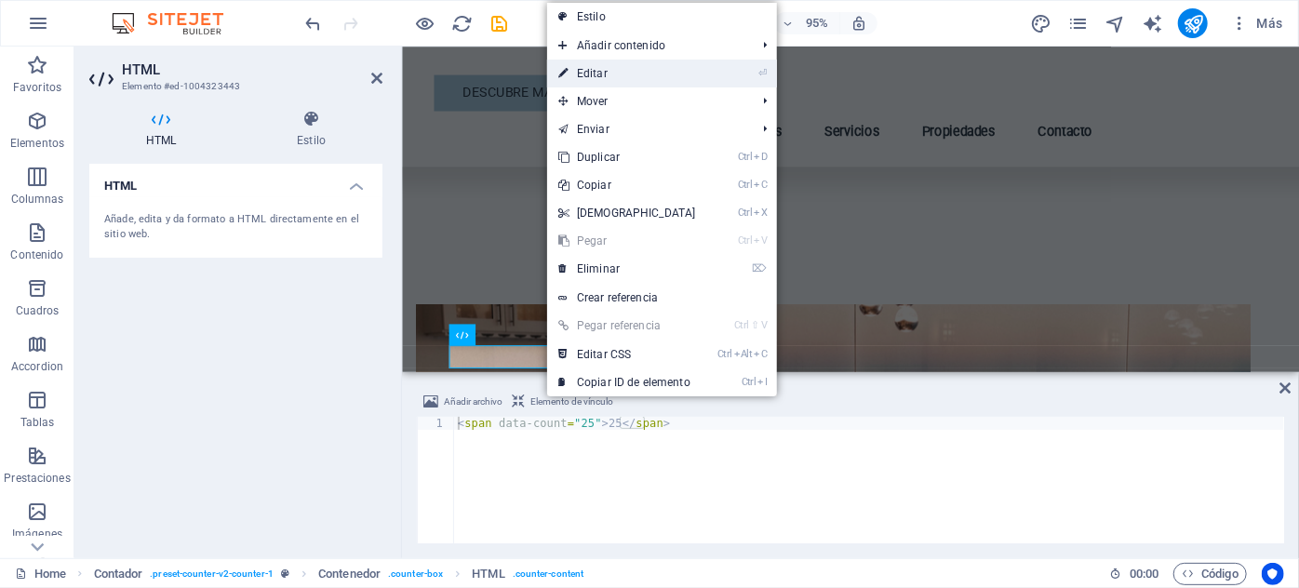
click at [606, 72] on link "⏎ Editar" at bounding box center [627, 74] width 160 height 28
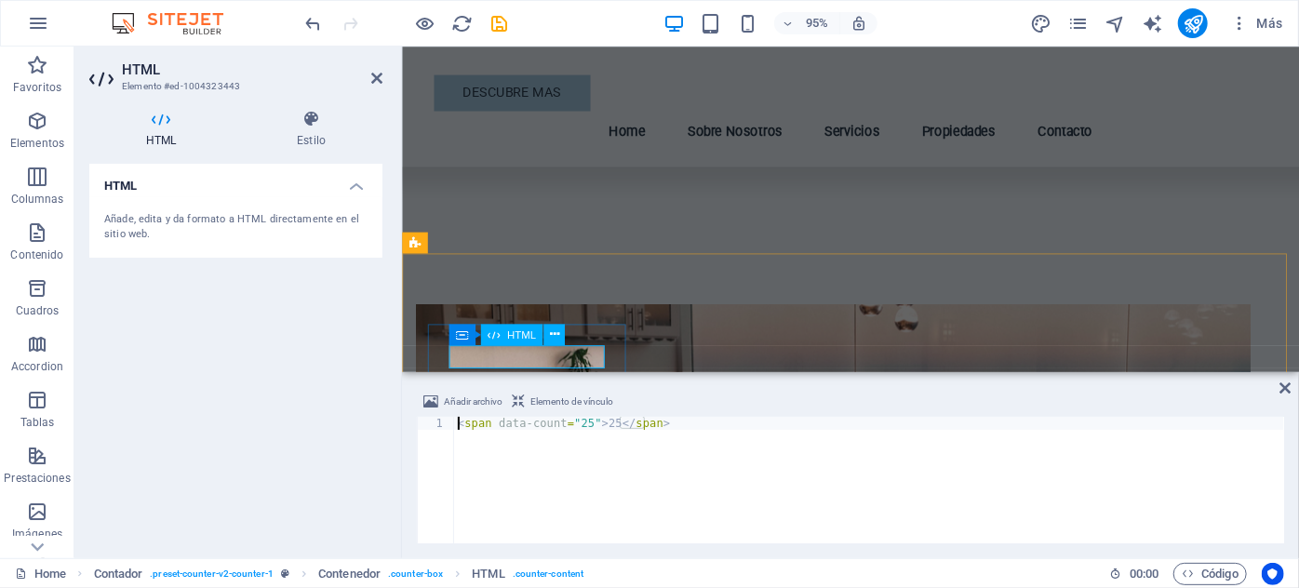
click at [583, 426] on div "< span data-count = "25" > 25 </ span >" at bounding box center [869, 493] width 830 height 153
type textarea "<span data-count="20">25</span>"
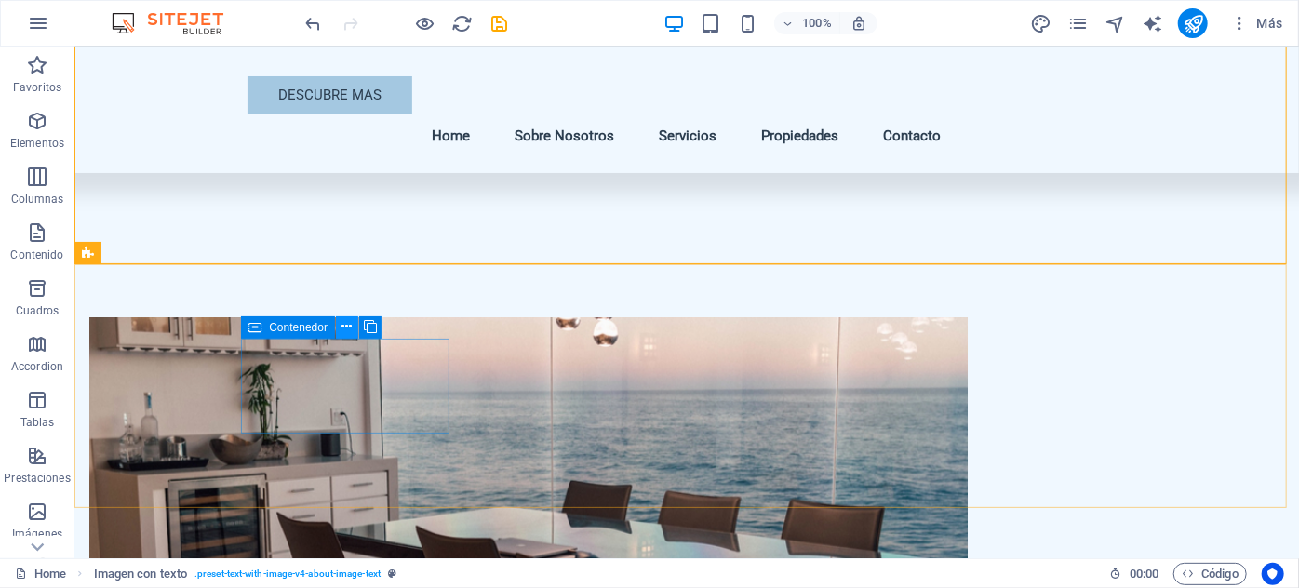
click at [349, 327] on icon at bounding box center [346, 327] width 10 height 20
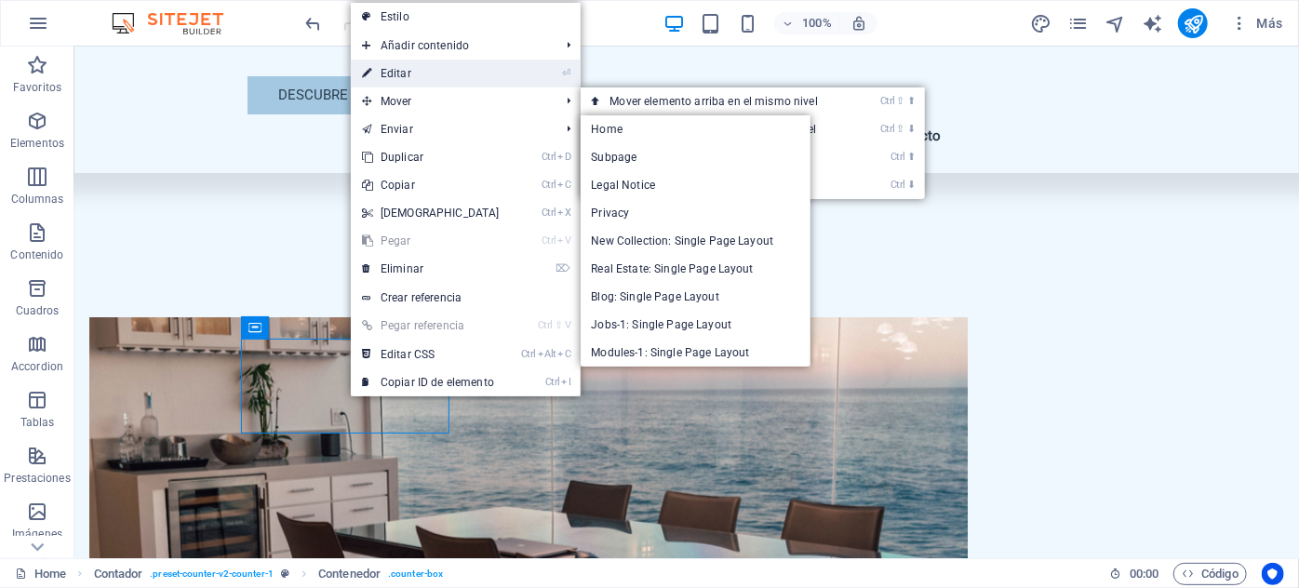
click at [410, 83] on link "⏎ Editar" at bounding box center [431, 74] width 160 height 28
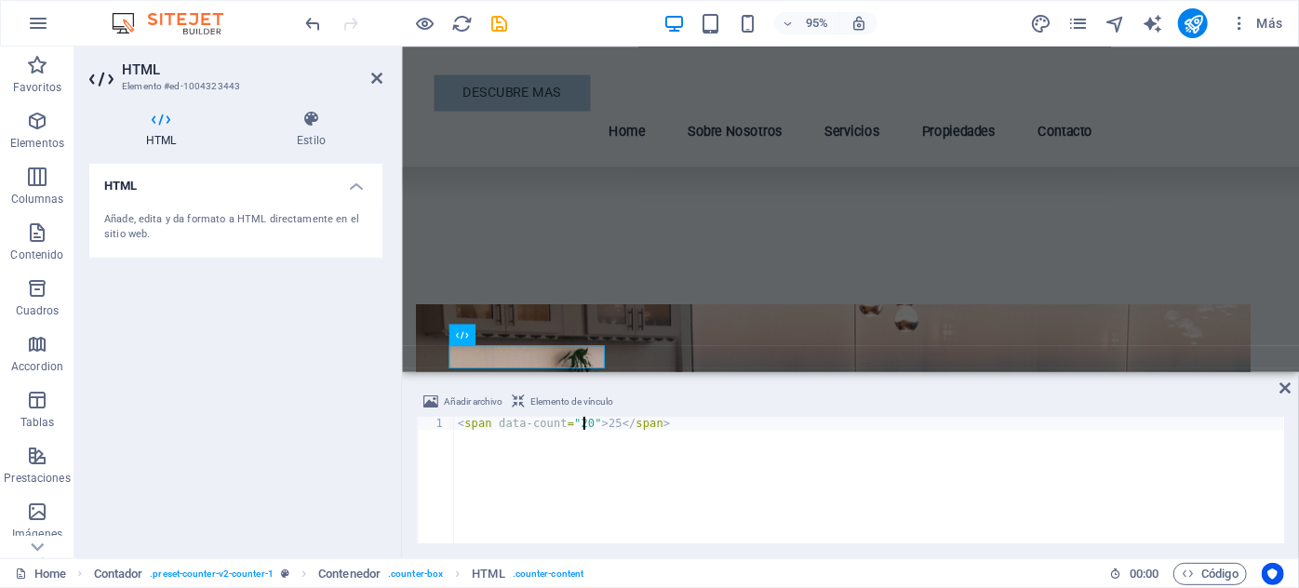
click at [605, 423] on div "< span data-count = "20" > 25 </ span >" at bounding box center [869, 493] width 830 height 153
type textarea "<span data-count="20">20</span>"
click at [1289, 384] on icon at bounding box center [1284, 388] width 11 height 15
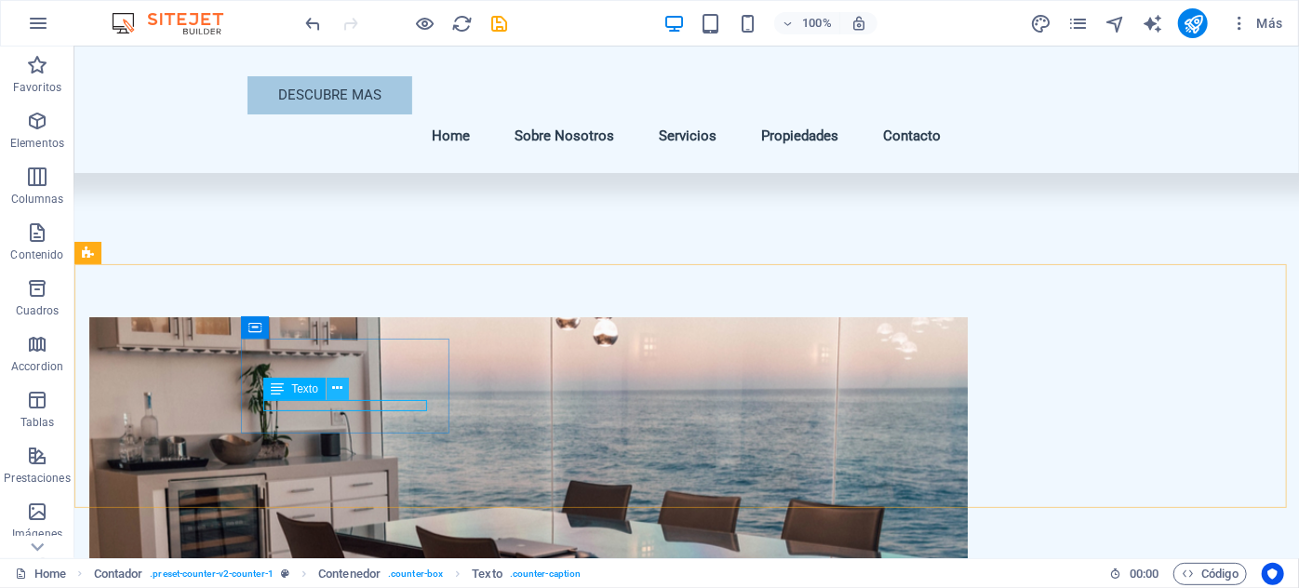
click at [335, 391] on icon at bounding box center [337, 389] width 10 height 20
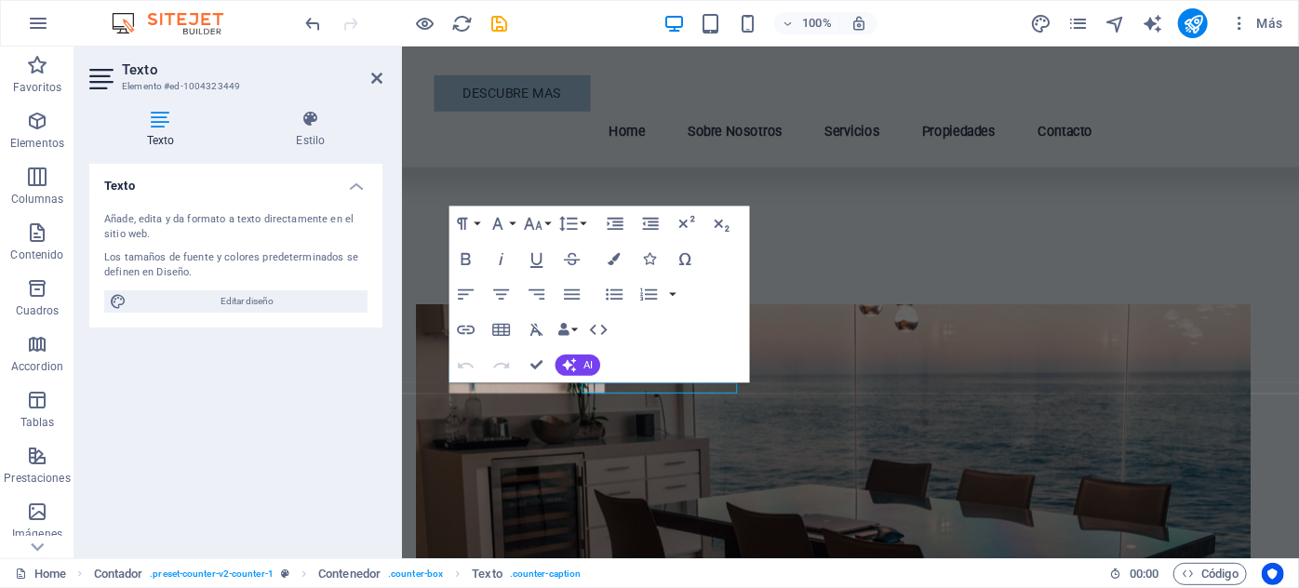
click at [354, 401] on div "Texto Añade, edita y da formato a texto directamente en el sitio web. Los tamañ…" at bounding box center [235, 354] width 293 height 380
click at [511, 223] on button "Font Family" at bounding box center [500, 223] width 33 height 35
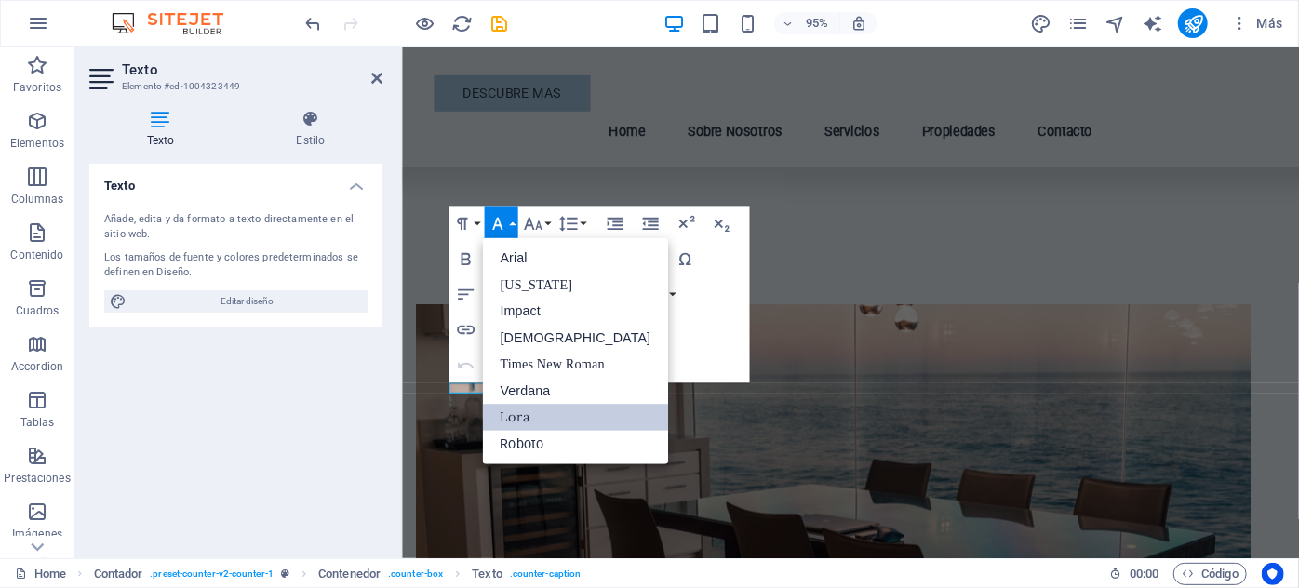
scroll to position [0, 0]
click at [511, 223] on button "Font Family" at bounding box center [500, 223] width 33 height 35
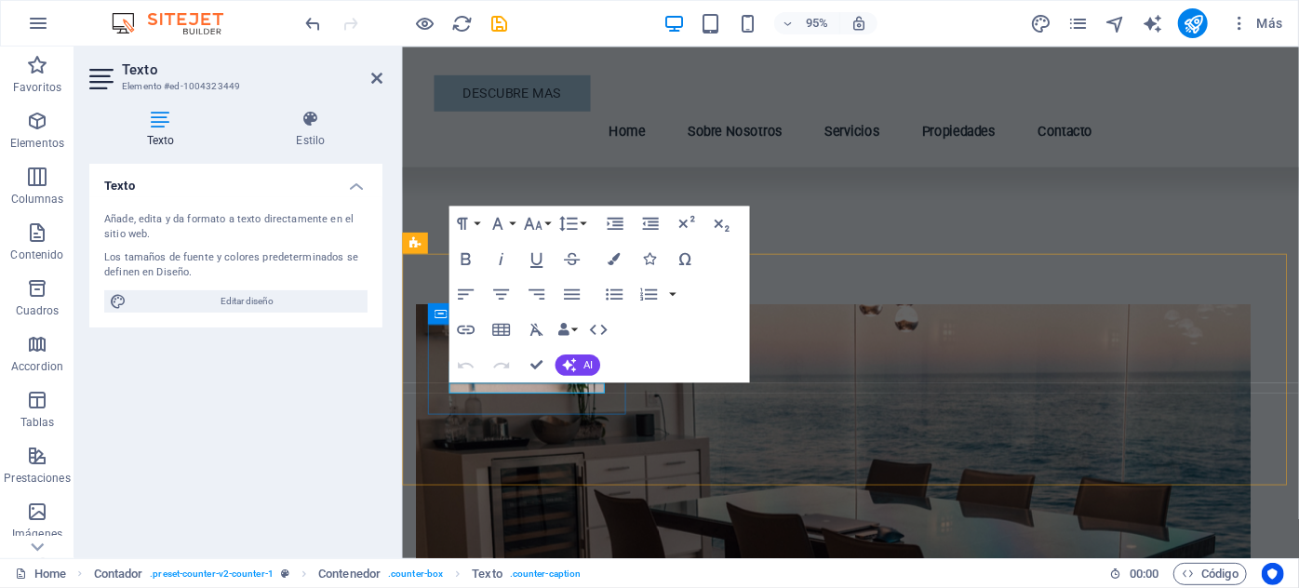
drag, startPoint x: 583, startPoint y: 407, endPoint x: 482, endPoint y: 407, distance: 101.4
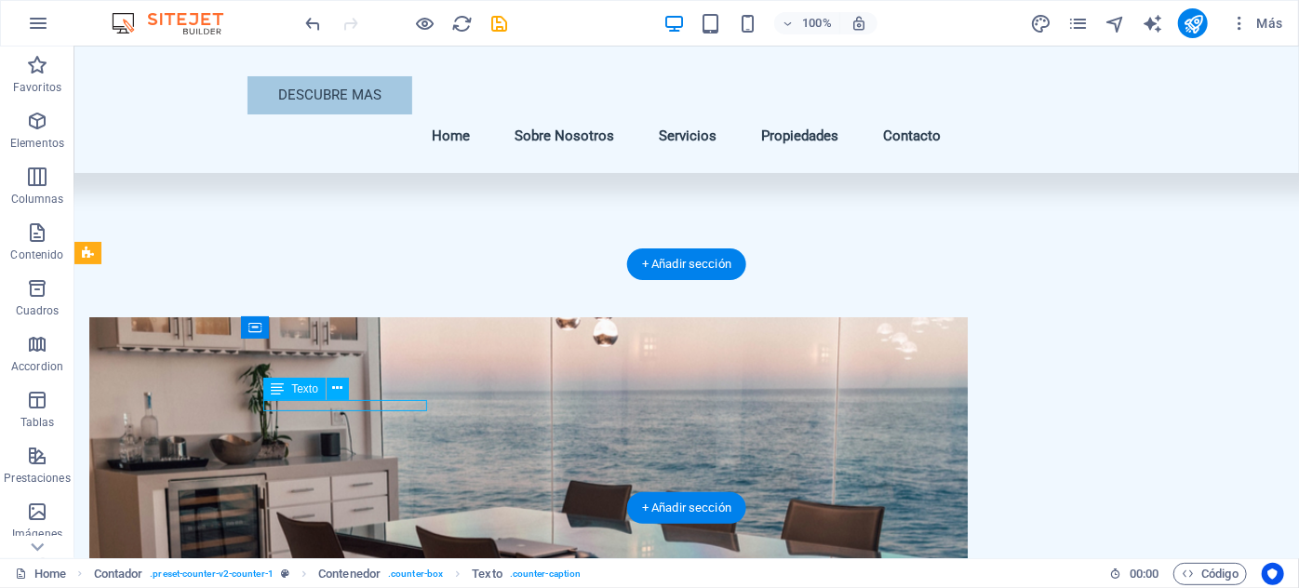
drag, startPoint x: 368, startPoint y: 405, endPoint x: 391, endPoint y: 406, distance: 22.3
drag, startPoint x: 391, startPoint y: 405, endPoint x: 413, endPoint y: 405, distance: 22.3
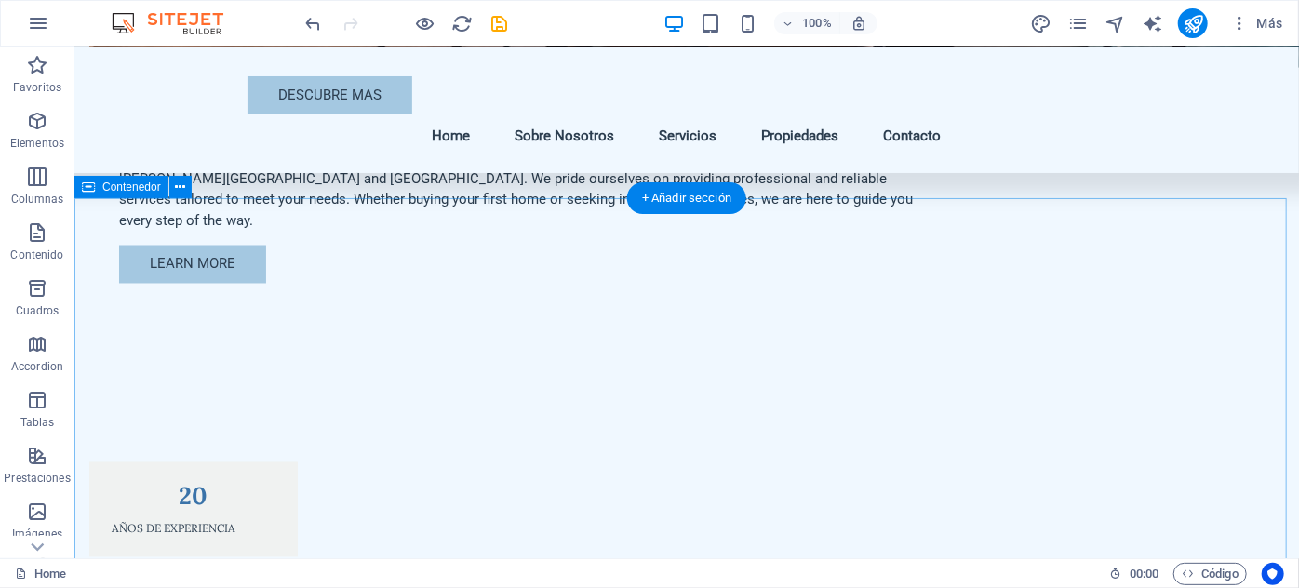
scroll to position [1944, 0]
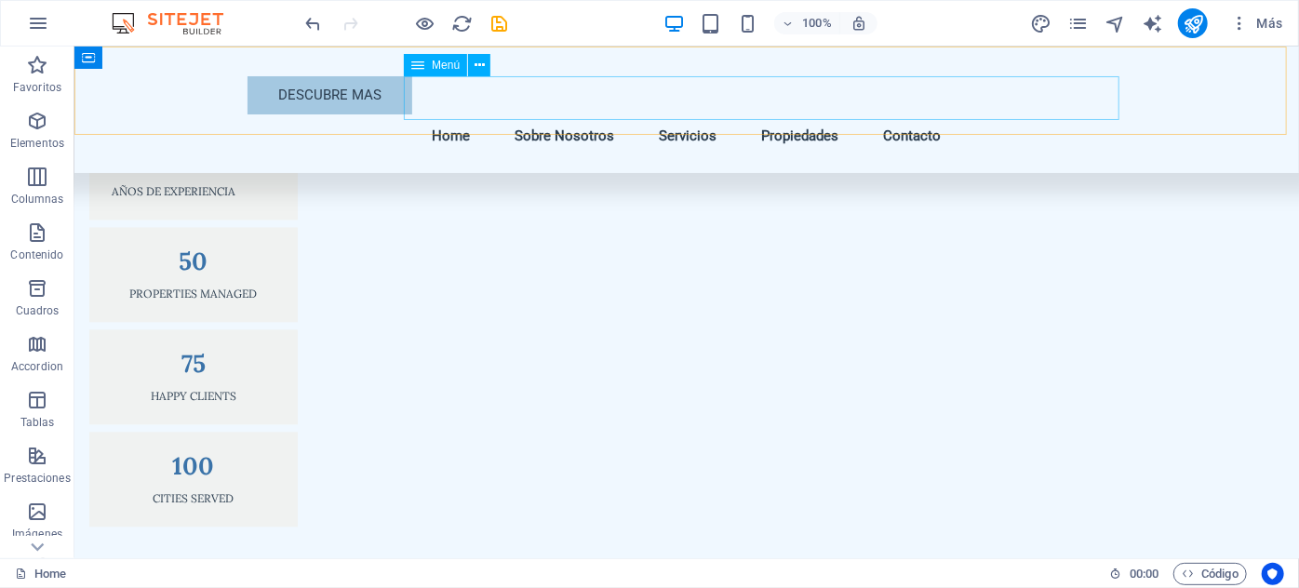
click at [532, 113] on nav "Home Sobre Nosotros Servicios Propiedades Contacto" at bounding box center [686, 135] width 878 height 44
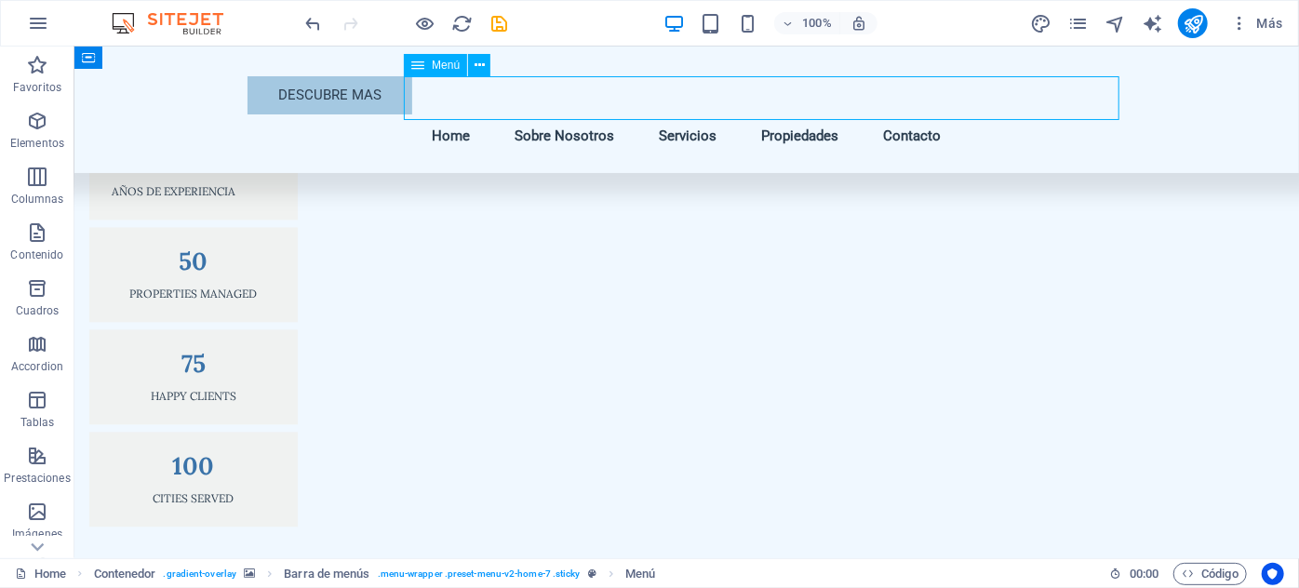
click at [532, 113] on nav "Home Sobre Nosotros Servicios Propiedades Contacto" at bounding box center [686, 135] width 878 height 44
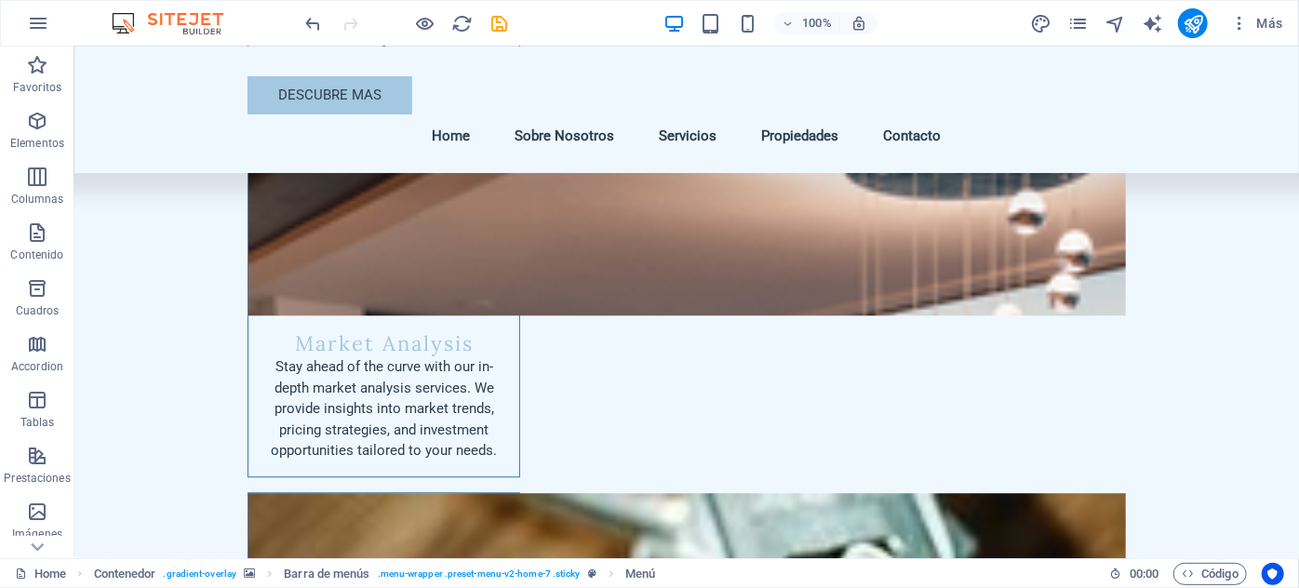
scroll to position [6056, 0]
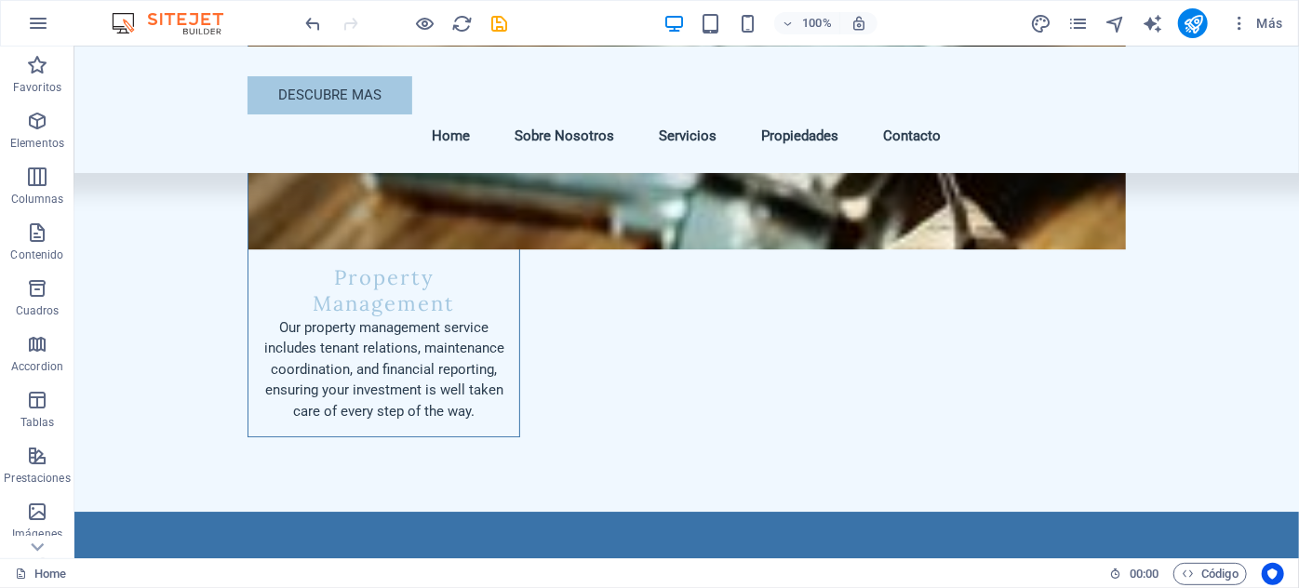
scroll to position [0, 0]
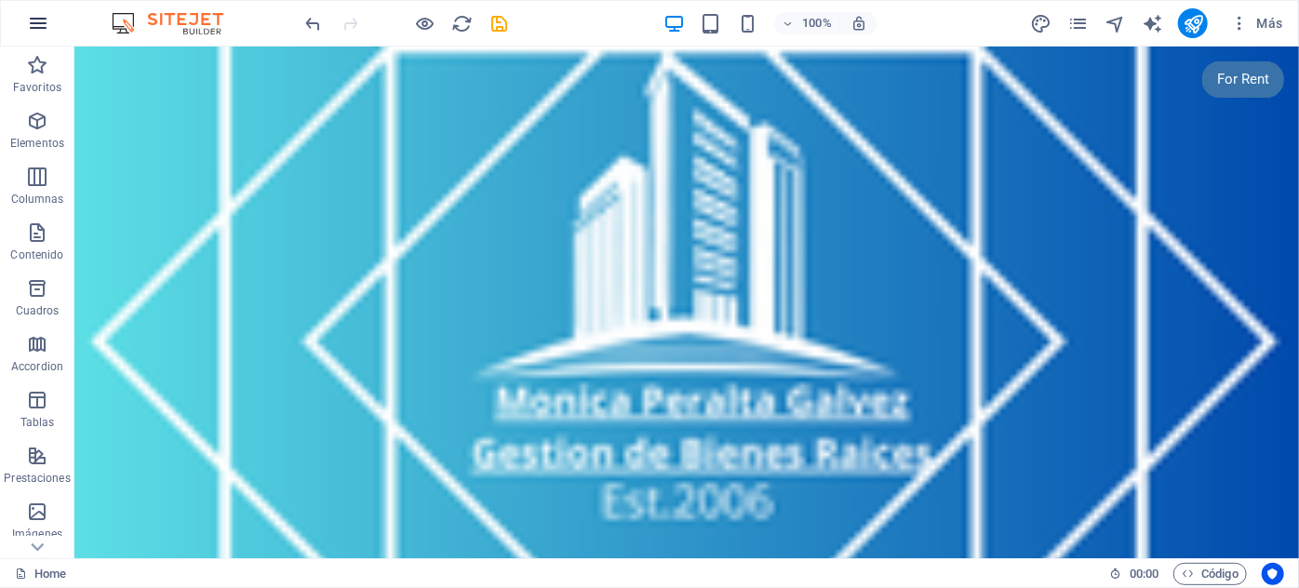
click at [43, 26] on icon "button" at bounding box center [38, 23] width 22 height 22
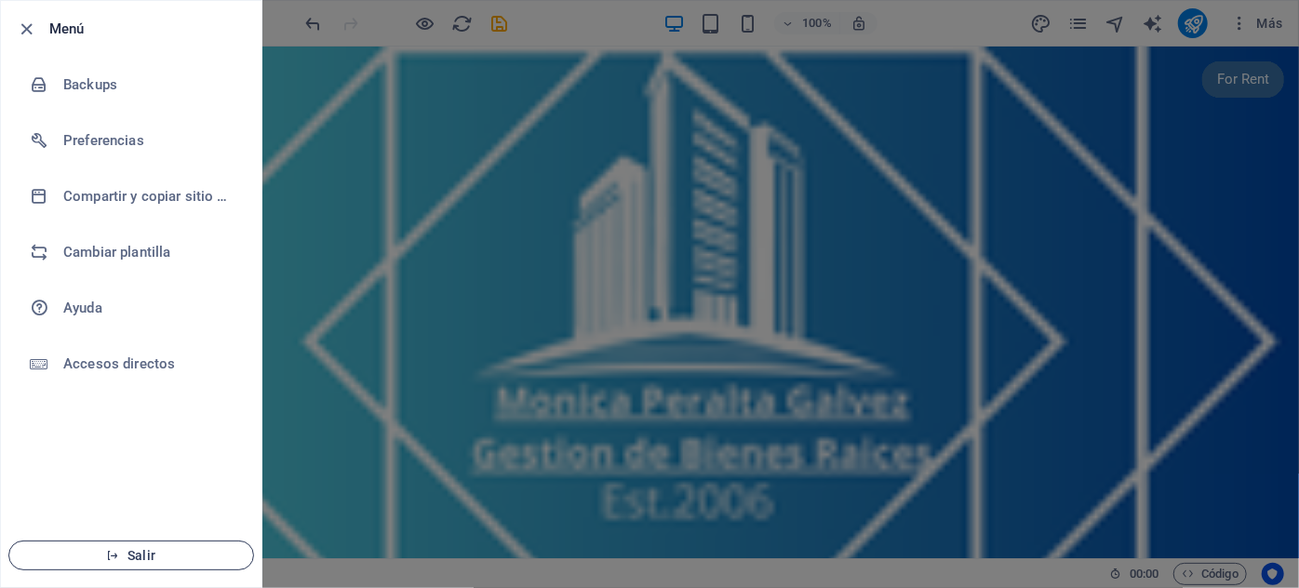
click at [147, 550] on span "Salir" at bounding box center [131, 555] width 214 height 15
